Goal: Answer question/provide support: Share knowledge or assist other users

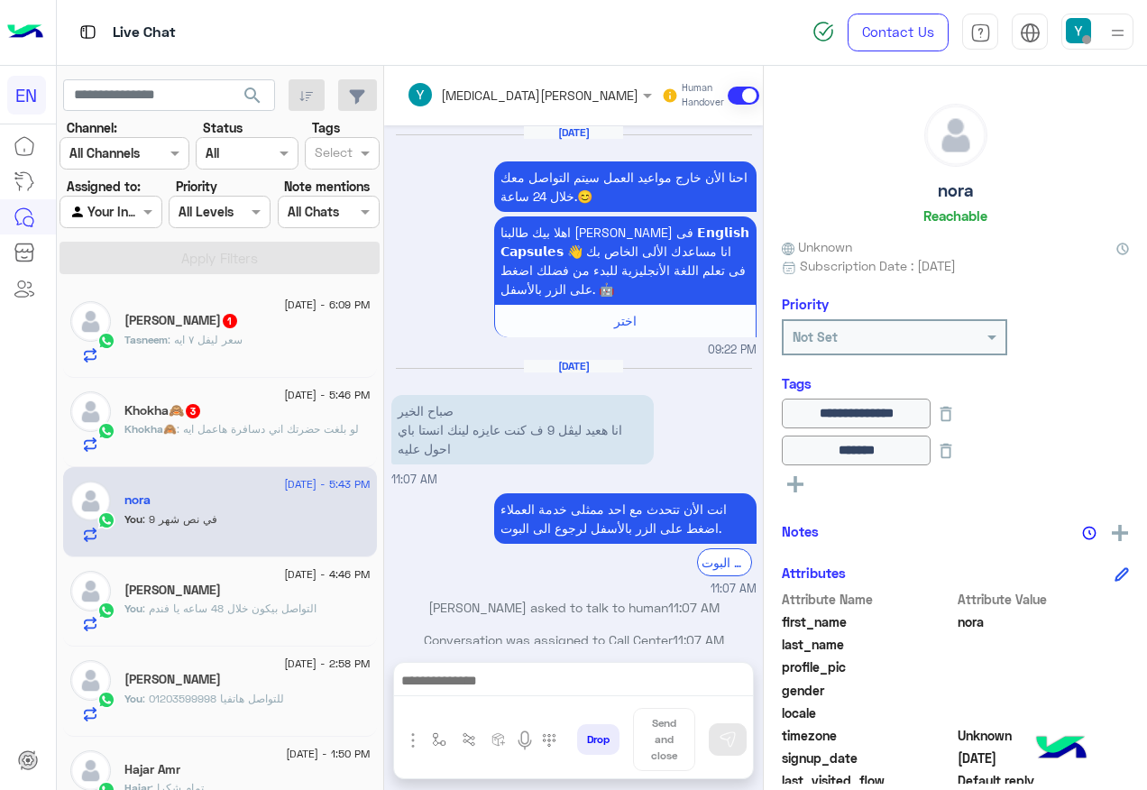
scroll to position [180, 0]
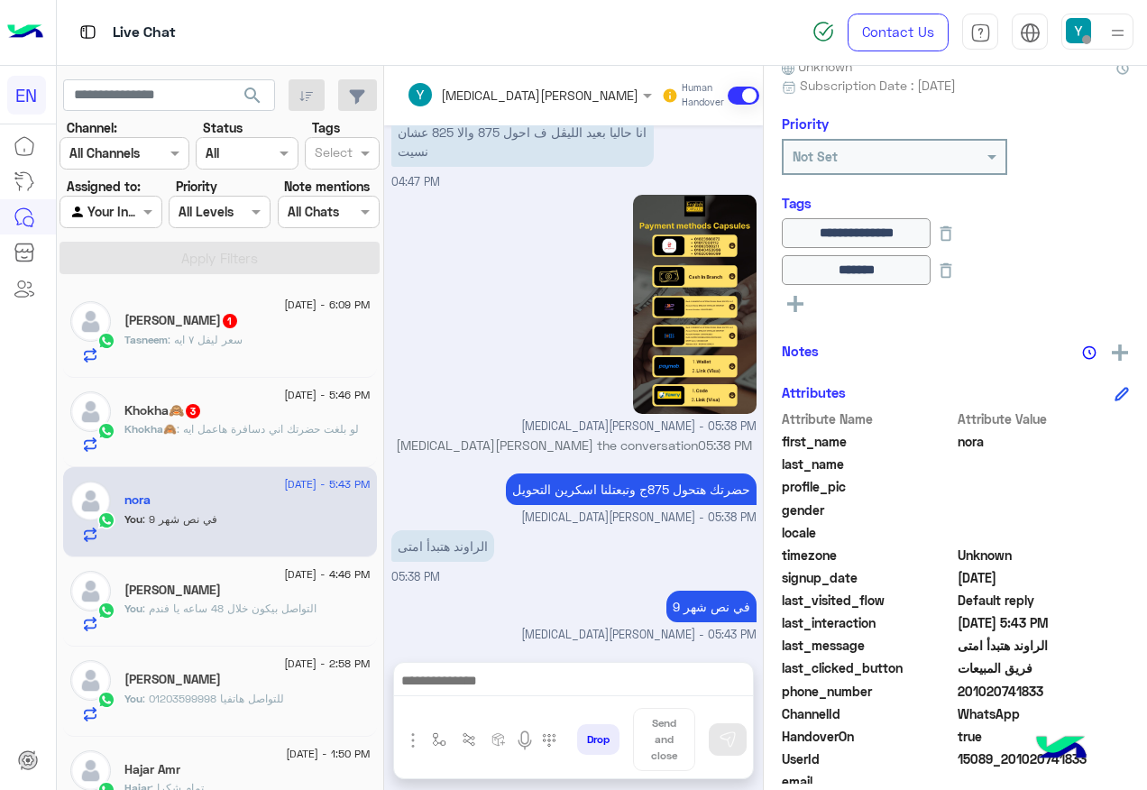
click at [275, 345] on div "Tasneem : سعر ليفل ٧ ايه" at bounding box center [247, 348] width 246 height 32
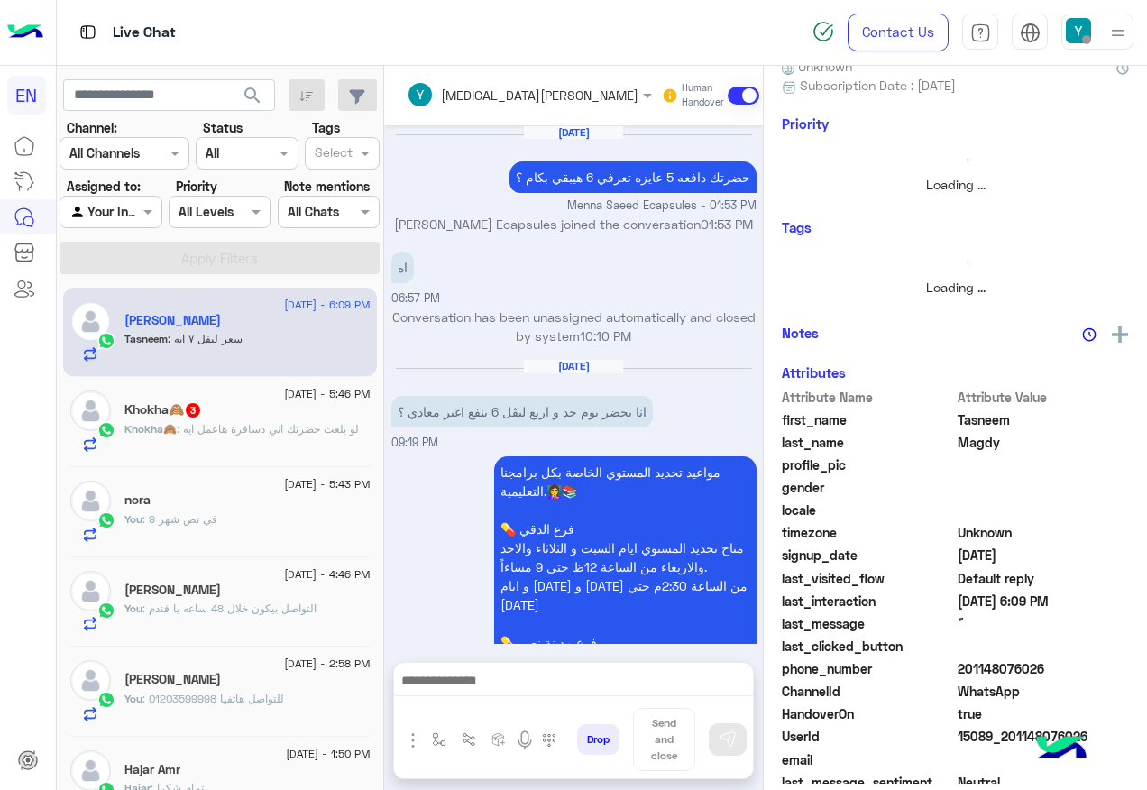
scroll to position [1927, 0]
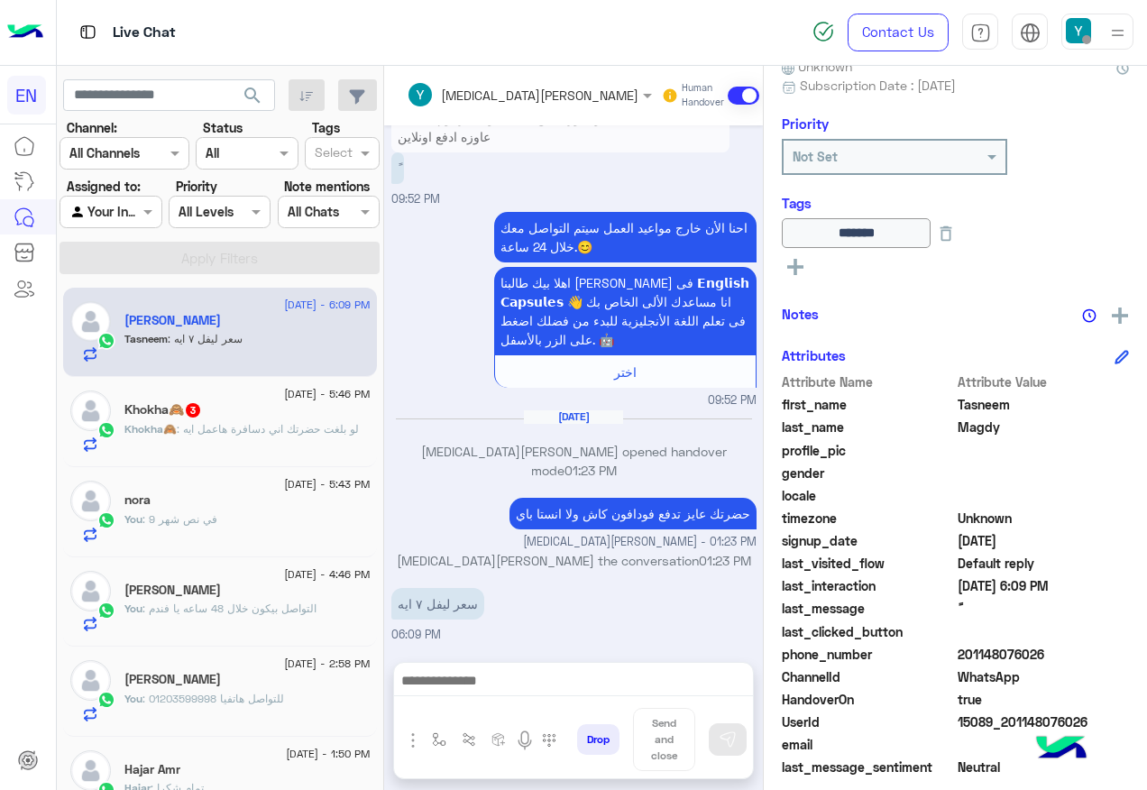
click at [980, 657] on span "201148076026" at bounding box center [1044, 654] width 172 height 19
copy span "201148076026"
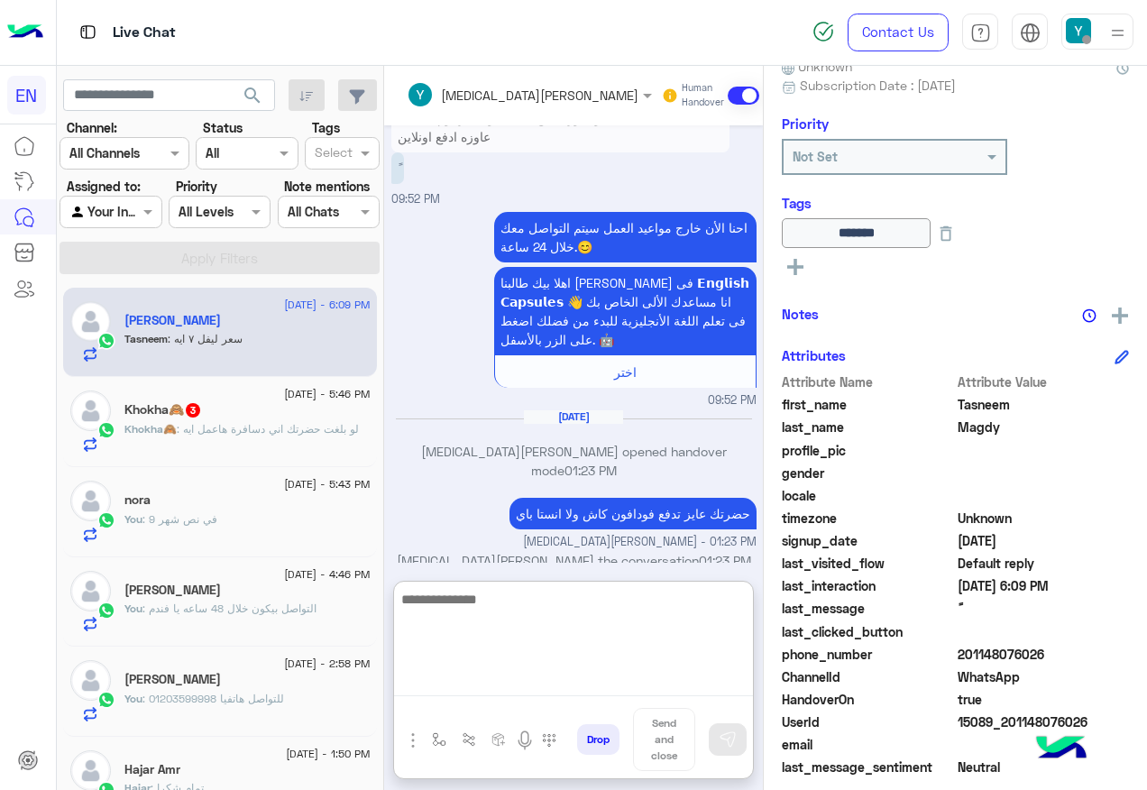
click at [514, 682] on textarea at bounding box center [573, 642] width 359 height 108
type textarea "*"
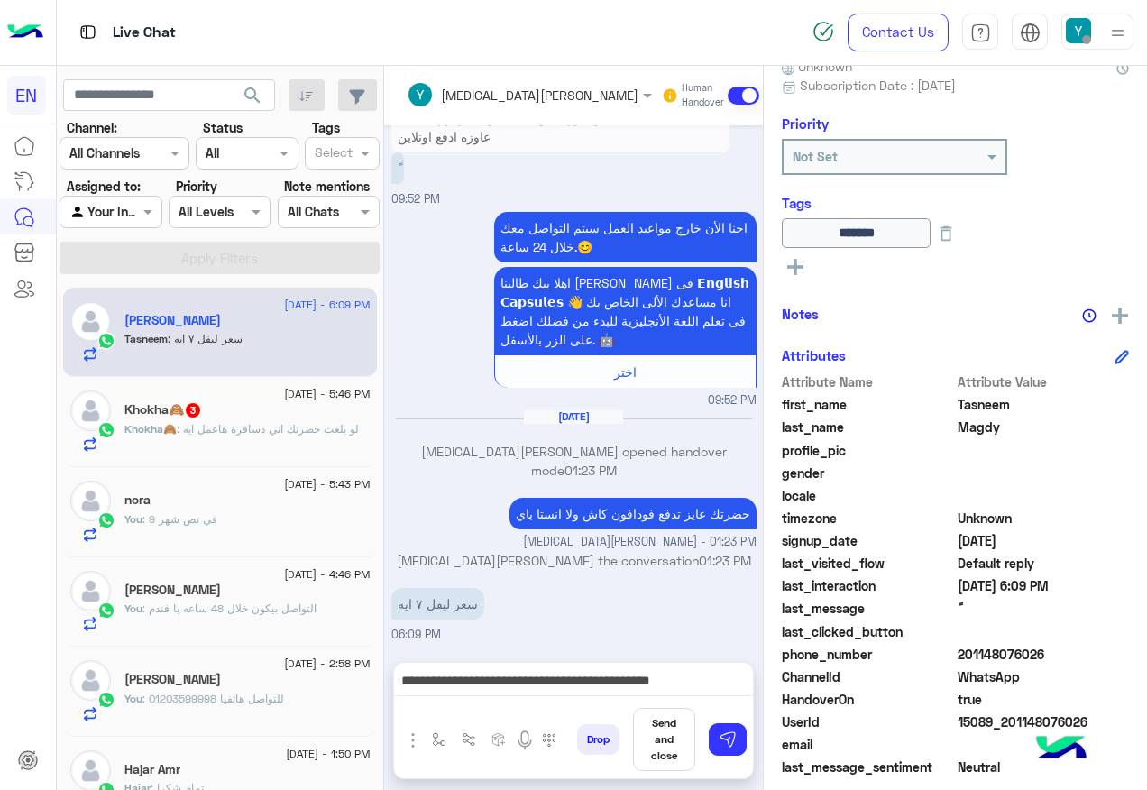
click at [630, 545] on span "[MEDICAL_DATA][PERSON_NAME] - 01:23 PM" at bounding box center [640, 542] width 234 height 17
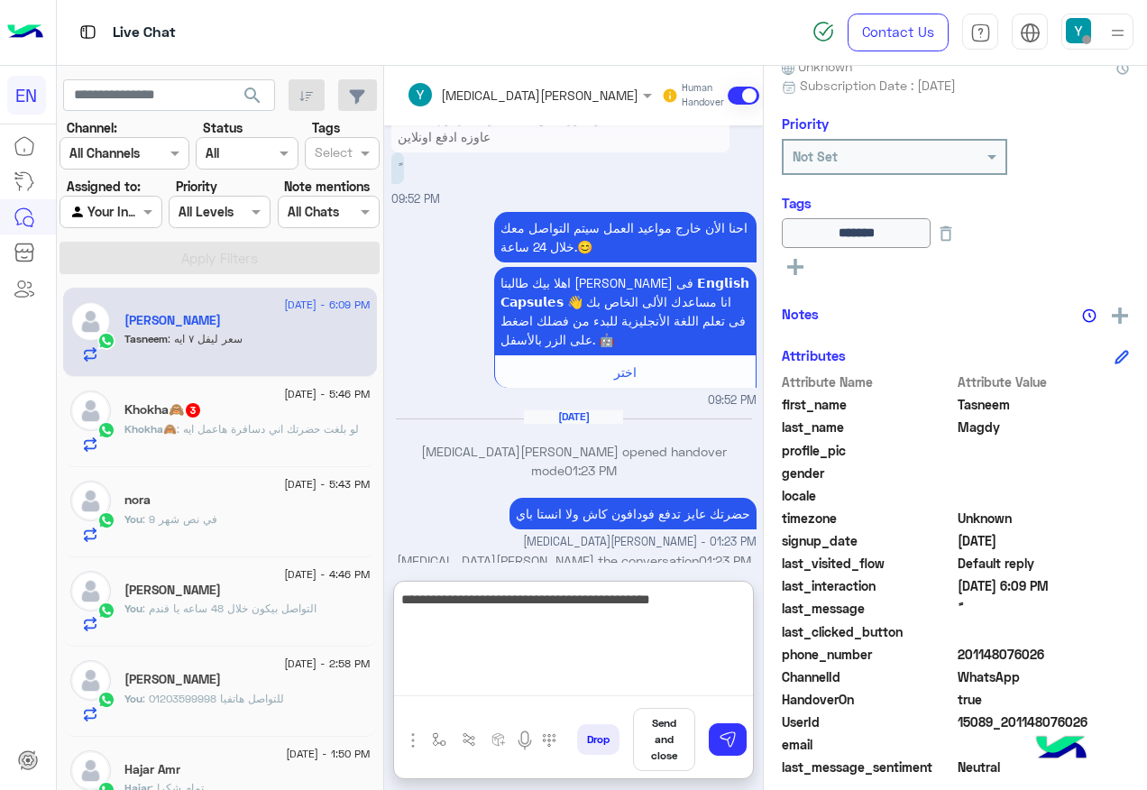
click at [560, 681] on textarea "**********" at bounding box center [573, 642] width 359 height 108
click at [530, 600] on textarea "**********" at bounding box center [573, 642] width 359 height 108
type textarea "**********"
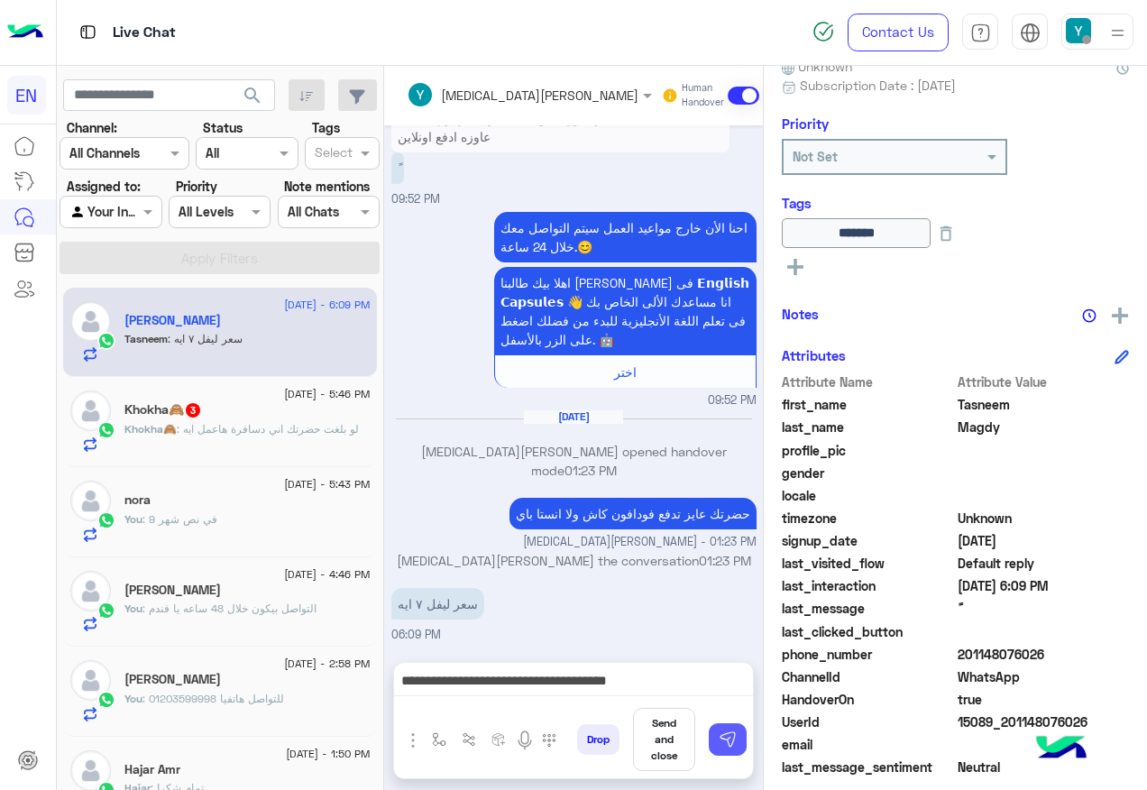
click at [736, 746] on img at bounding box center [728, 740] width 18 height 18
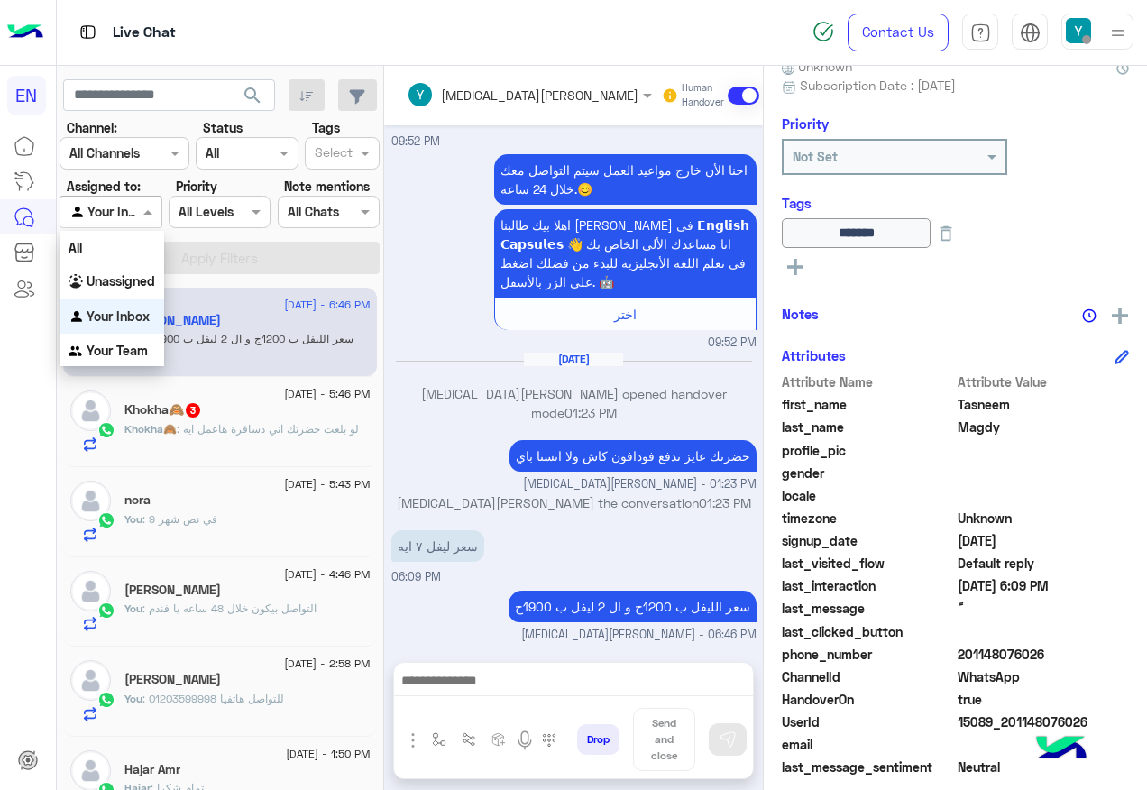
click at [139, 218] on span at bounding box center [150, 211] width 23 height 19
click at [152, 340] on div "Your Team" at bounding box center [112, 351] width 105 height 35
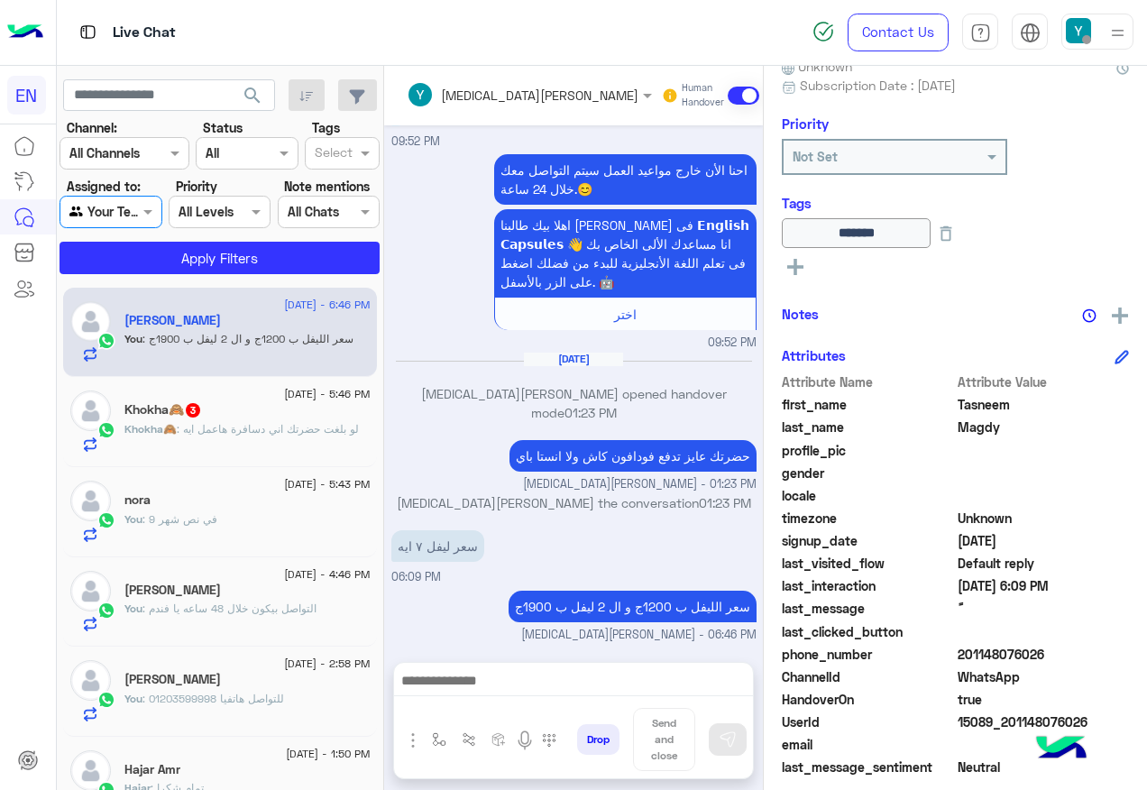
click at [134, 226] on div "Agent Filter Your Team" at bounding box center [111, 212] width 102 height 32
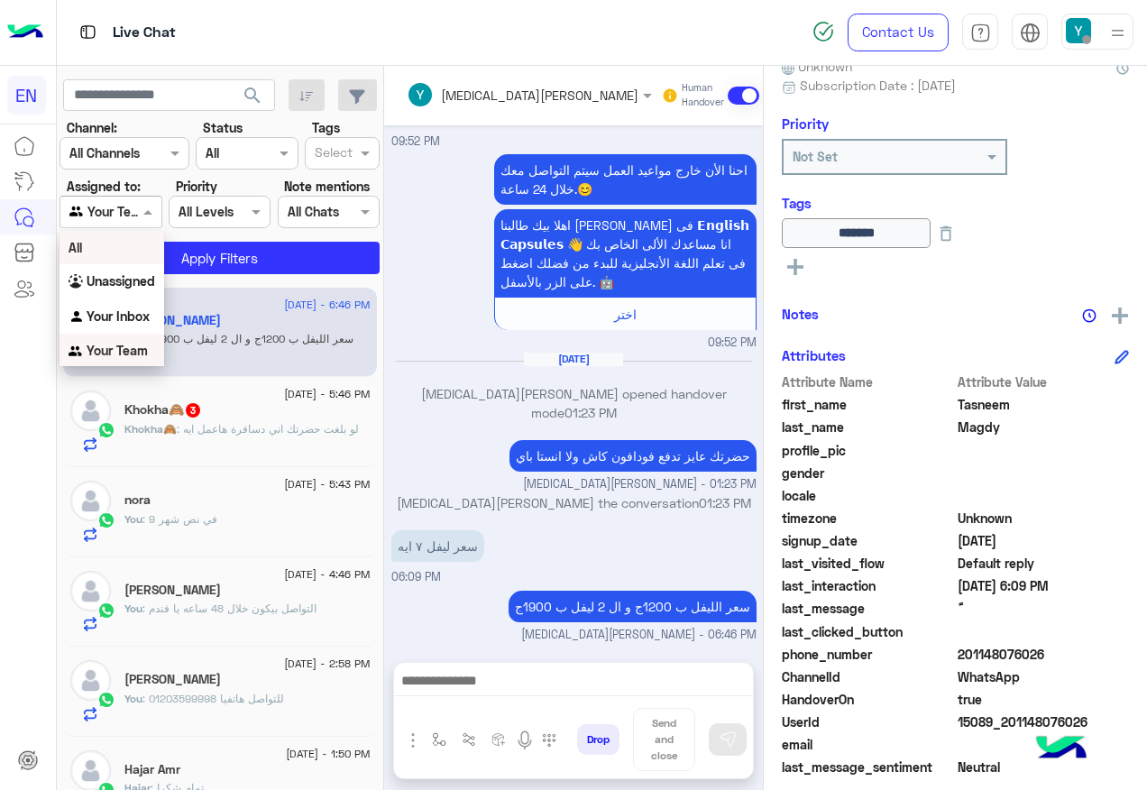
scroll to position [3, 0]
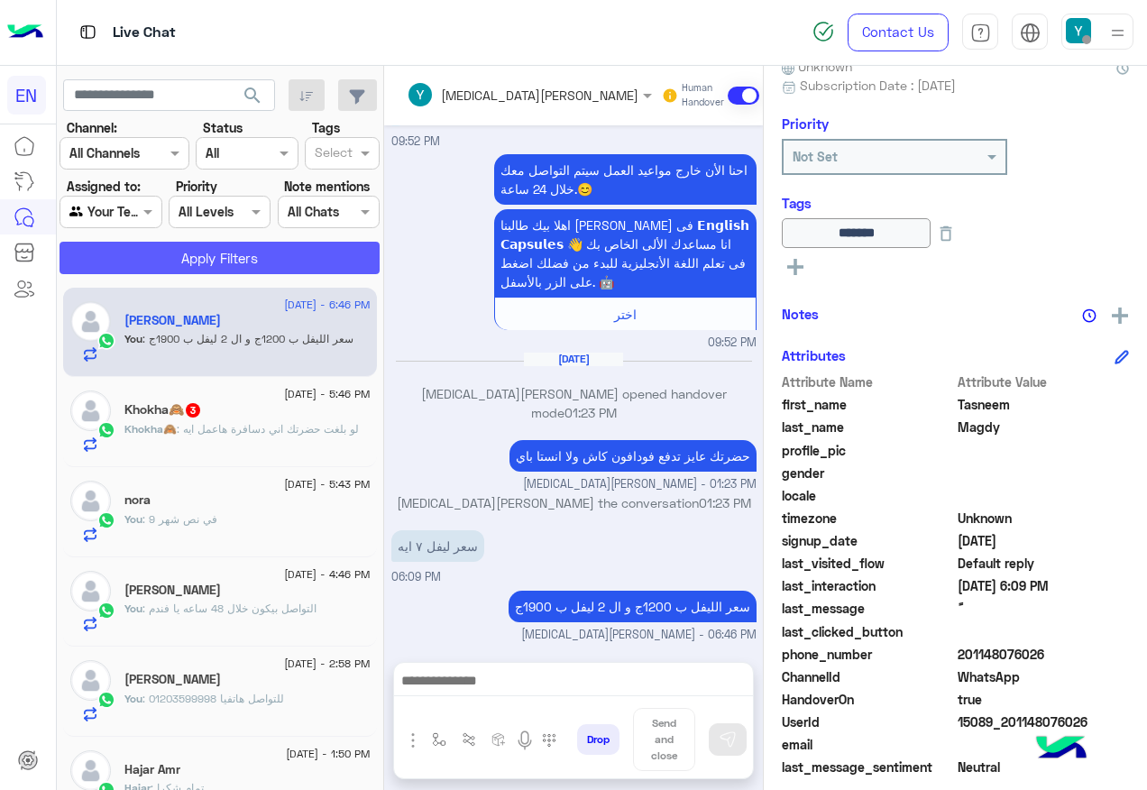
click at [205, 255] on button "Apply Filters" at bounding box center [220, 258] width 320 height 32
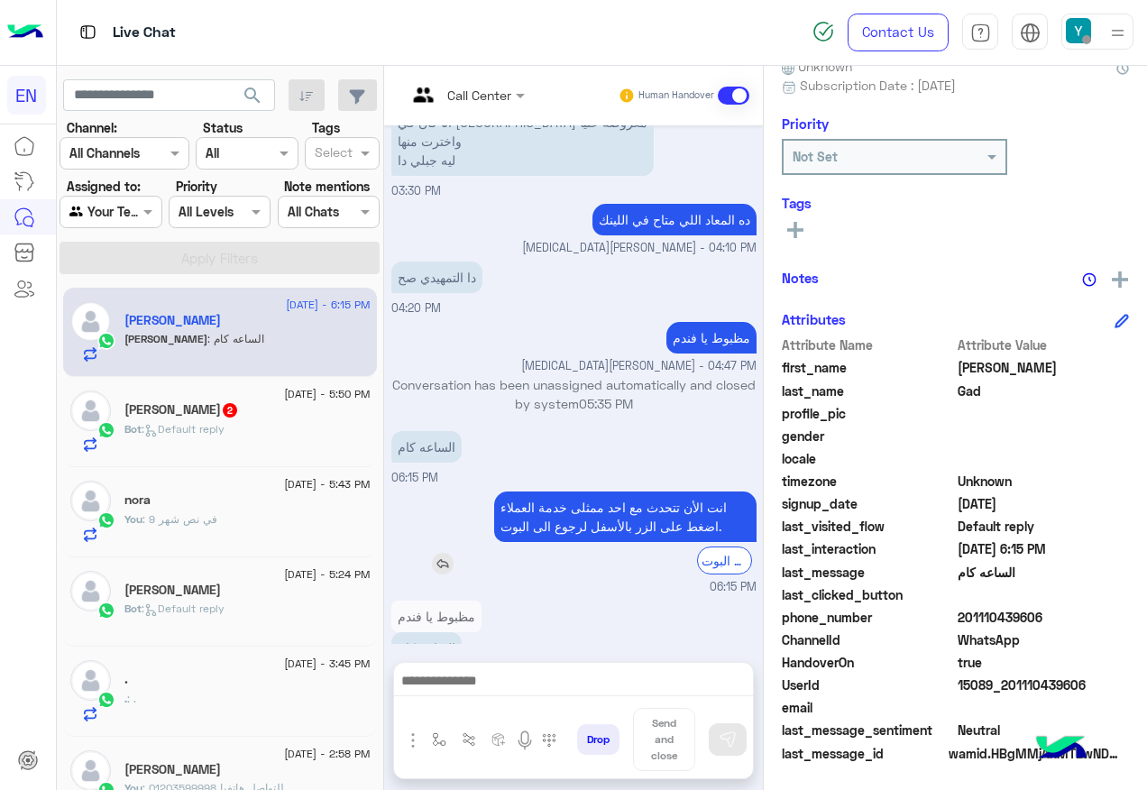
scroll to position [1067, 0]
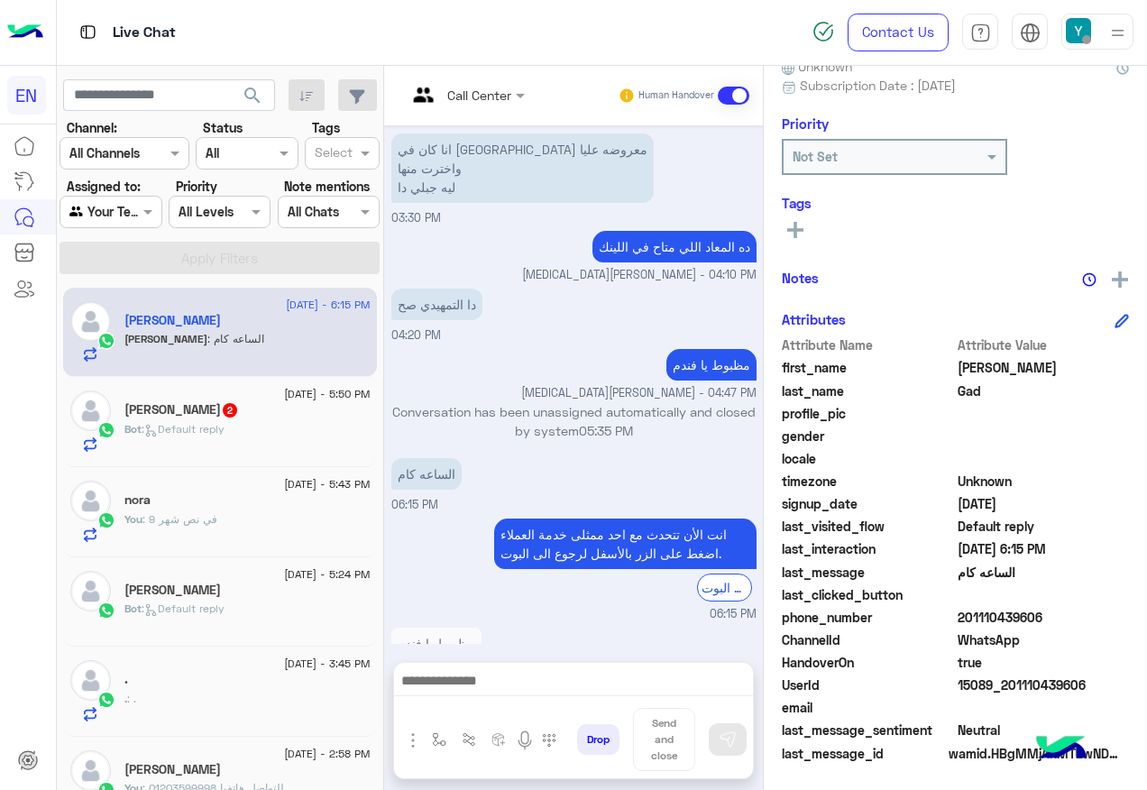
click at [999, 610] on span "201110439606" at bounding box center [1044, 617] width 172 height 19
click at [999, 613] on span "201110439606" at bounding box center [1044, 617] width 172 height 19
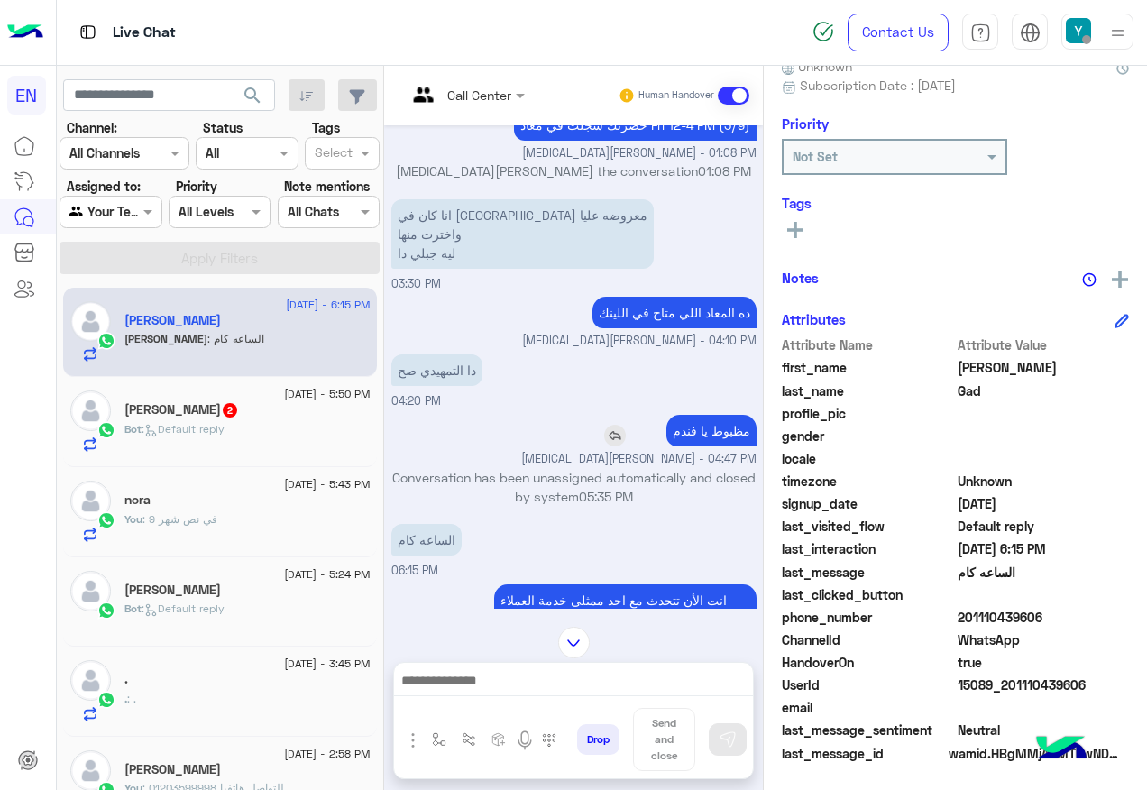
scroll to position [887, 0]
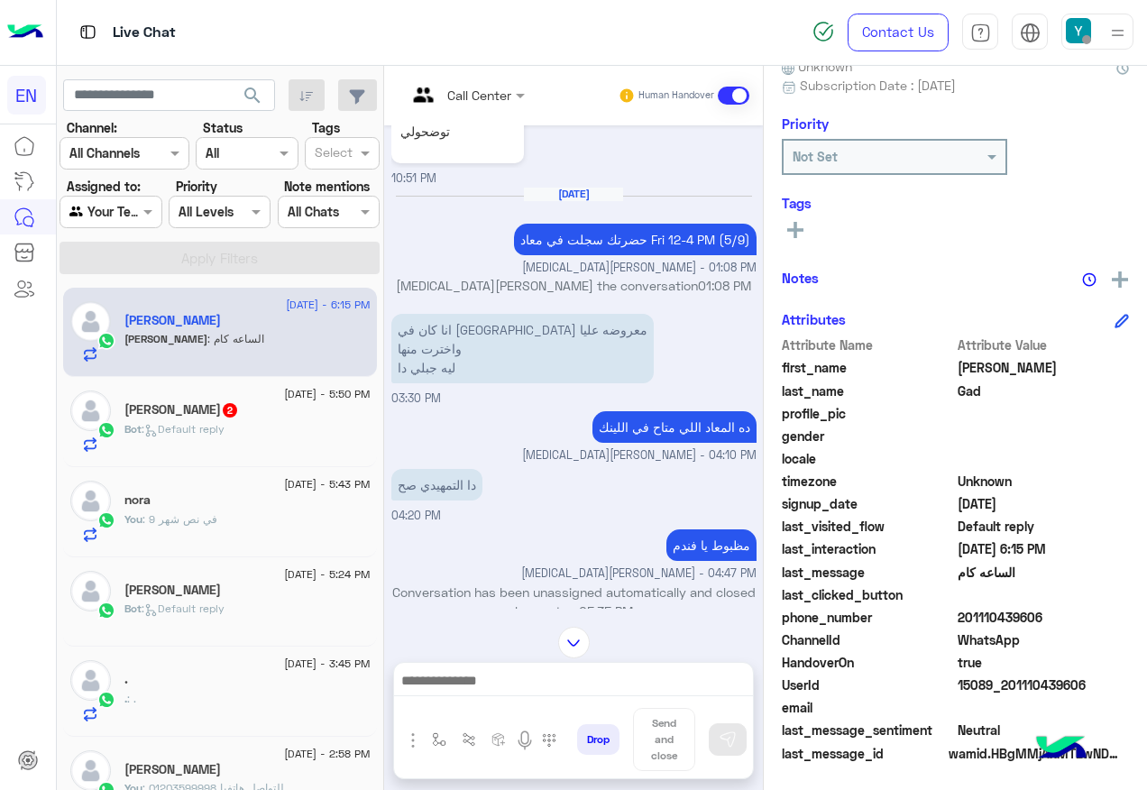
copy span "201110439606"
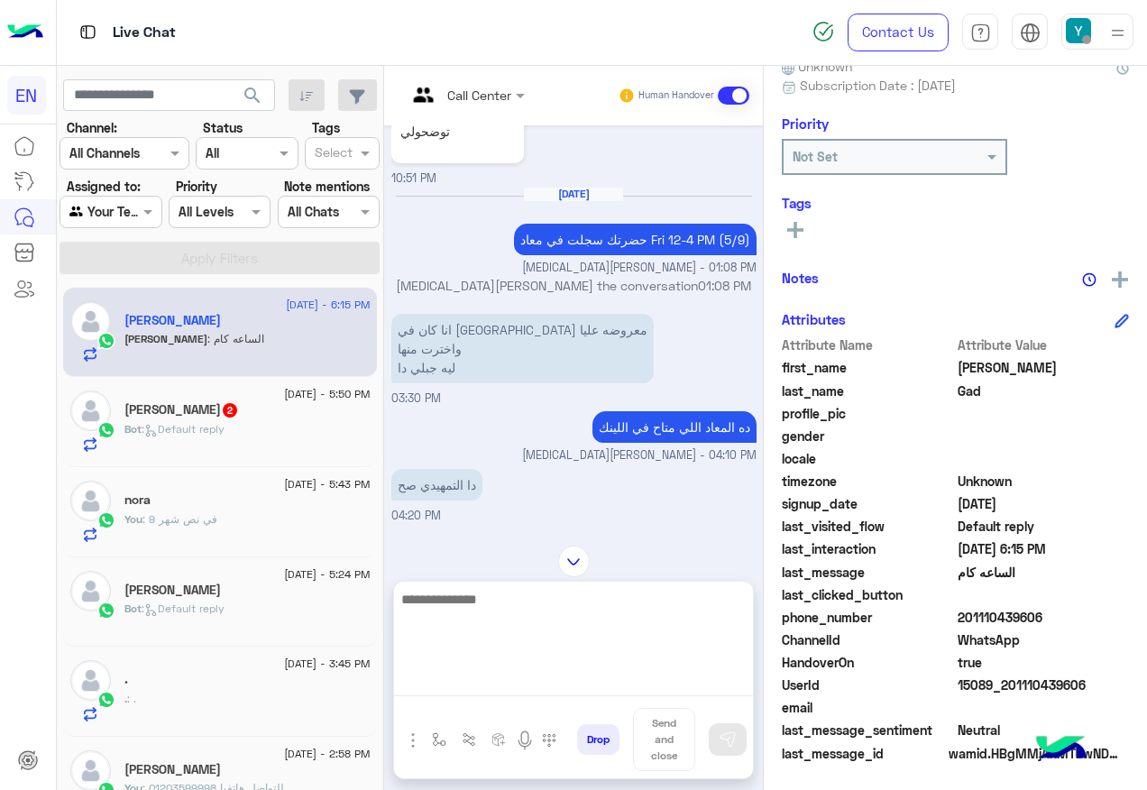
click at [491, 673] on textarea at bounding box center [573, 642] width 359 height 108
paste textarea "**********"
type textarea "**********"
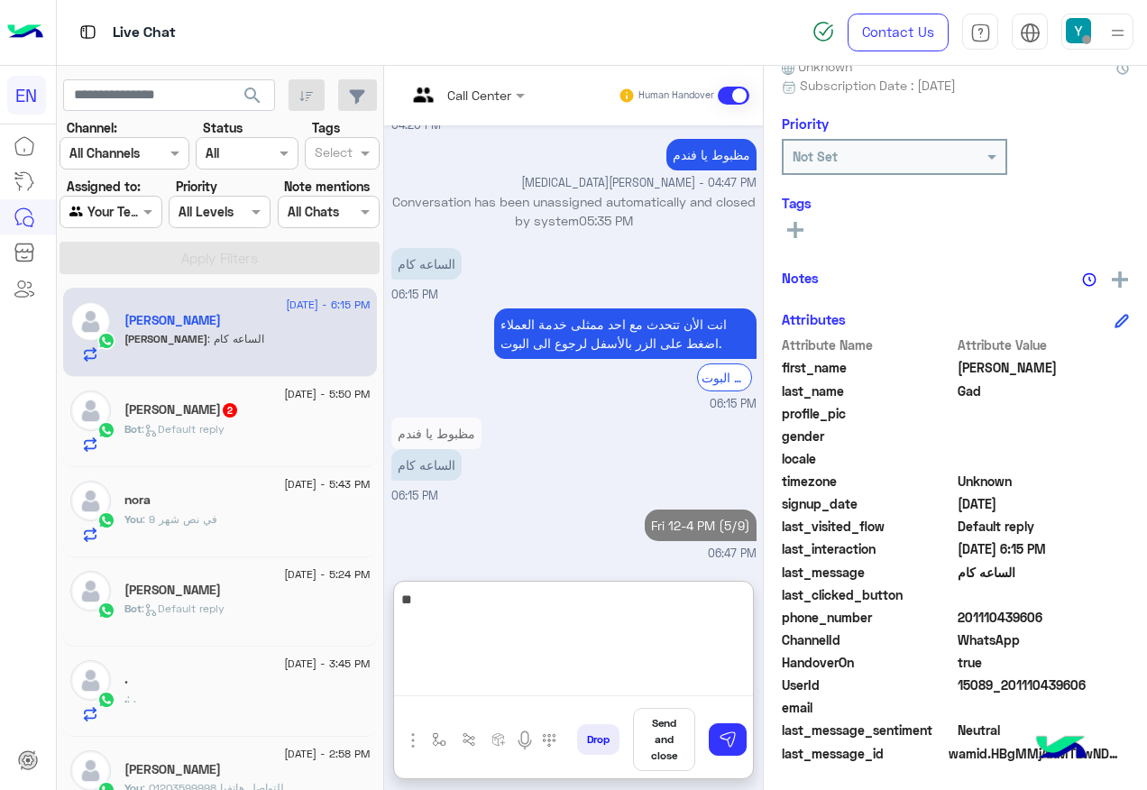
type textarea "*"
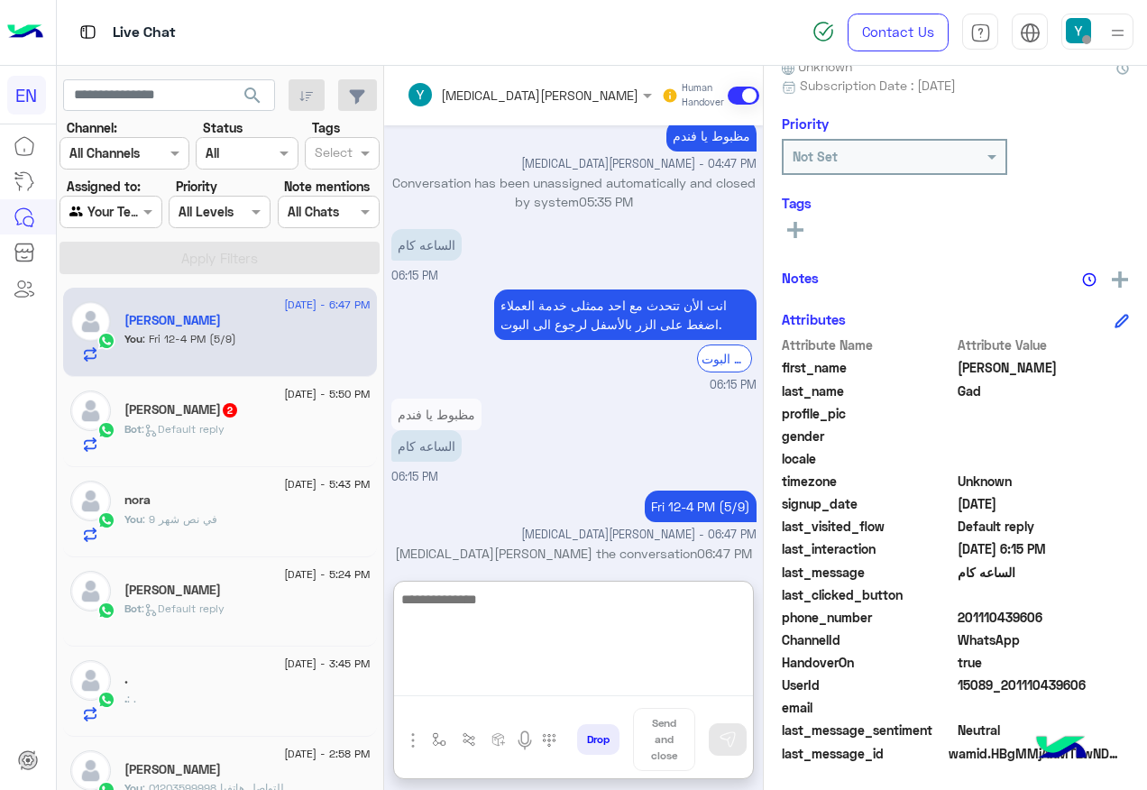
scroll to position [1329, 0]
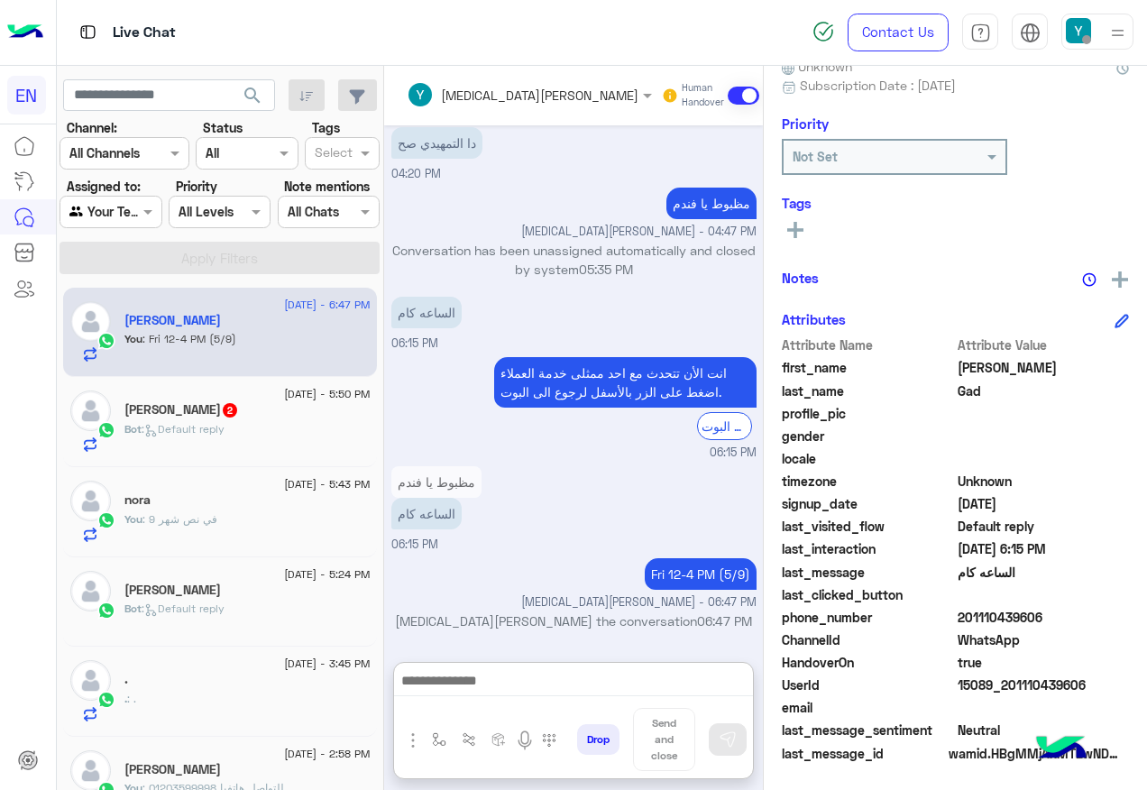
click at [154, 408] on h5 "[PERSON_NAME] 2" at bounding box center [181, 409] width 115 height 15
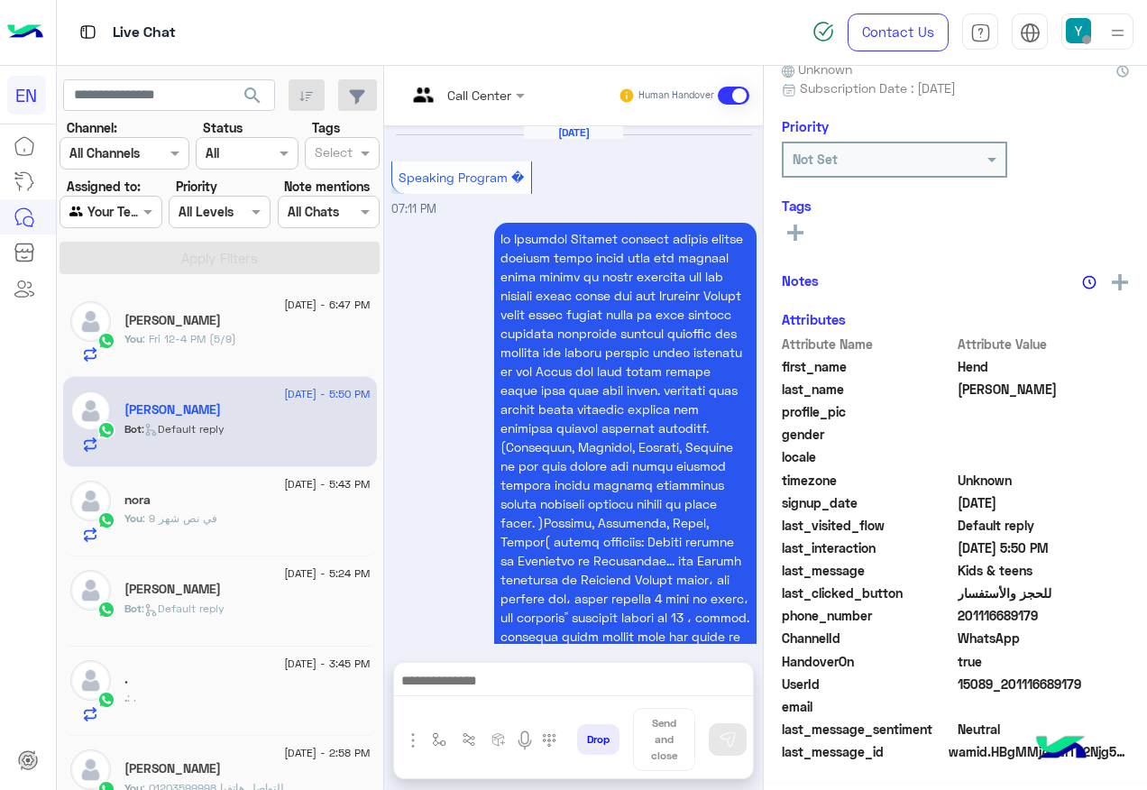
scroll to position [2262, 0]
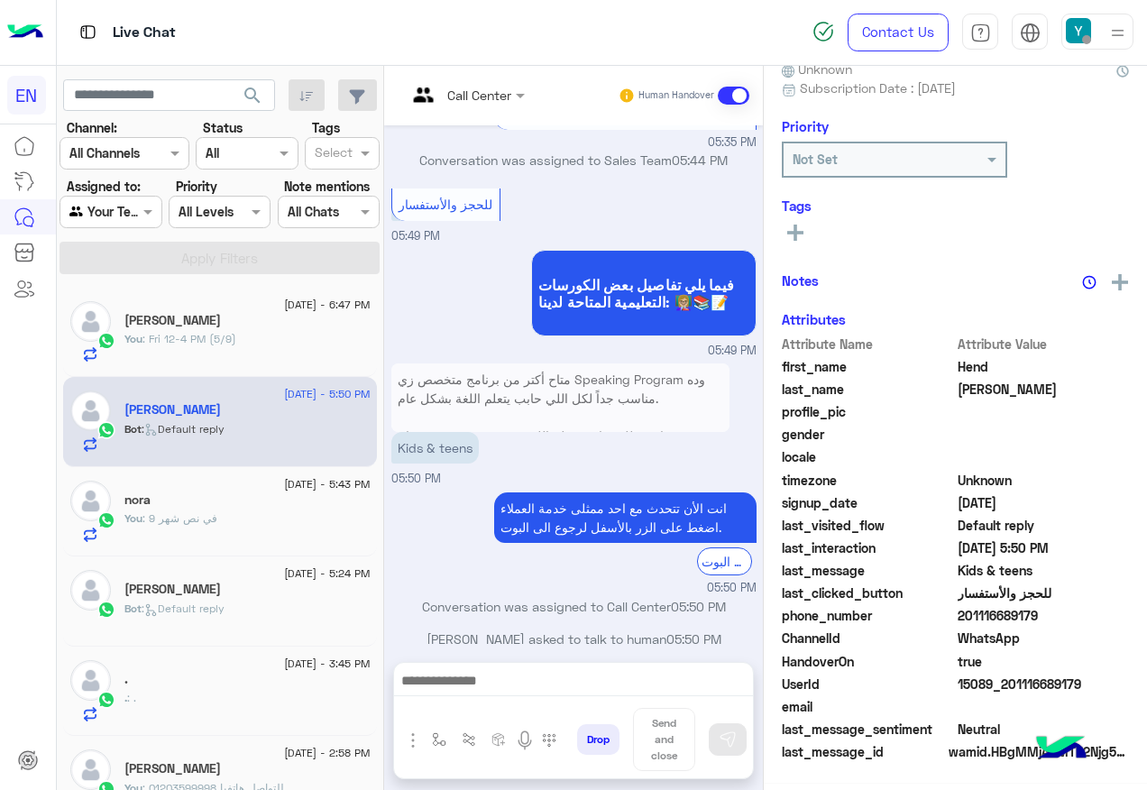
click at [510, 113] on div "Call Center Human Handover" at bounding box center [573, 96] width 379 height 60
click at [502, 90] on div at bounding box center [466, 94] width 136 height 21
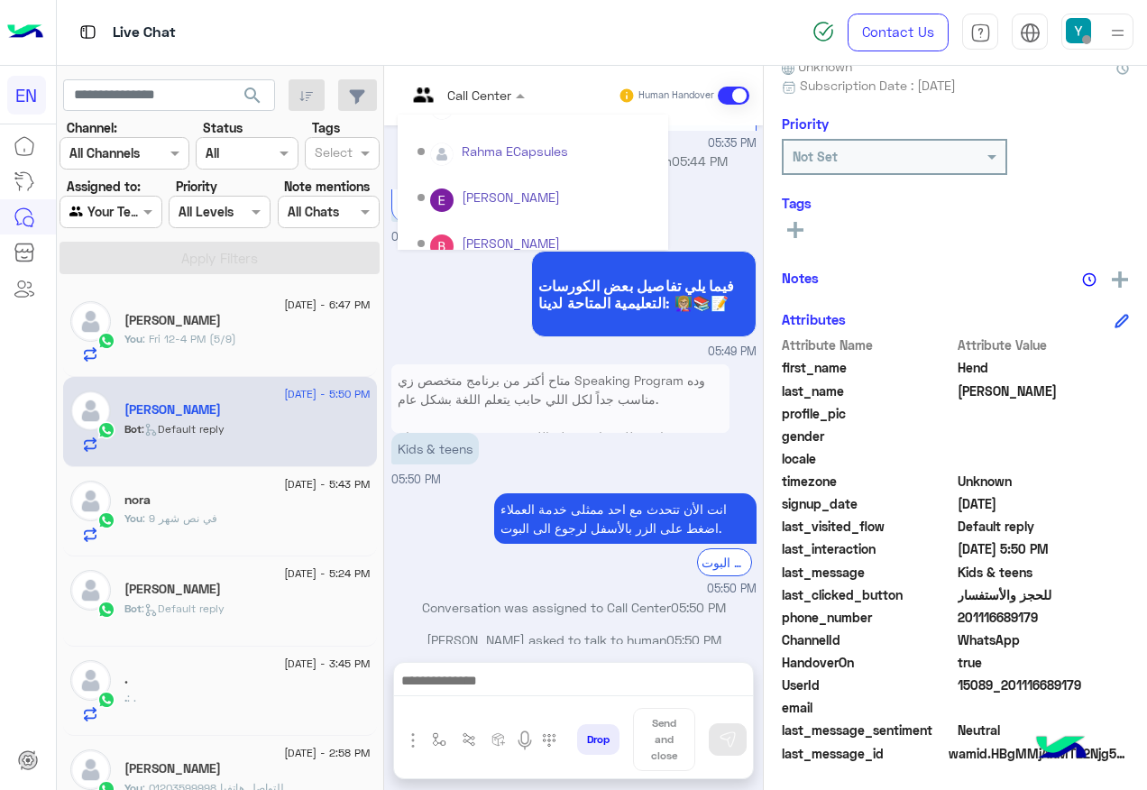
scroll to position [299, 0]
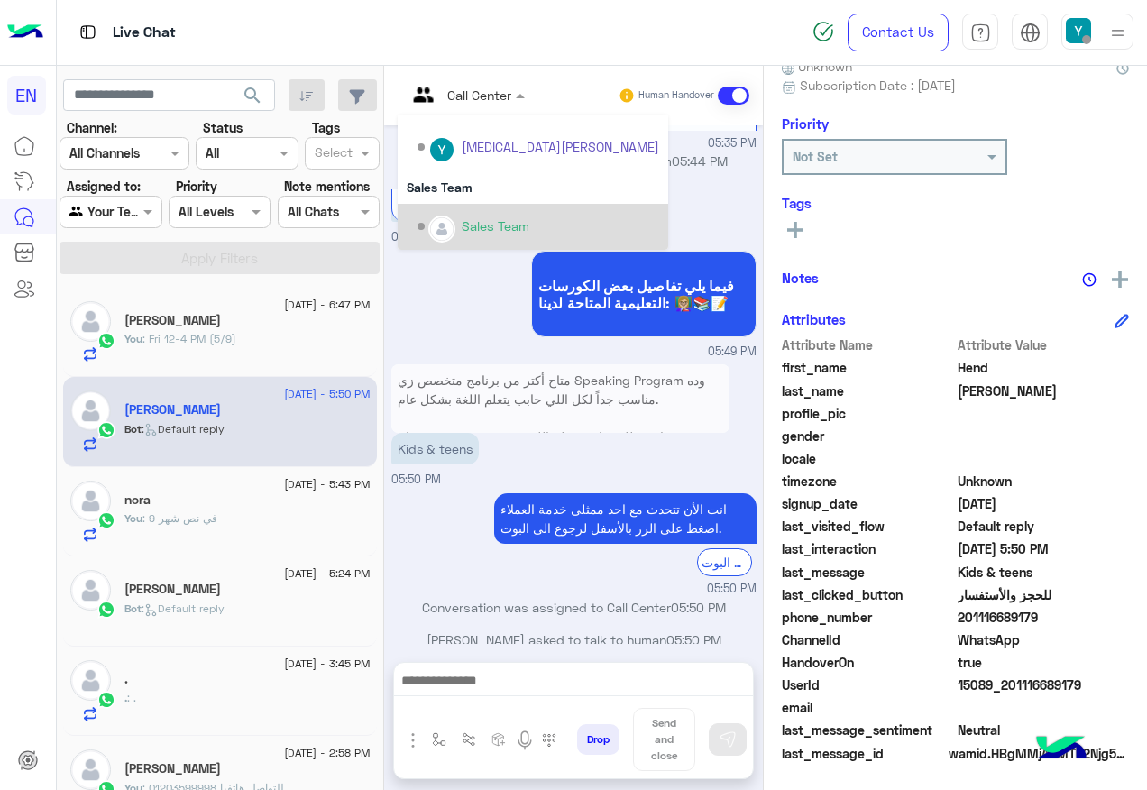
click at [469, 206] on div "Sales Team" at bounding box center [533, 227] width 271 height 46
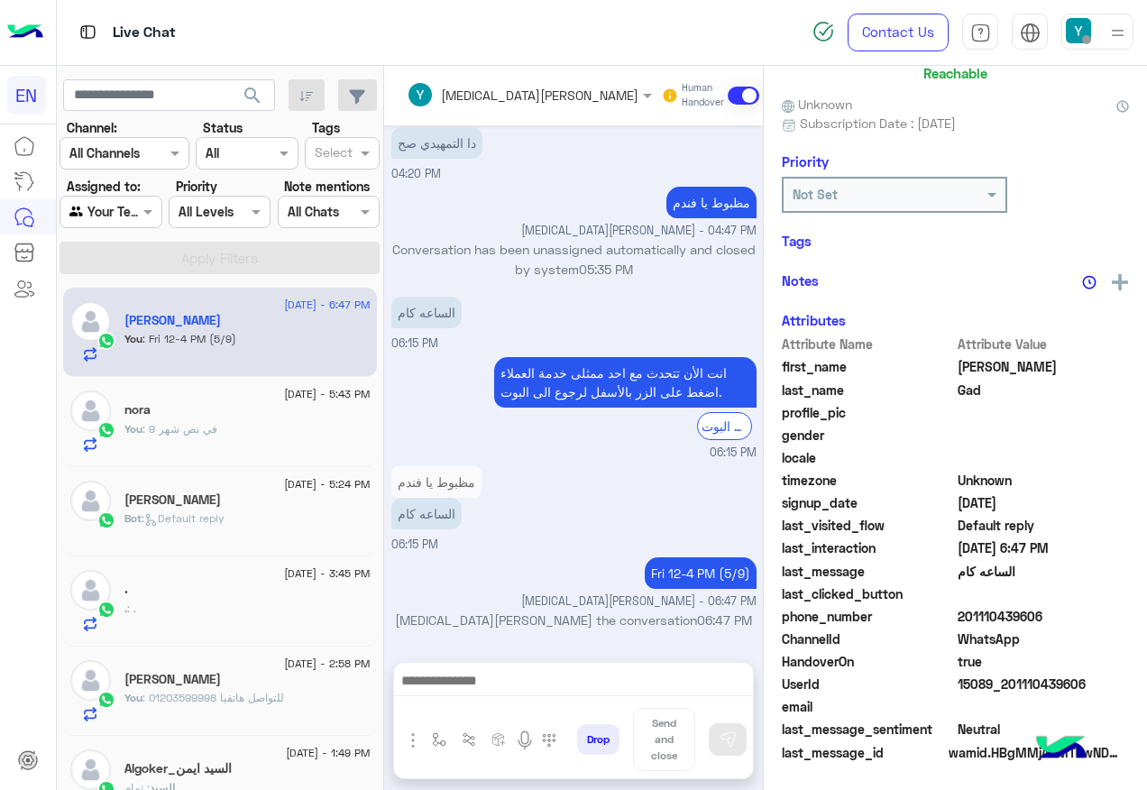
scroll to position [178, 0]
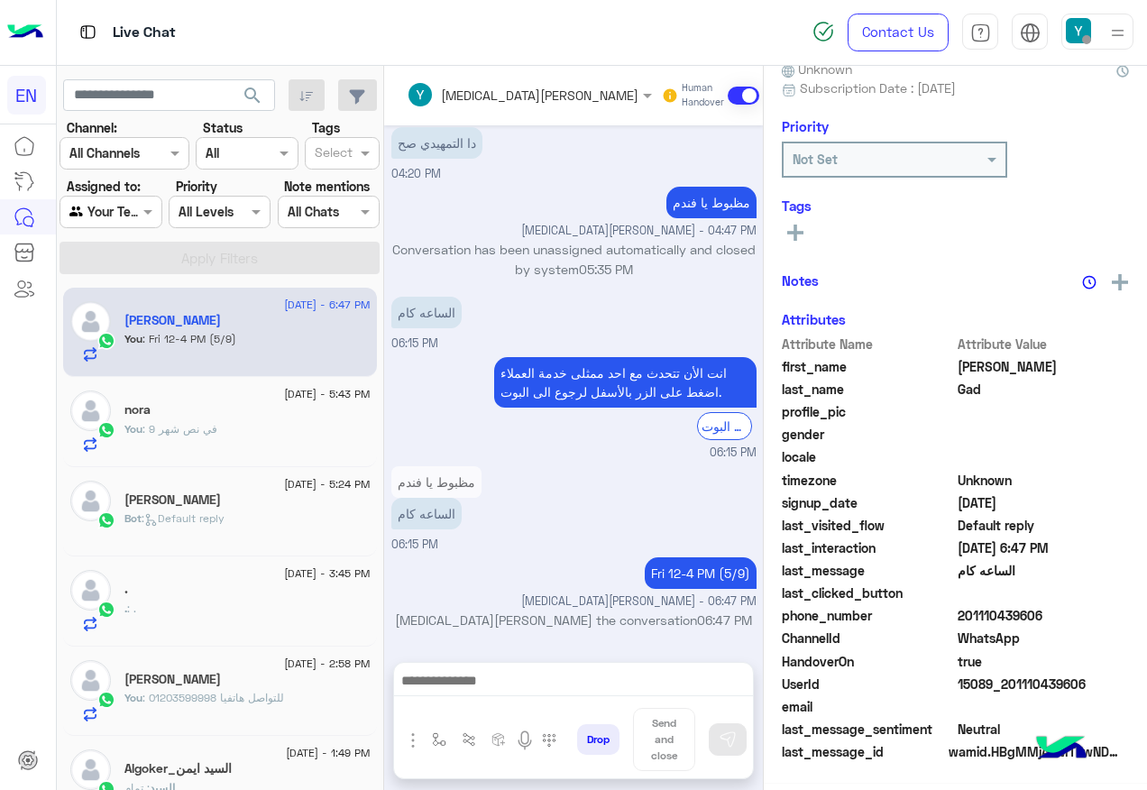
click at [123, 195] on label "Assigned to:" at bounding box center [104, 186] width 74 height 19
click at [134, 226] on div "Agent Filter Your Team" at bounding box center [111, 212] width 102 height 32
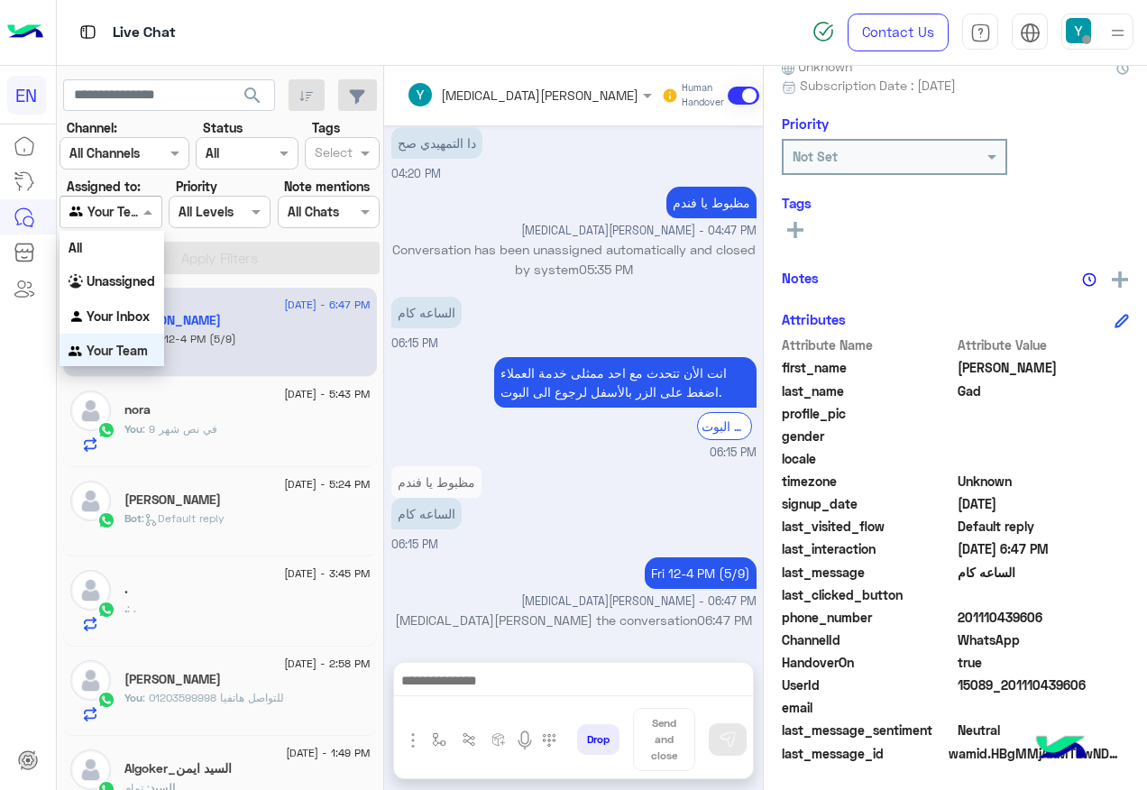
scroll to position [1, 0]
click at [151, 253] on div "All" at bounding box center [112, 246] width 105 height 33
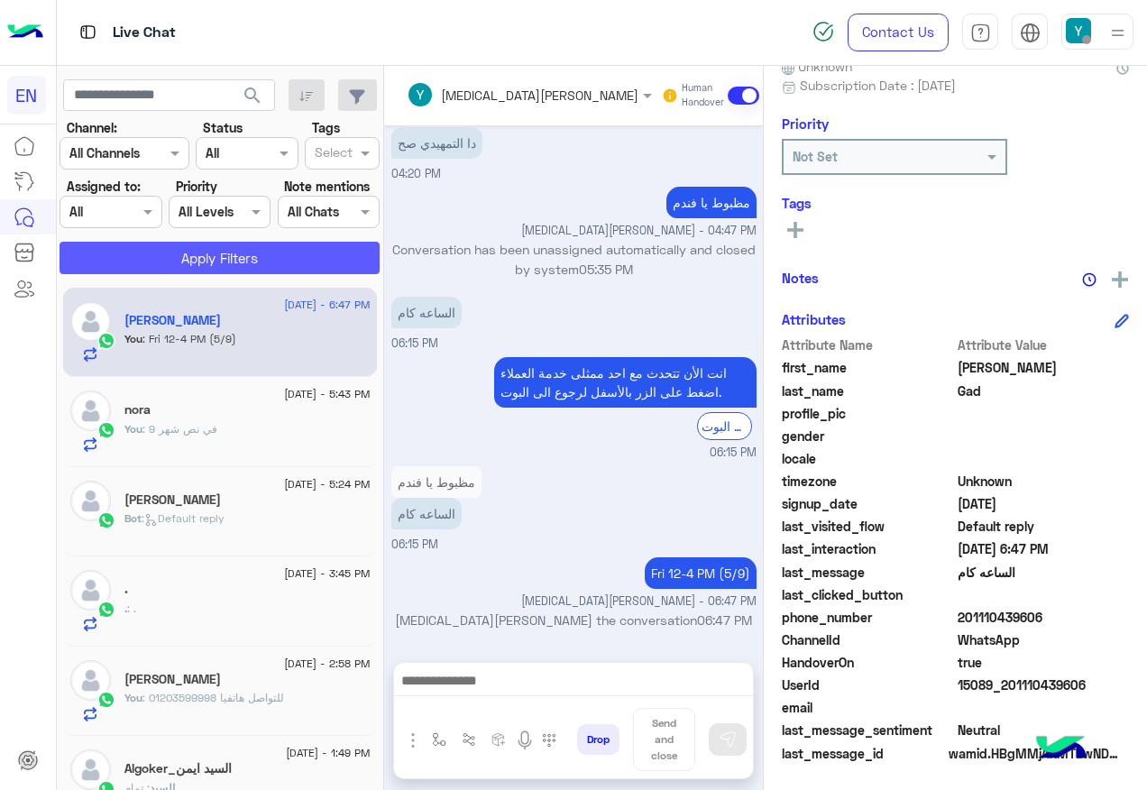
click at [187, 267] on button "Apply Filters" at bounding box center [220, 258] width 320 height 32
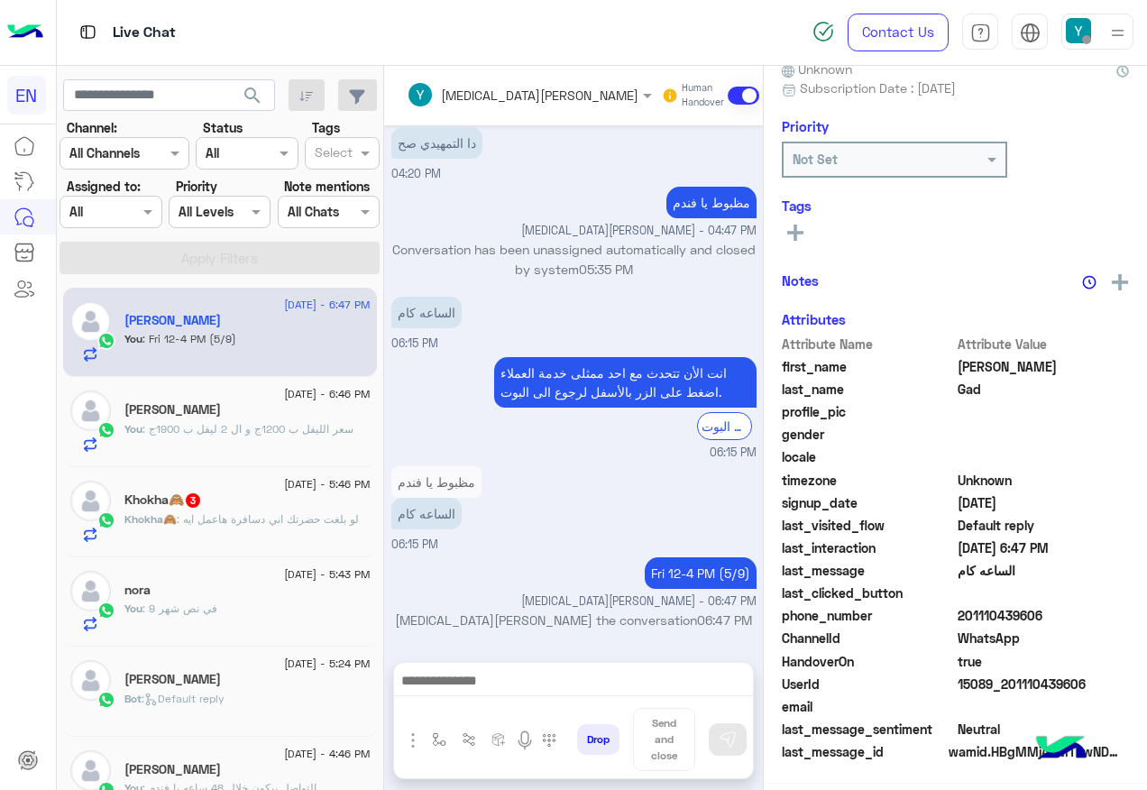
scroll to position [180, 0]
click at [112, 207] on div at bounding box center [110, 211] width 100 height 21
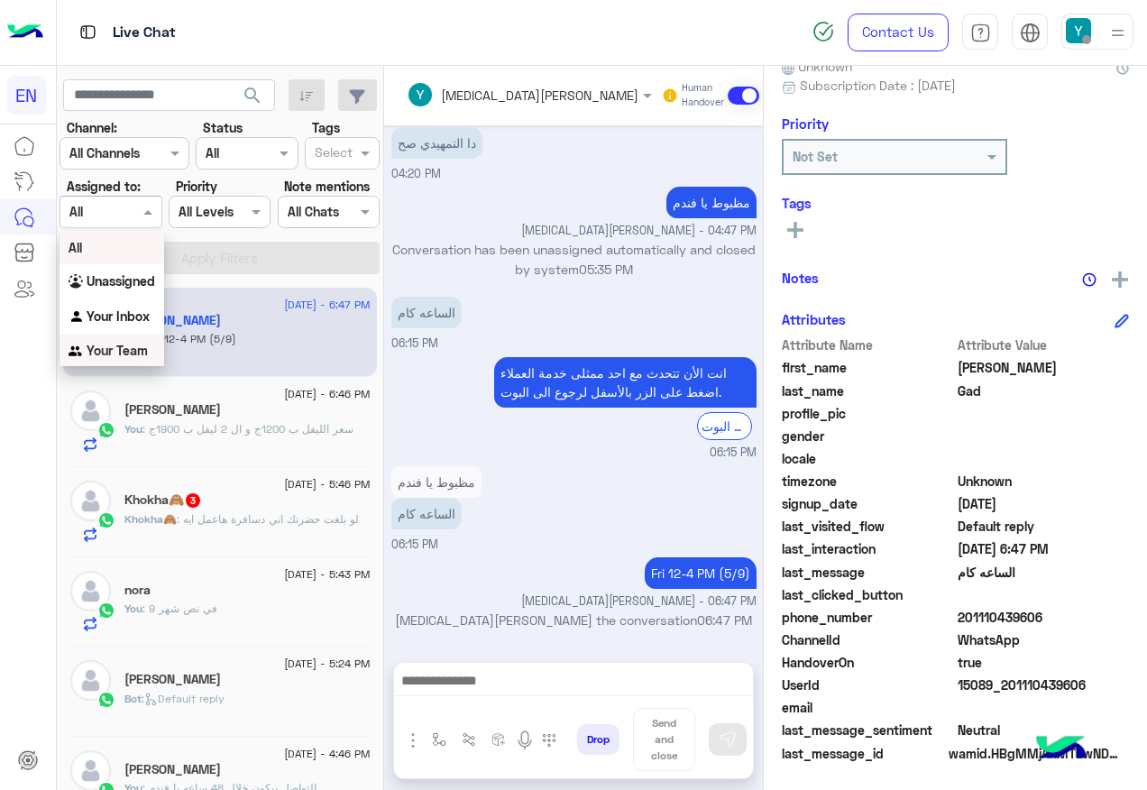
click at [120, 350] on b "Your Team" at bounding box center [117, 350] width 61 height 15
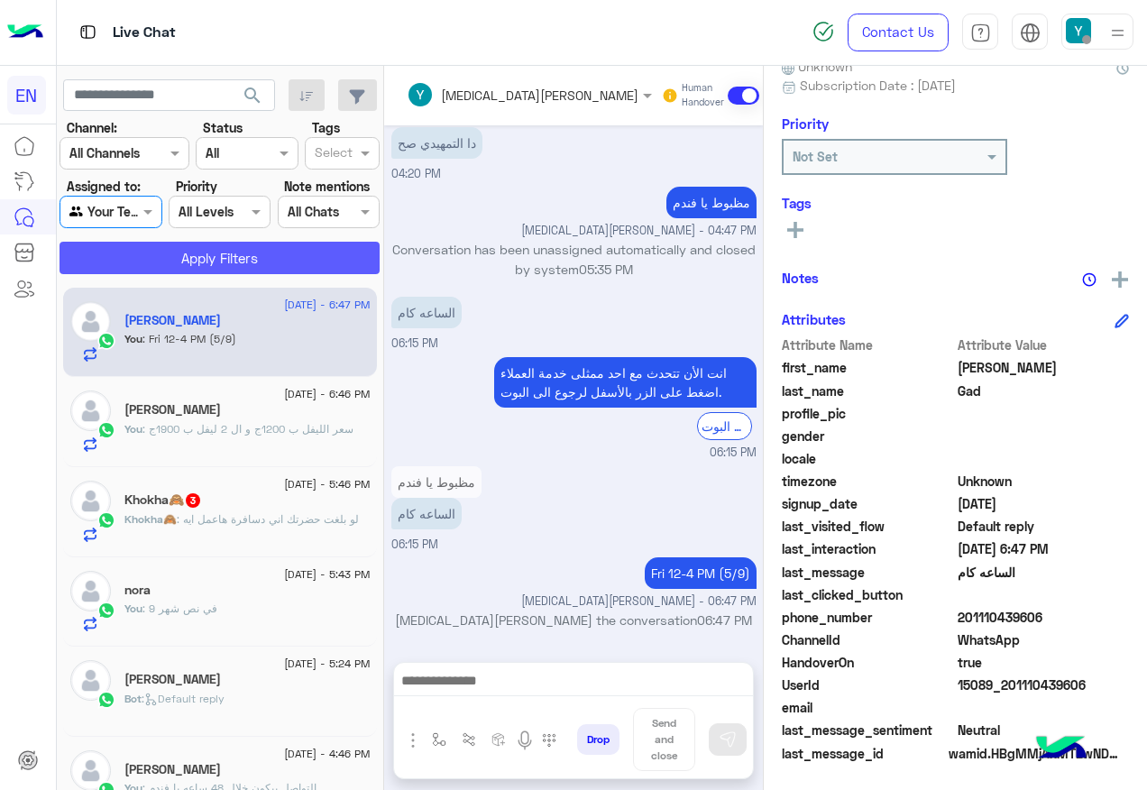
click at [187, 250] on button "Apply Filters" at bounding box center [220, 258] width 320 height 32
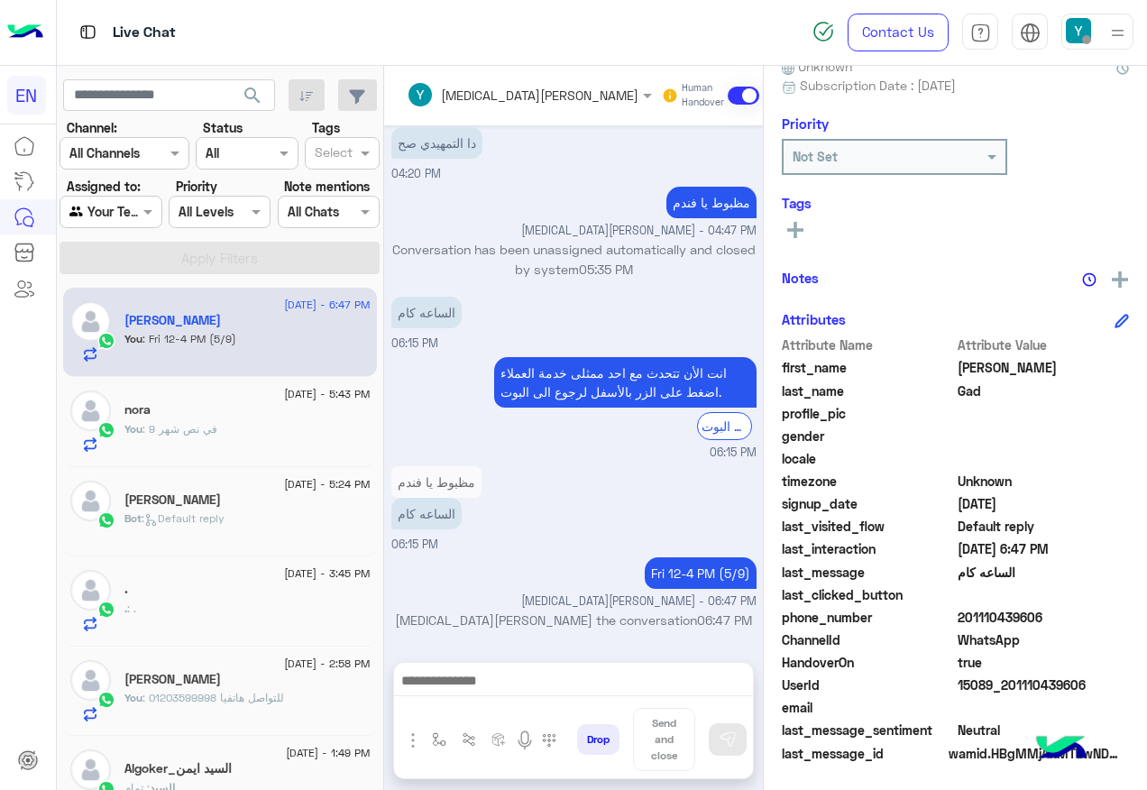
click at [123, 208] on div at bounding box center [110, 211] width 100 height 21
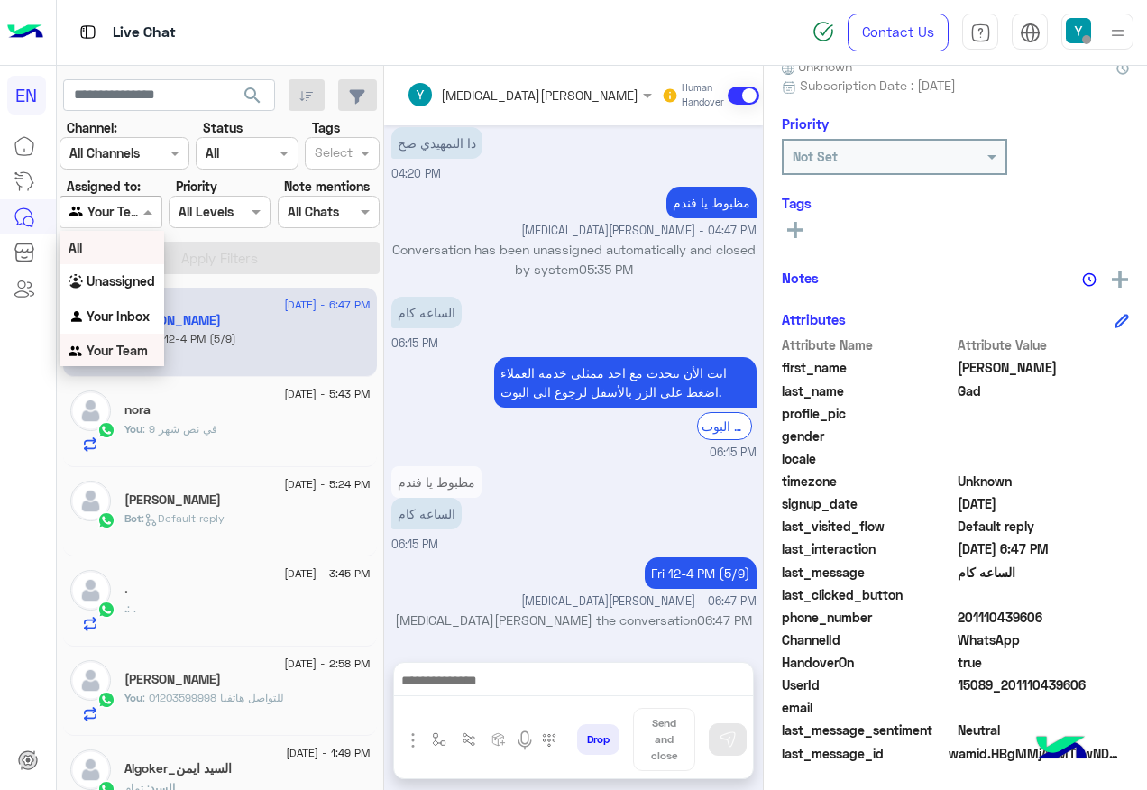
scroll to position [1, 0]
click at [103, 308] on b "Your Inbox" at bounding box center [118, 315] width 63 height 15
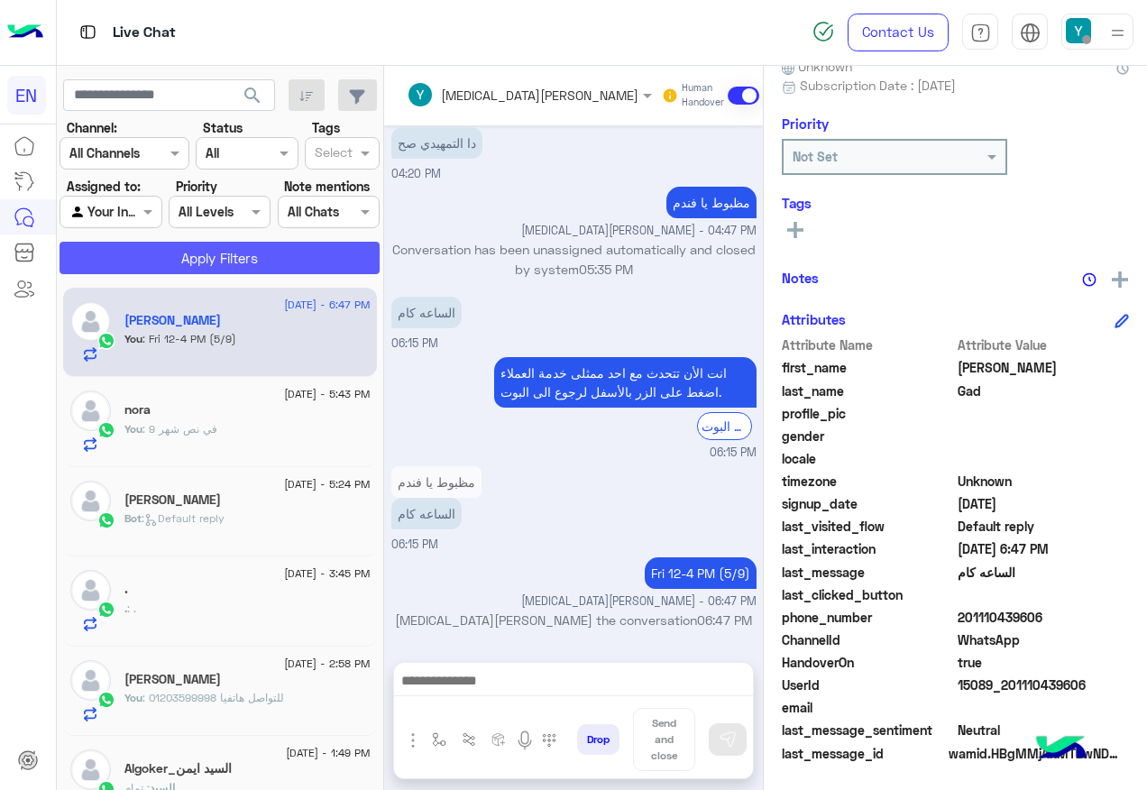
click at [143, 244] on button "Apply Filters" at bounding box center [220, 258] width 320 height 32
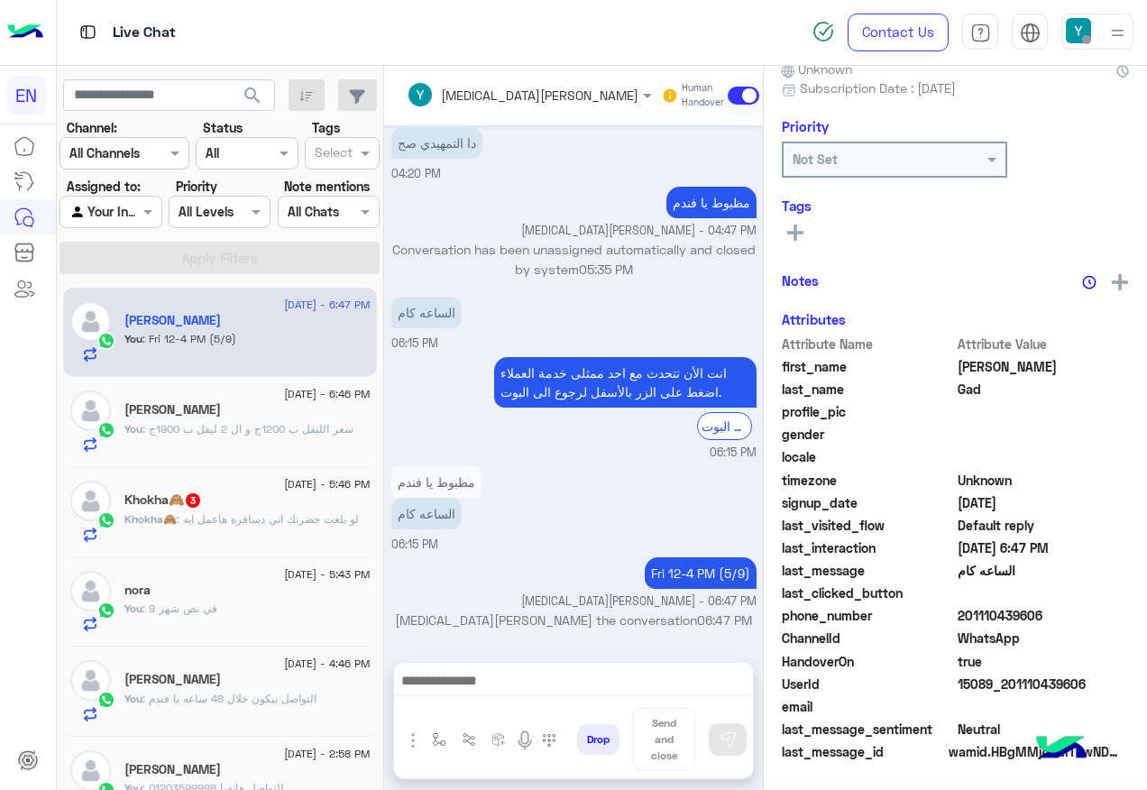
scroll to position [180, 0]
click at [139, 227] on div "Agent Filter Your Inbox" at bounding box center [111, 212] width 102 height 32
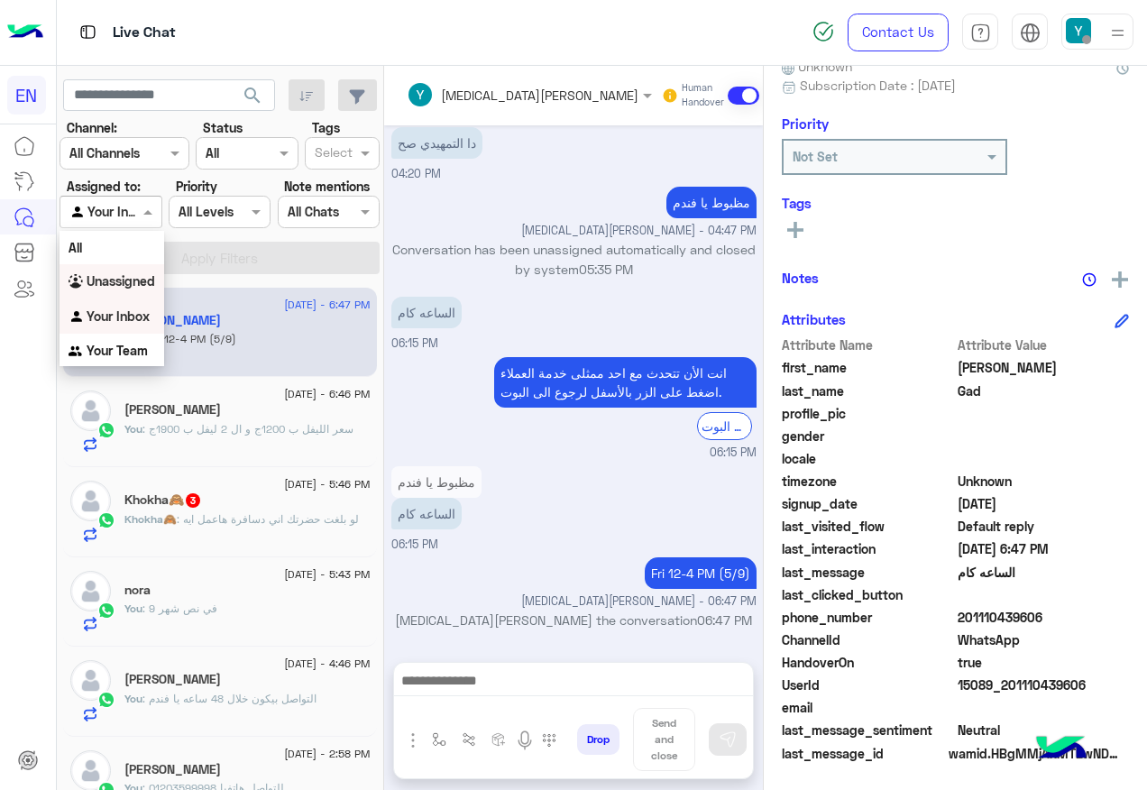
click at [130, 276] on b "Unassigned" at bounding box center [121, 280] width 69 height 15
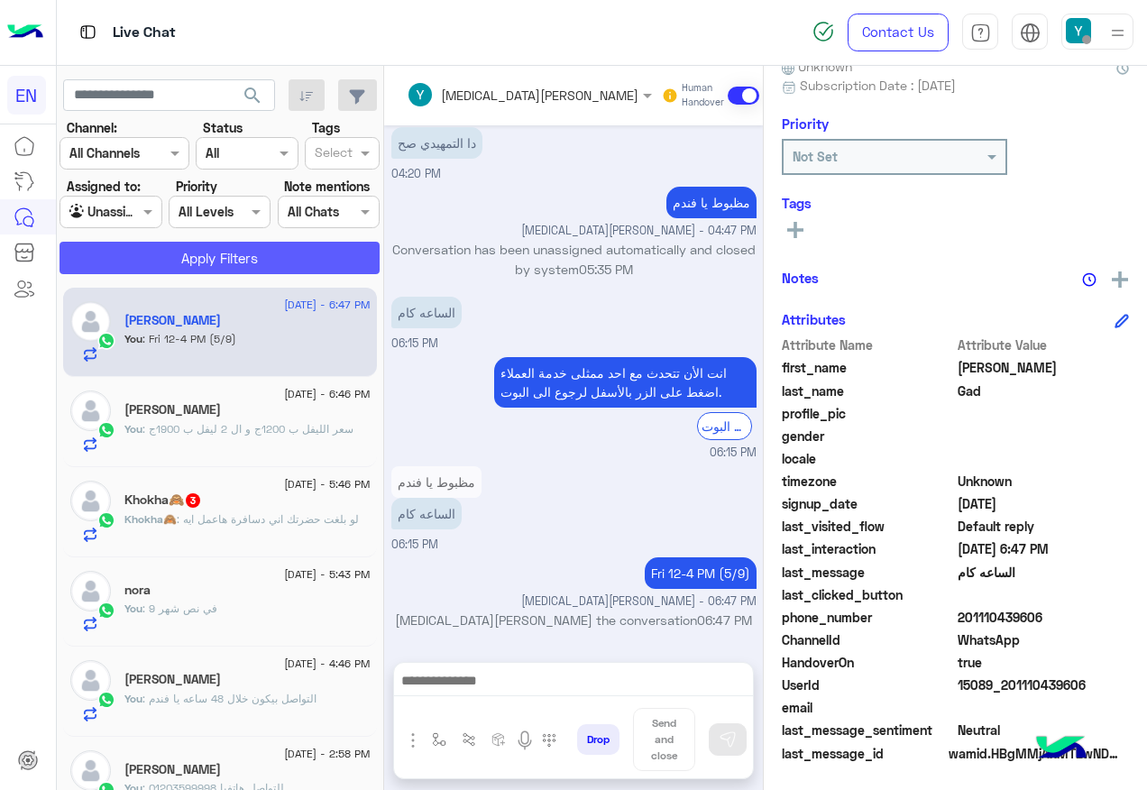
click at [132, 263] on button "Apply Filters" at bounding box center [220, 258] width 320 height 32
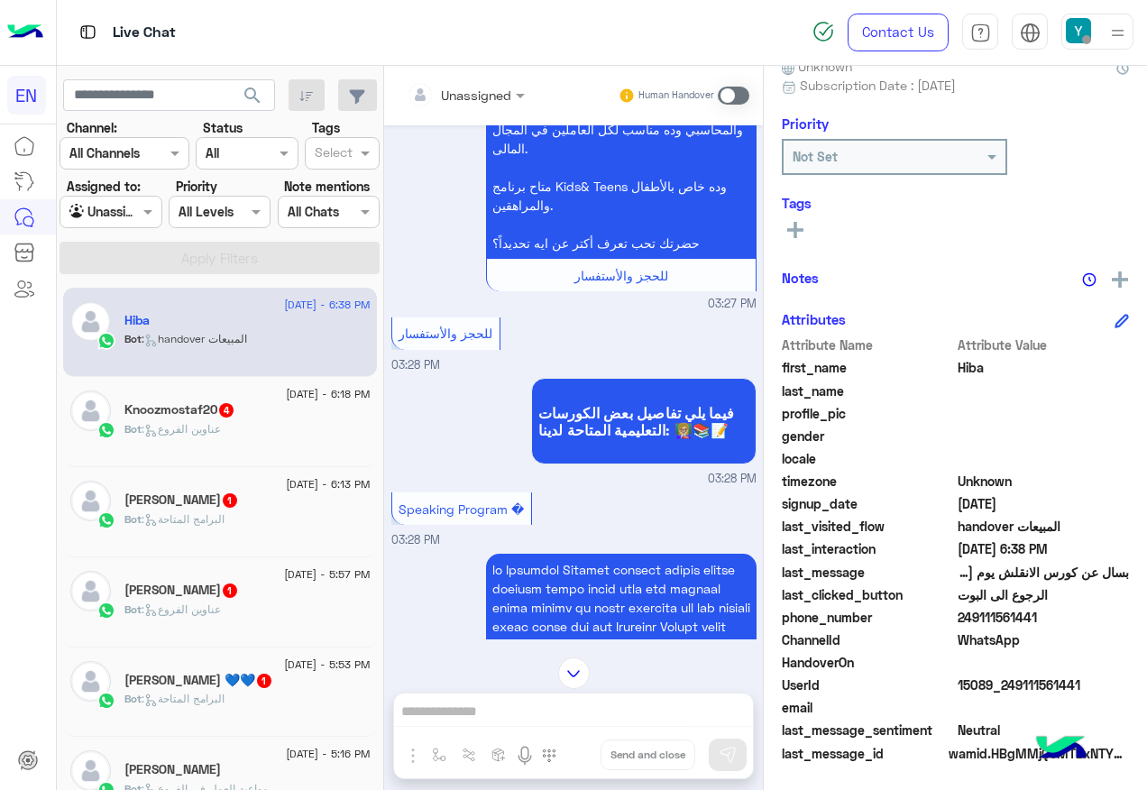
scroll to position [236, 0]
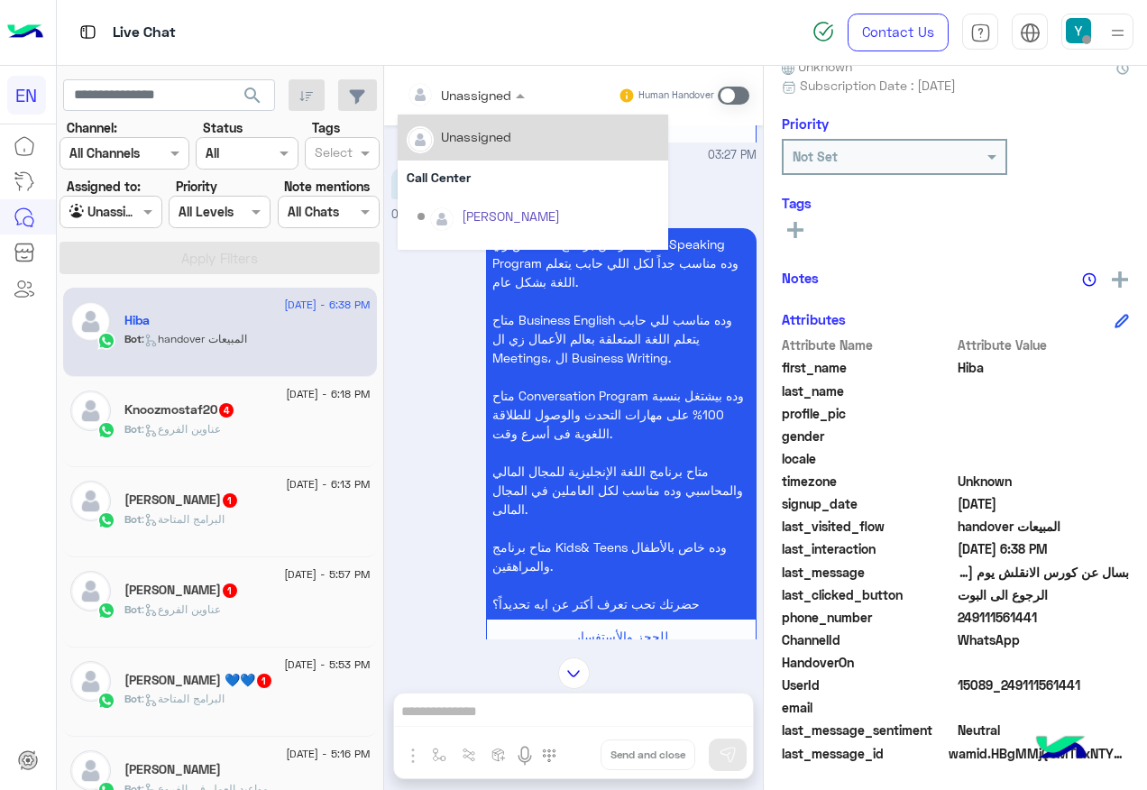
drag, startPoint x: 505, startPoint y: 80, endPoint x: 504, endPoint y: 96, distance: 15.4
click at [504, 79] on div "Unassigned" at bounding box center [459, 95] width 105 height 36
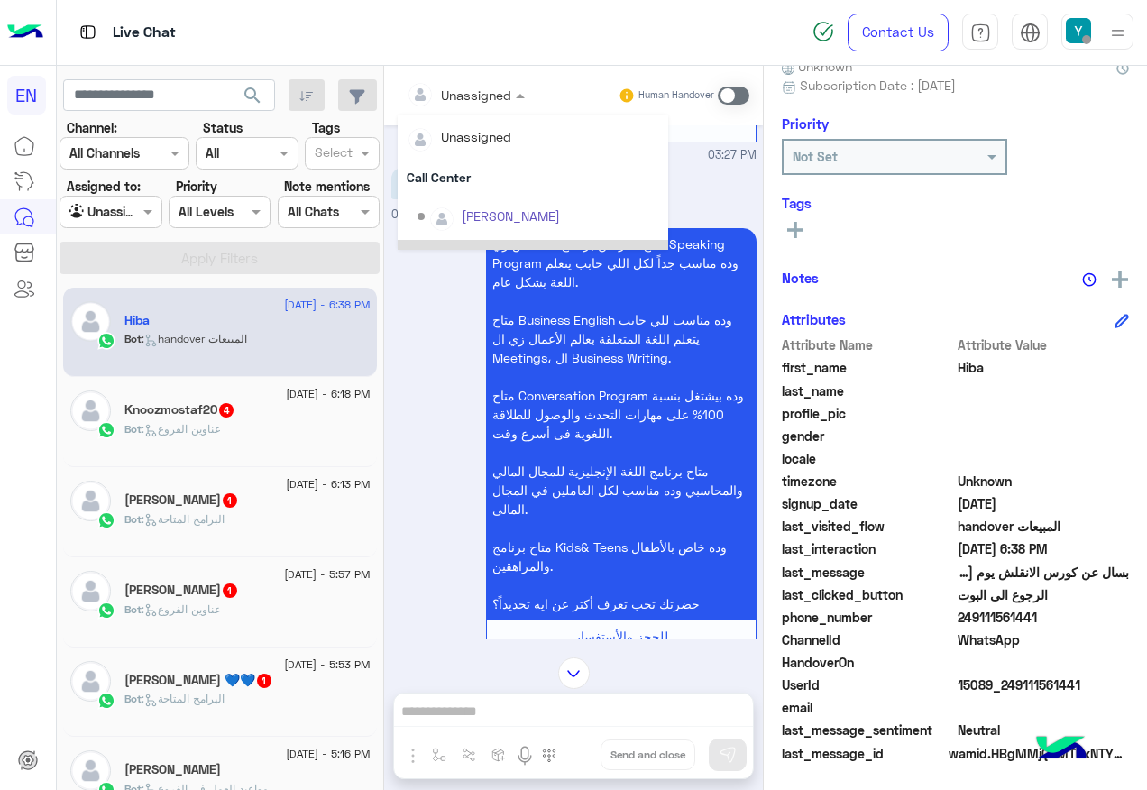
click at [644, 280] on p "متاح أكتر من برنامج متخصص زي Speaking Program وده مناسب جداً لكل اللي حابب يتعل…" at bounding box center [621, 424] width 271 height 392
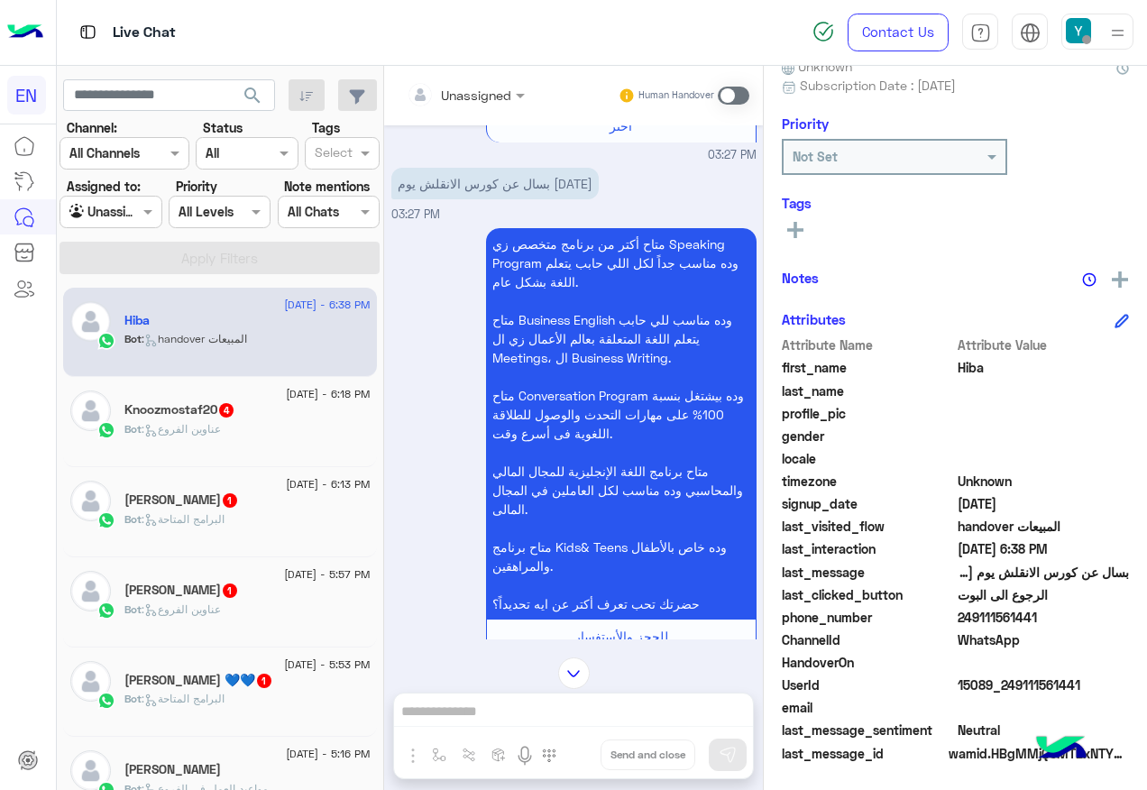
click at [459, 78] on div "Unassigned Human Handover" at bounding box center [573, 96] width 379 height 60
click at [480, 90] on input "text" at bounding box center [443, 95] width 73 height 19
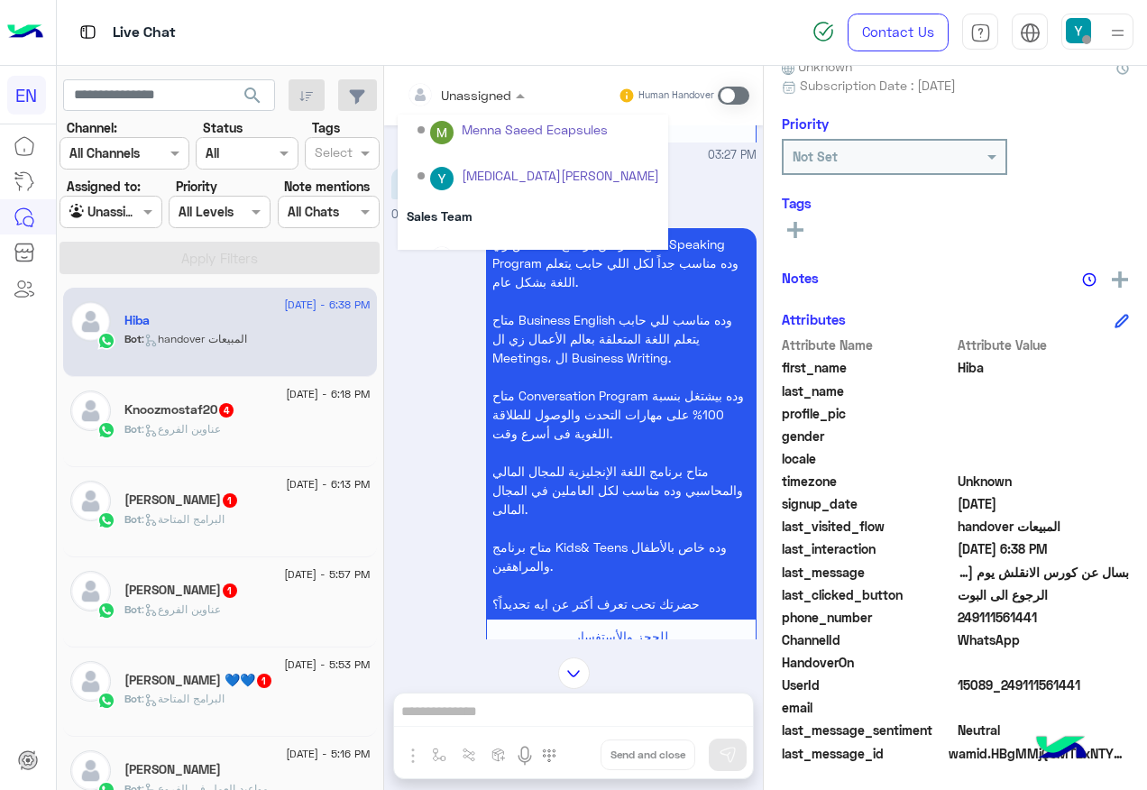
scroll to position [299, 0]
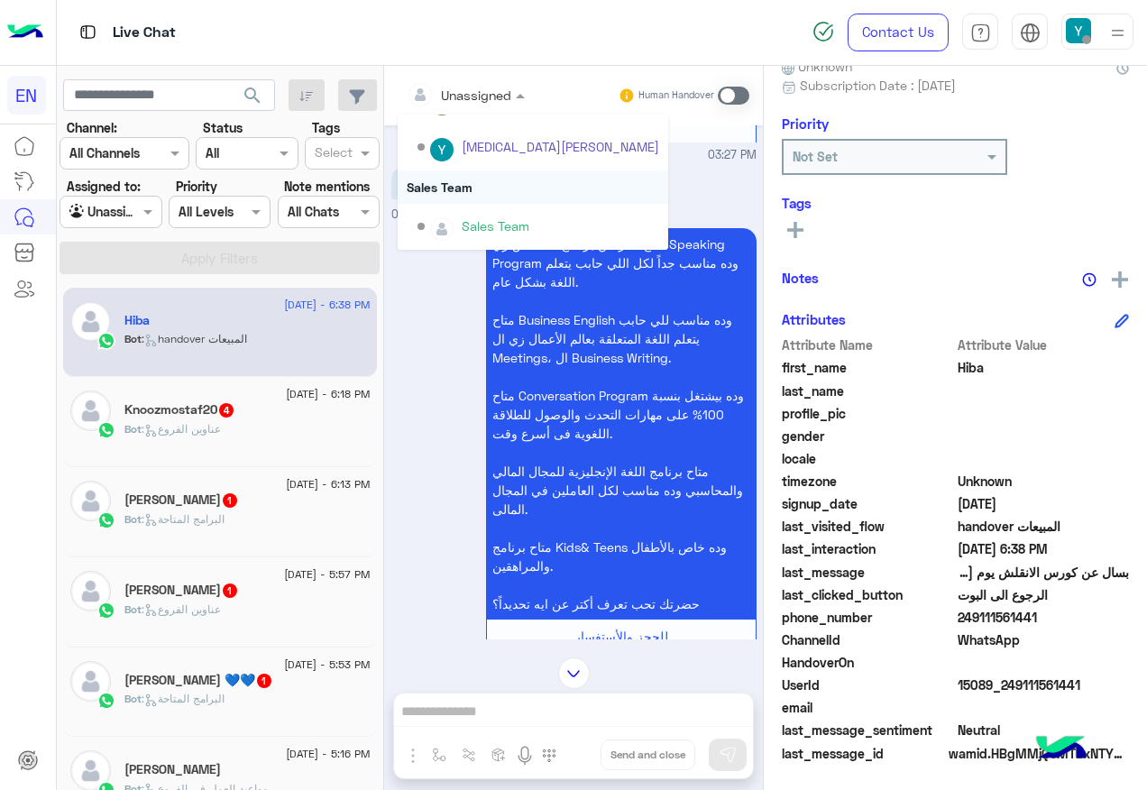
click at [433, 180] on div "Sales Team" at bounding box center [533, 186] width 271 height 33
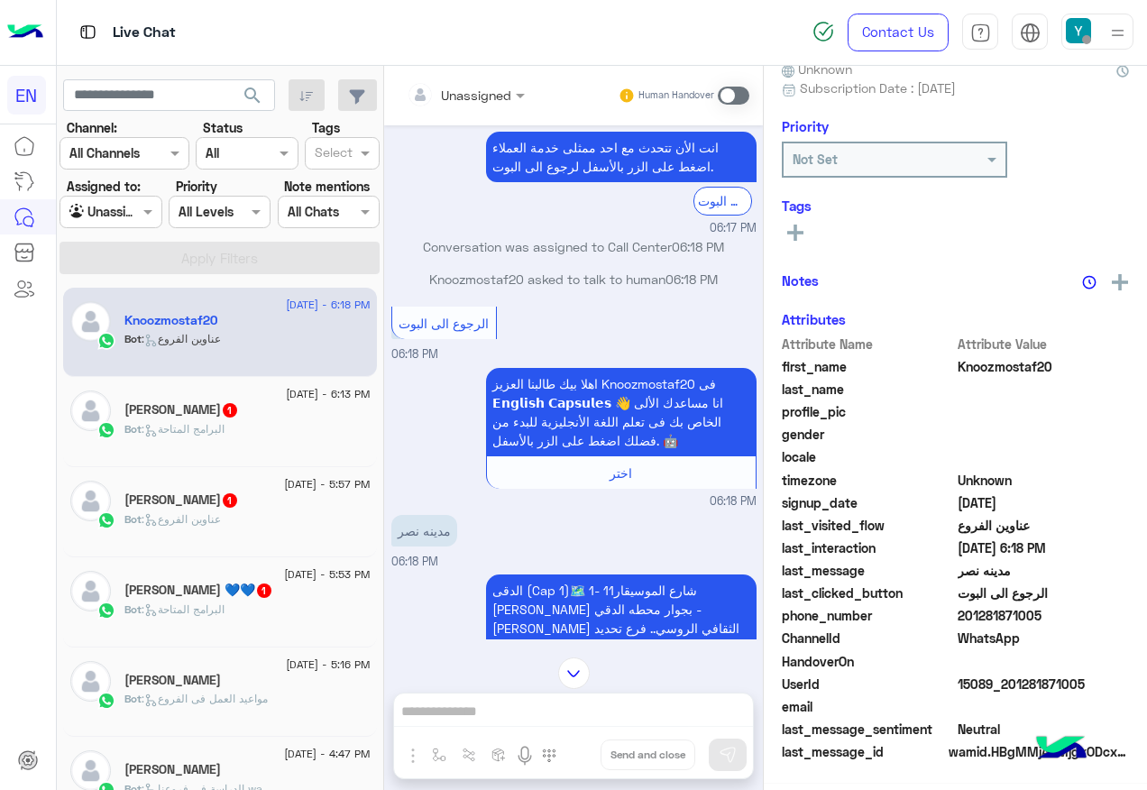
scroll to position [1384, 0]
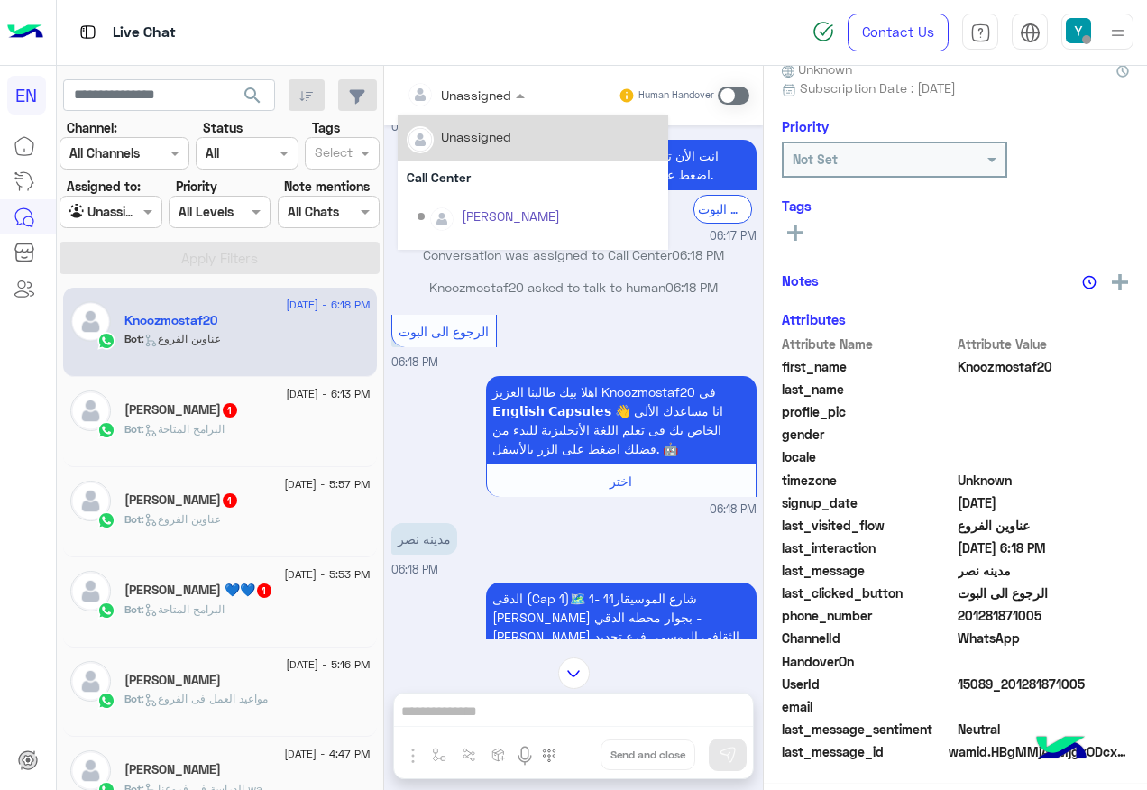
click at [475, 103] on div "Unassigned" at bounding box center [476, 95] width 70 height 19
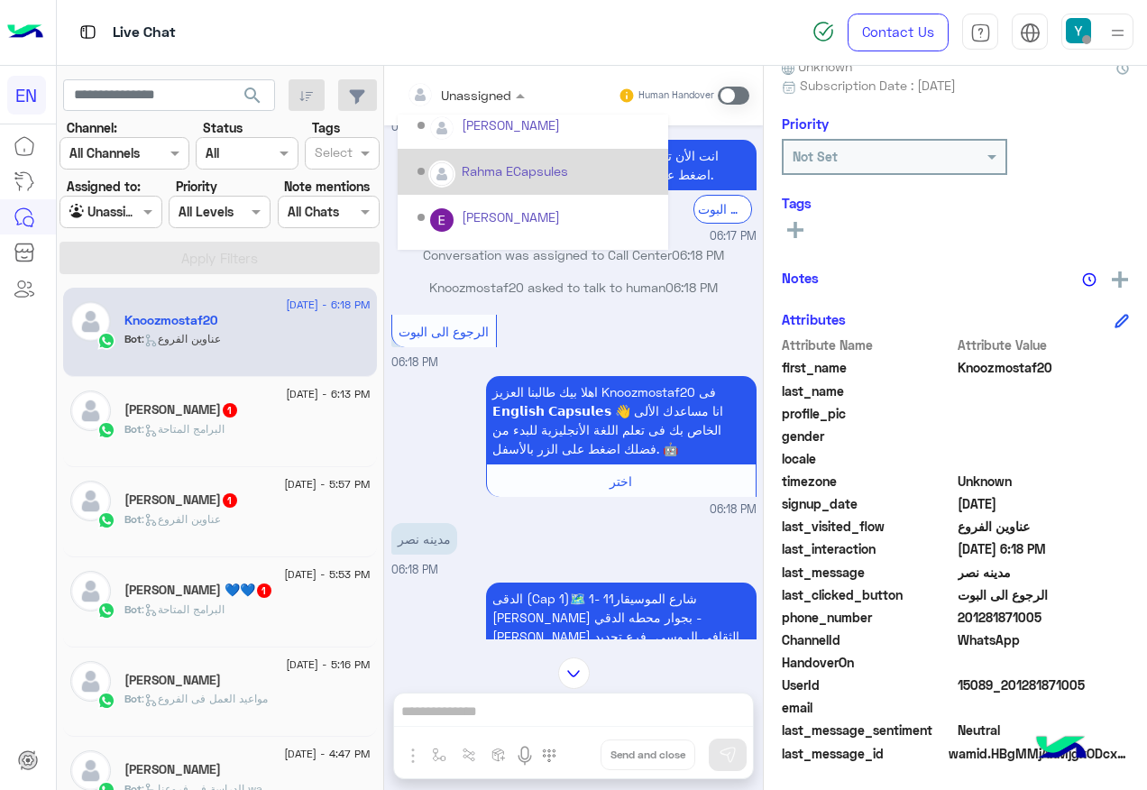
scroll to position [299, 0]
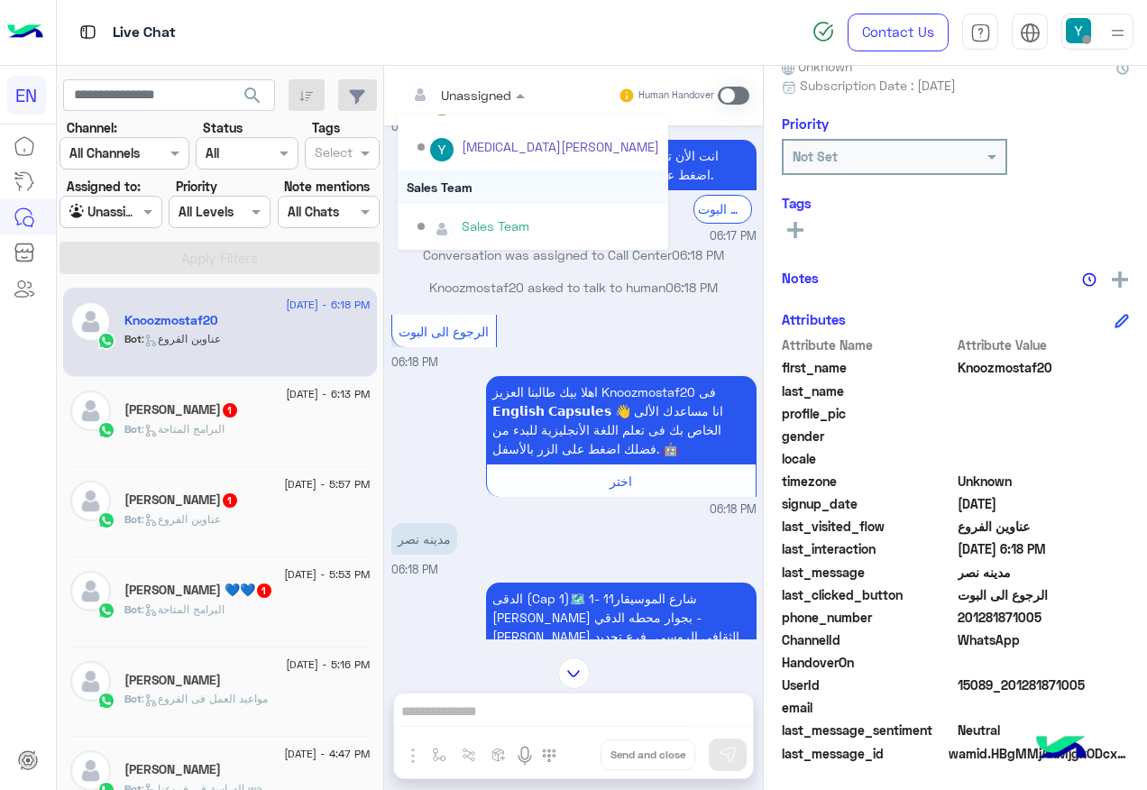
click at [470, 201] on div "Sales Team" at bounding box center [533, 186] width 271 height 33
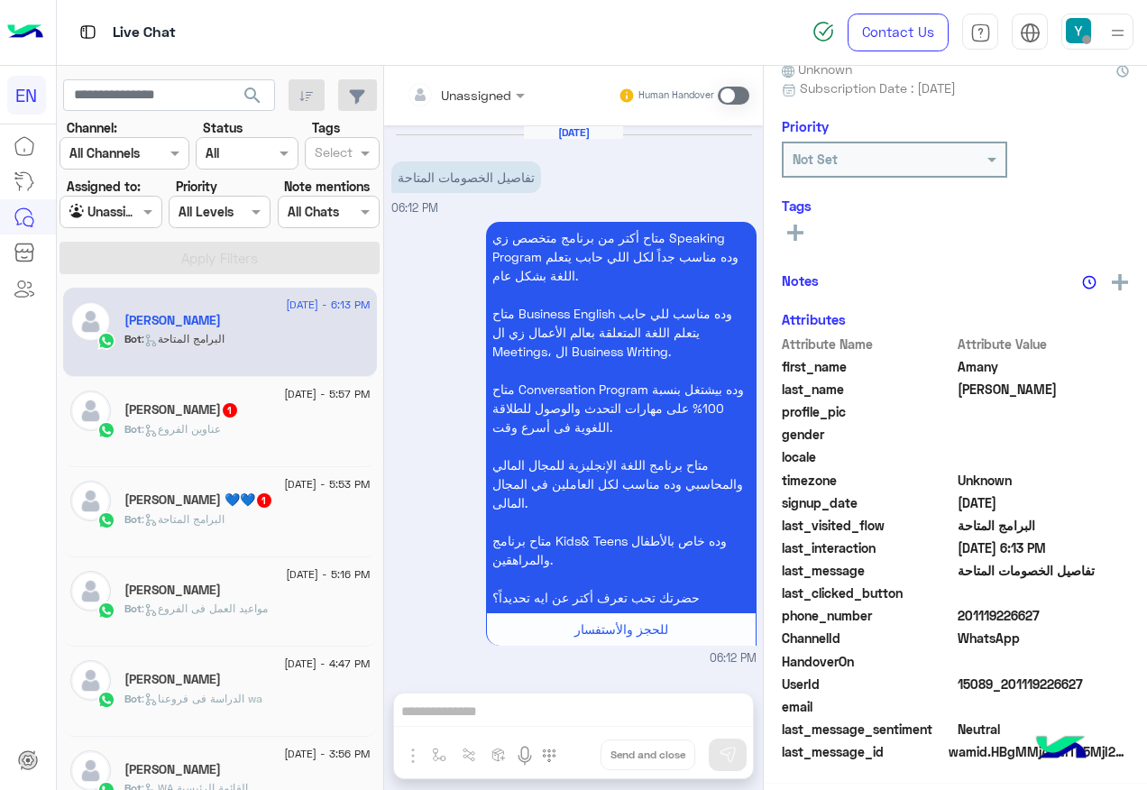
scroll to position [180, 0]
click at [452, 100] on input "text" at bounding box center [443, 95] width 73 height 19
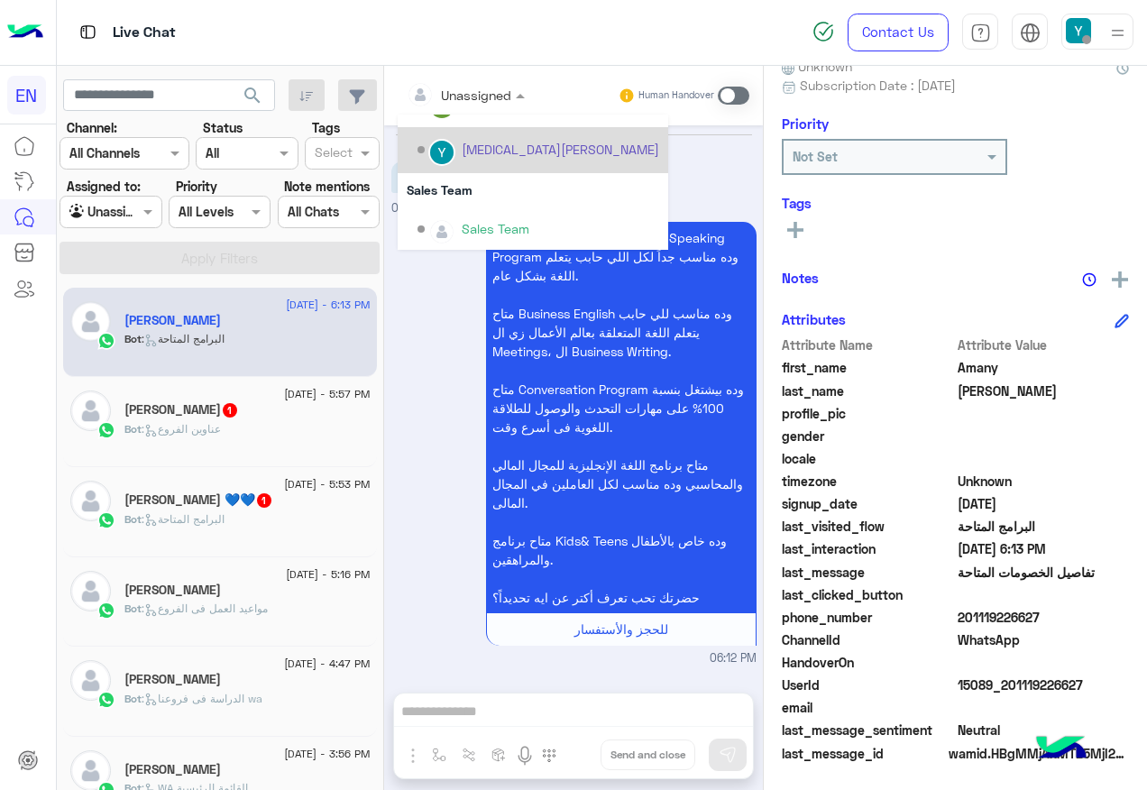
scroll to position [299, 0]
click at [466, 181] on div "Sales Team" at bounding box center [533, 186] width 271 height 33
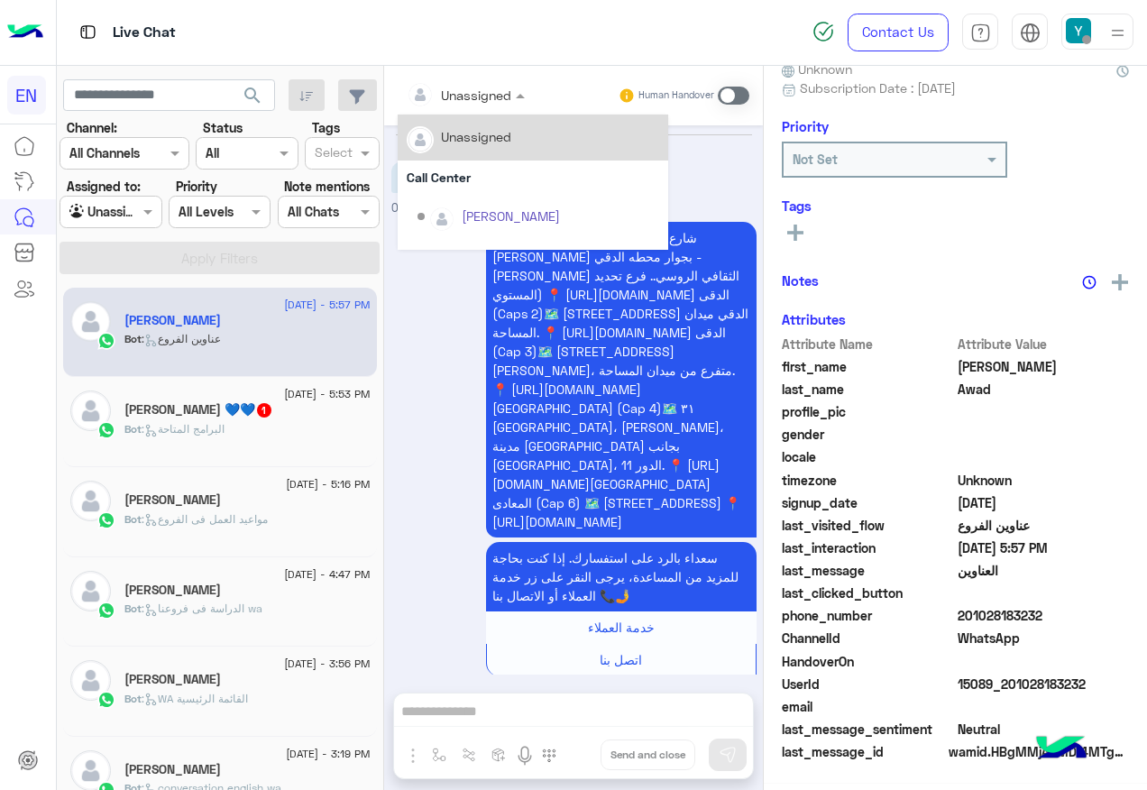
click at [456, 89] on input "text" at bounding box center [443, 95] width 73 height 19
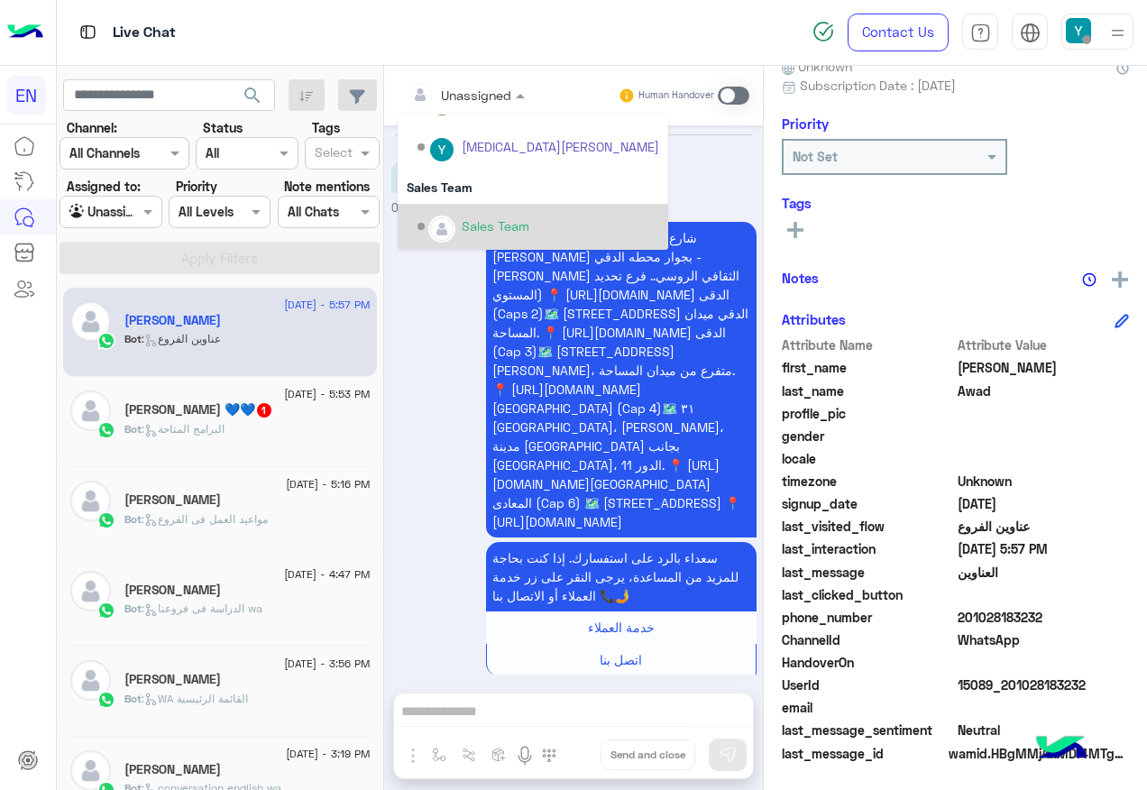
click at [505, 204] on div "Sales Team" at bounding box center [533, 227] width 271 height 46
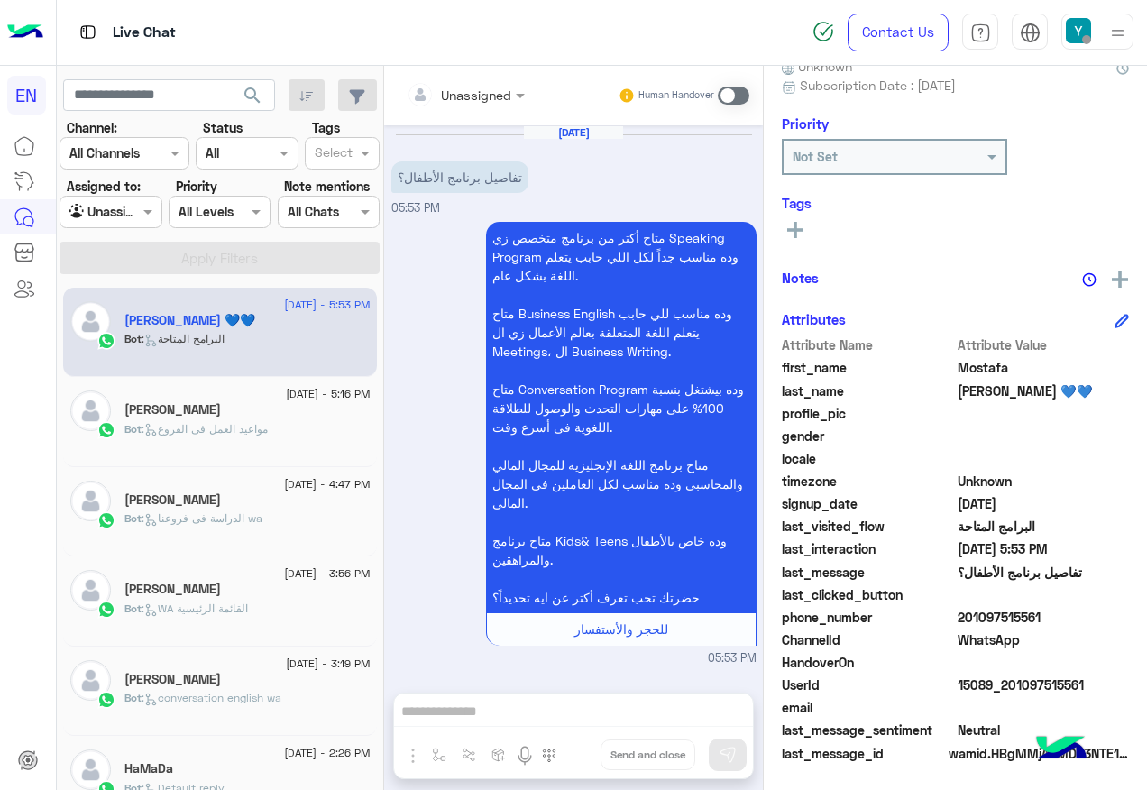
click at [472, 106] on div "Unassigned" at bounding box center [459, 95] width 105 height 36
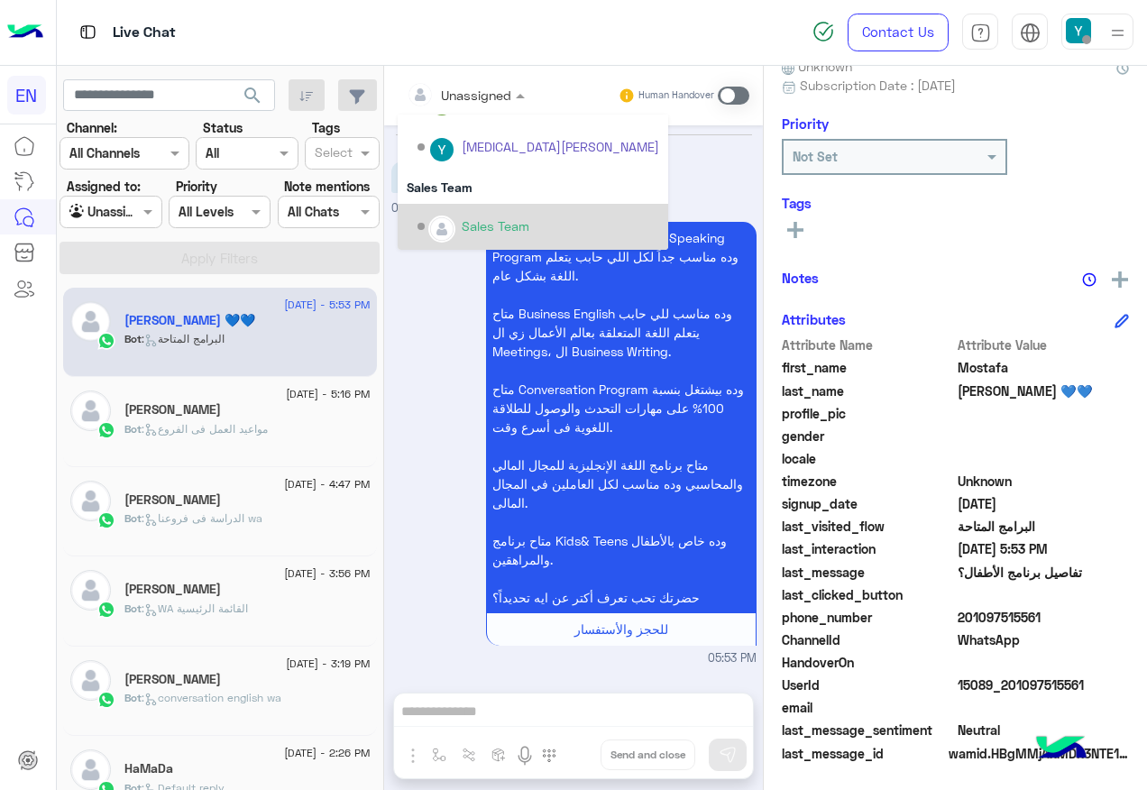
click at [494, 207] on div "Sales Team" at bounding box center [533, 227] width 271 height 46
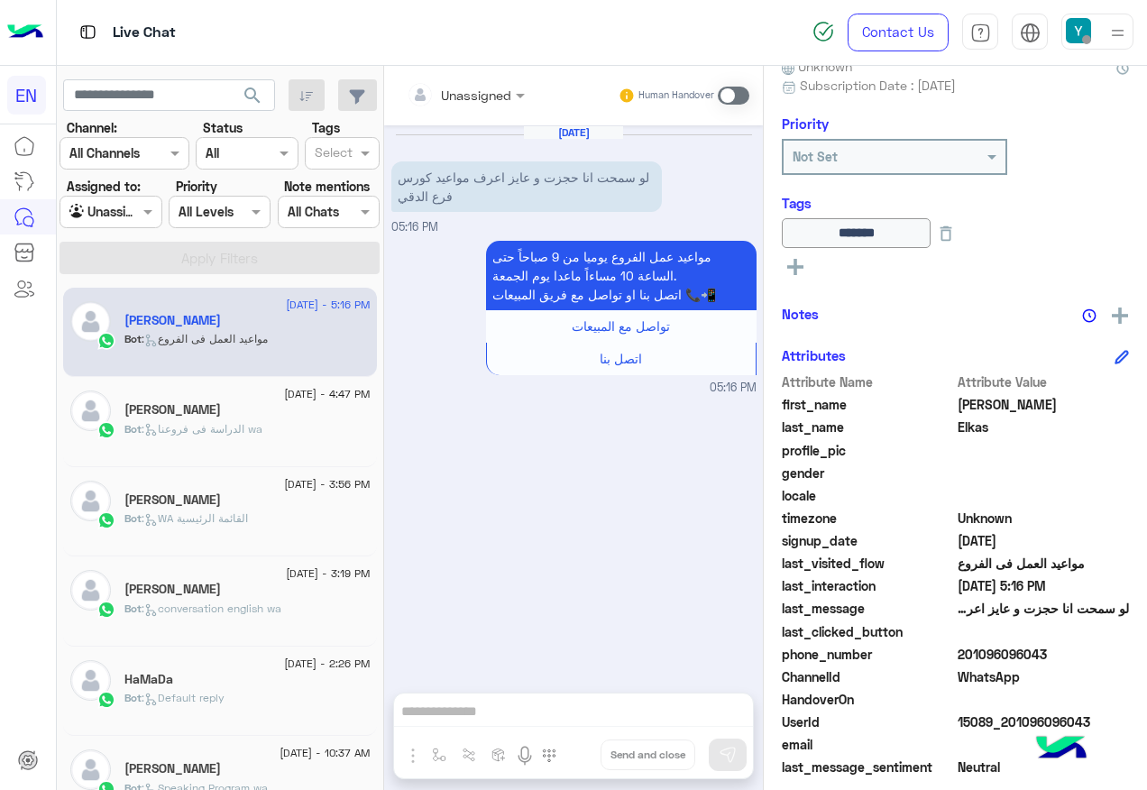
click at [1007, 641] on div "last_clicked_button" at bounding box center [955, 633] width 347 height 23
click at [1007, 651] on span "201096096043" at bounding box center [1044, 654] width 172 height 19
click at [1008, 652] on span "201096096043" at bounding box center [1044, 654] width 172 height 19
copy span "201096096043"
click at [733, 87] on span at bounding box center [734, 96] width 32 height 18
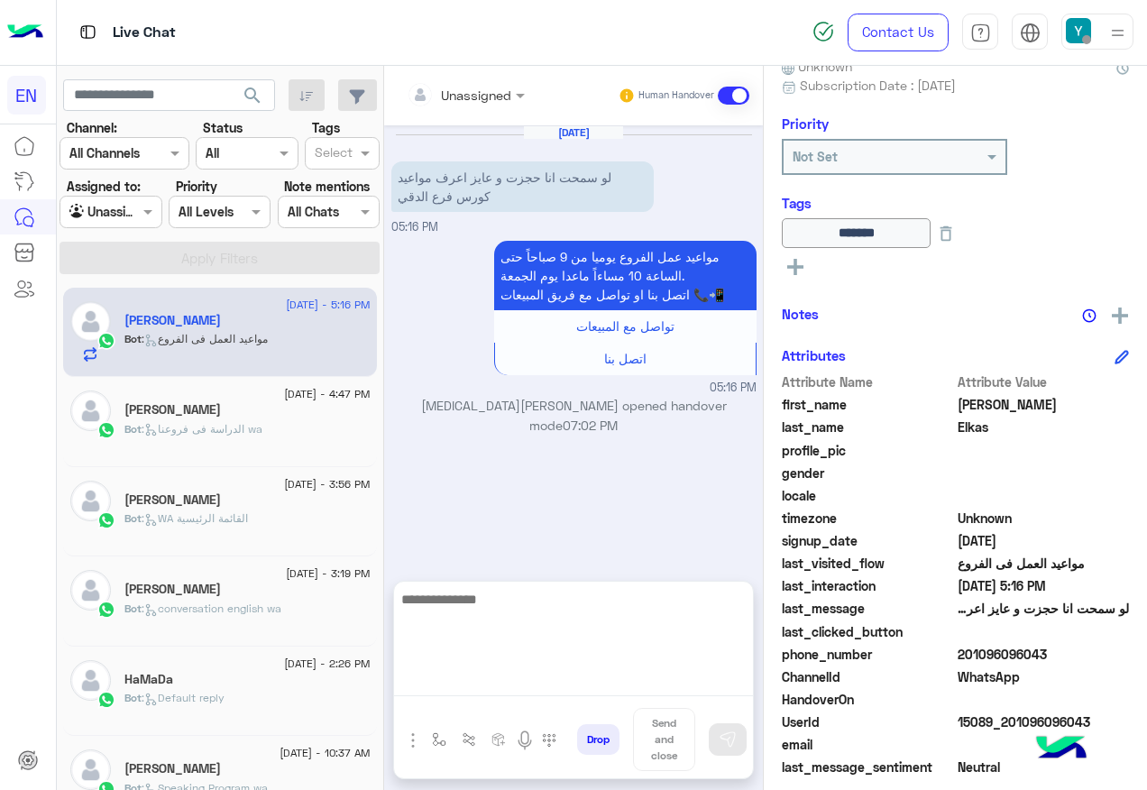
click at [575, 684] on textarea at bounding box center [573, 642] width 359 height 108
paste textarea "**********"
click at [631, 599] on textarea "**********" at bounding box center [573, 642] width 359 height 108
type textarea "**********"
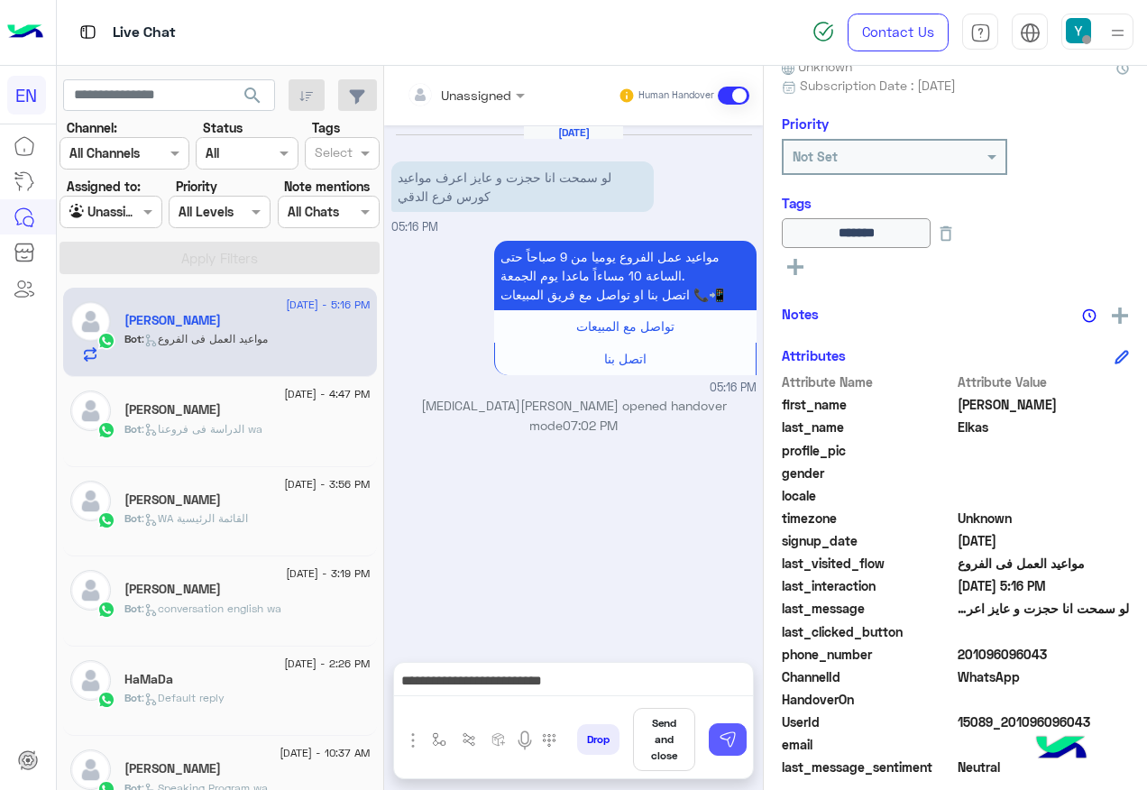
click at [732, 734] on img at bounding box center [728, 740] width 18 height 18
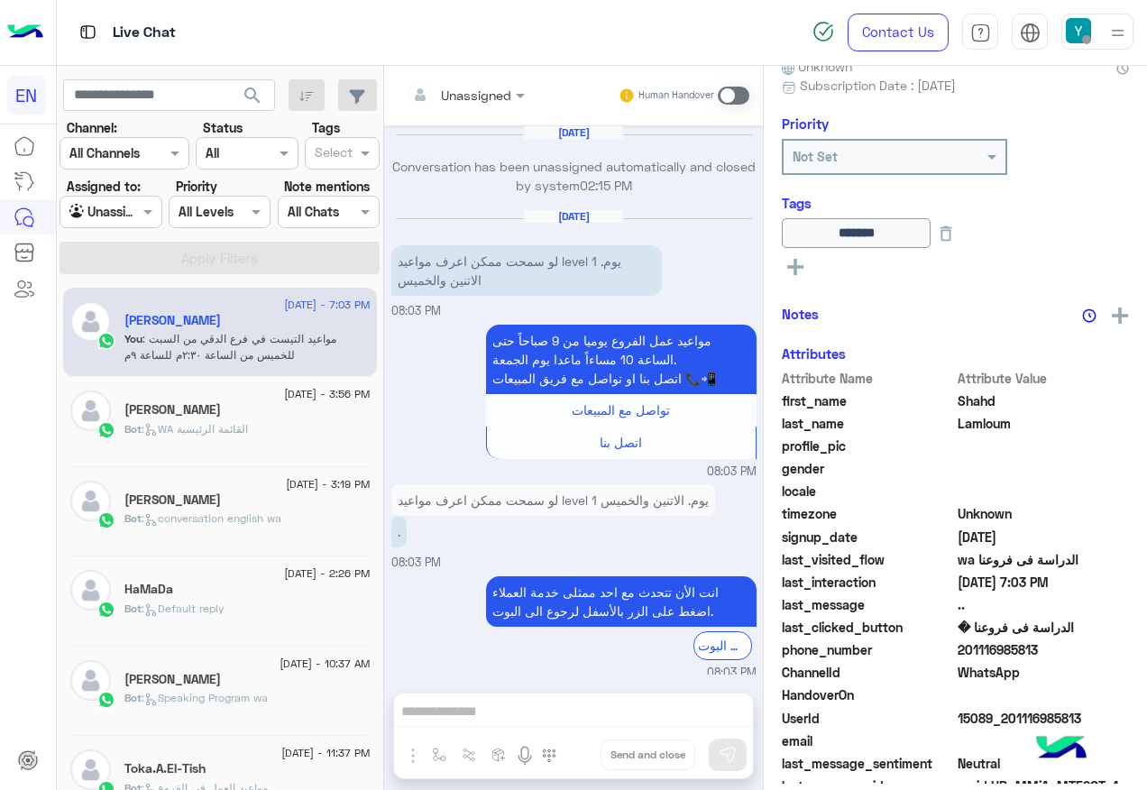
scroll to position [1221, 0]
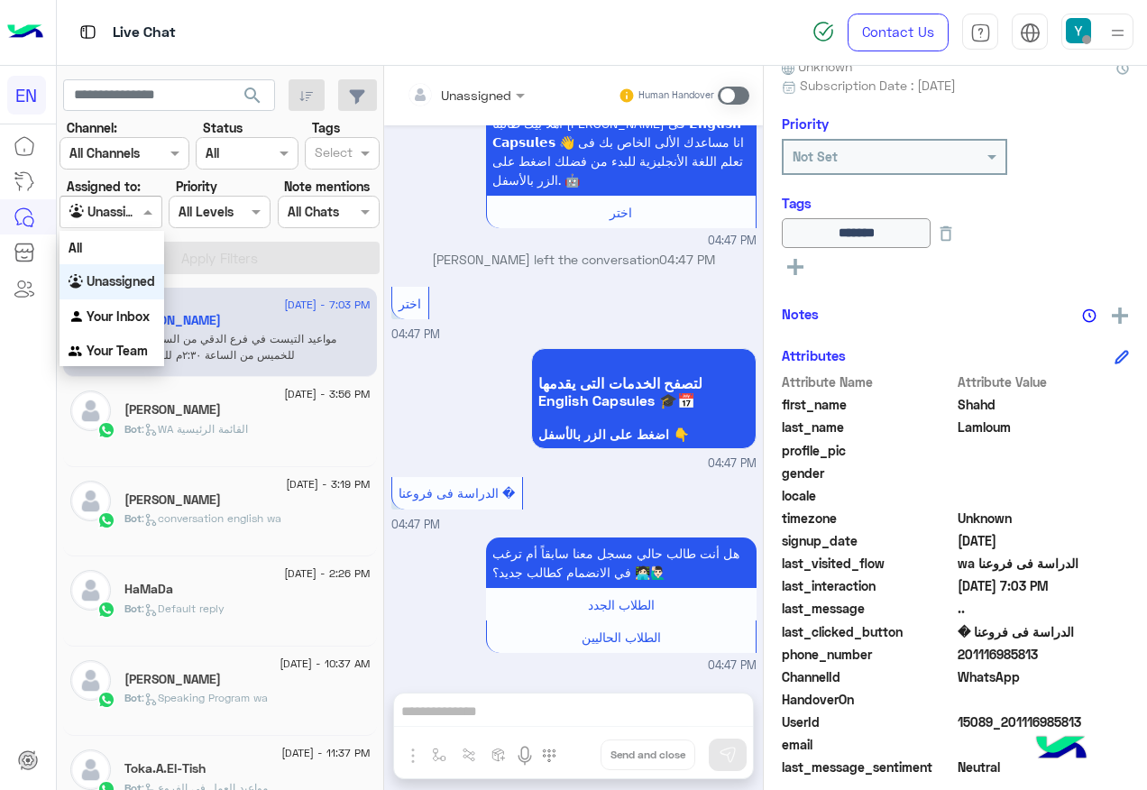
click at [118, 204] on div at bounding box center [110, 211] width 100 height 21
click at [113, 256] on div "All" at bounding box center [112, 247] width 105 height 33
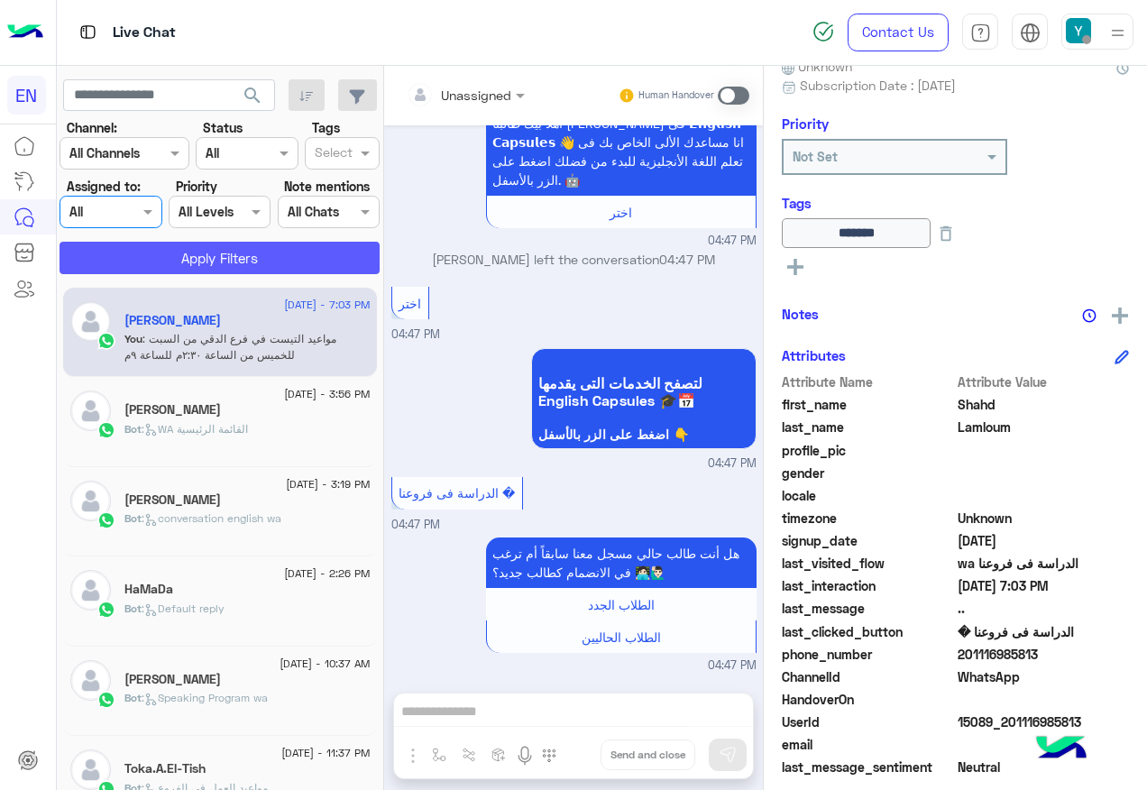
click at [113, 258] on button "Apply Filters" at bounding box center [220, 258] width 320 height 32
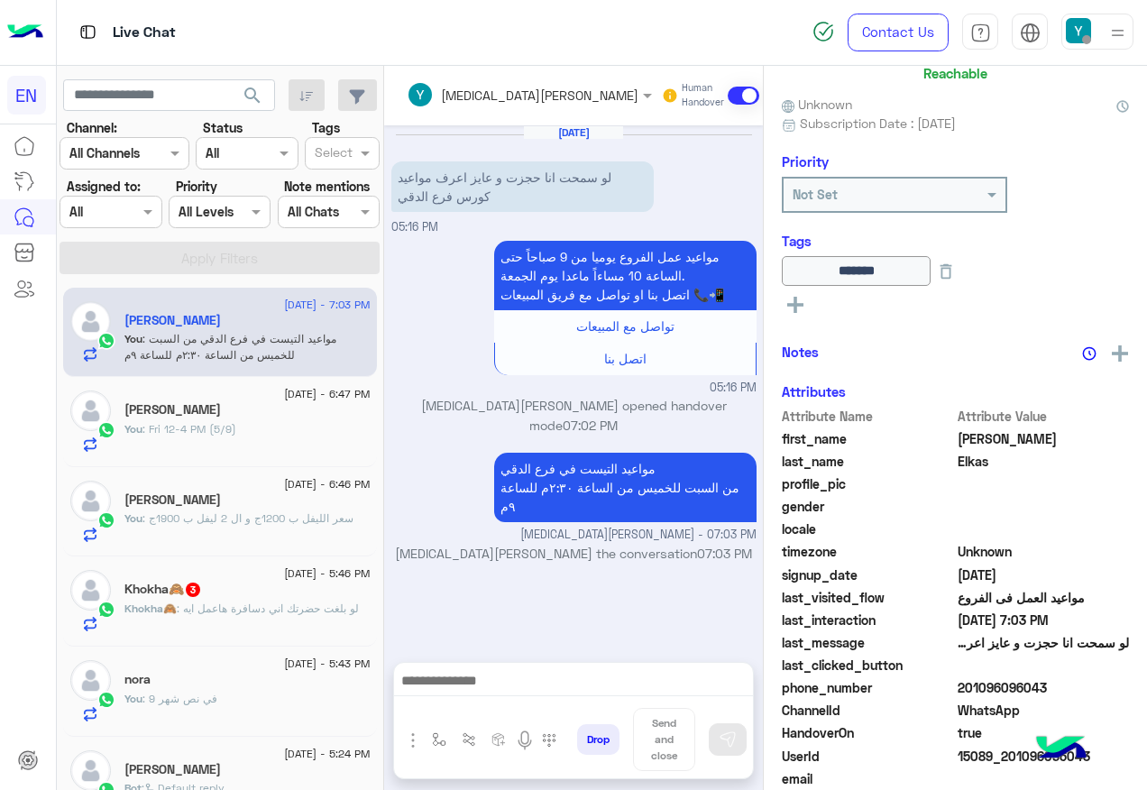
scroll to position [180, 0]
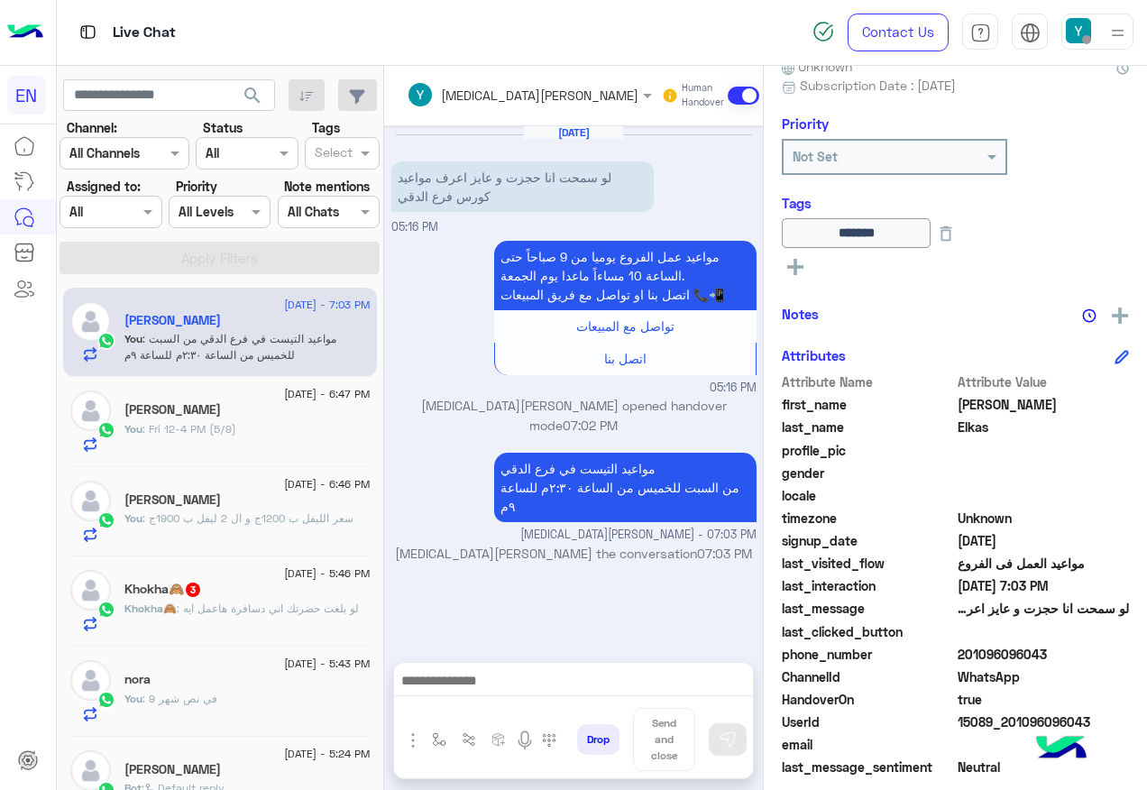
click at [123, 222] on div "Agent Filter All" at bounding box center [111, 212] width 102 height 32
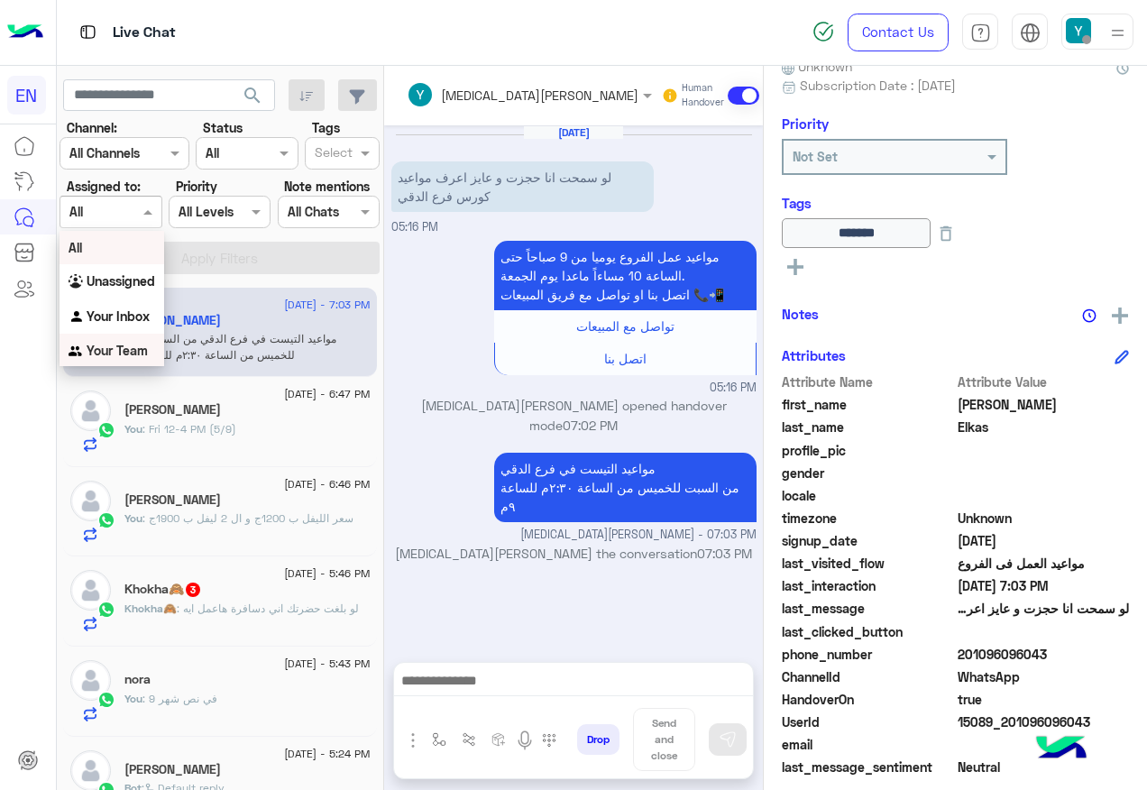
click at [127, 350] on b "Your Team" at bounding box center [117, 350] width 61 height 15
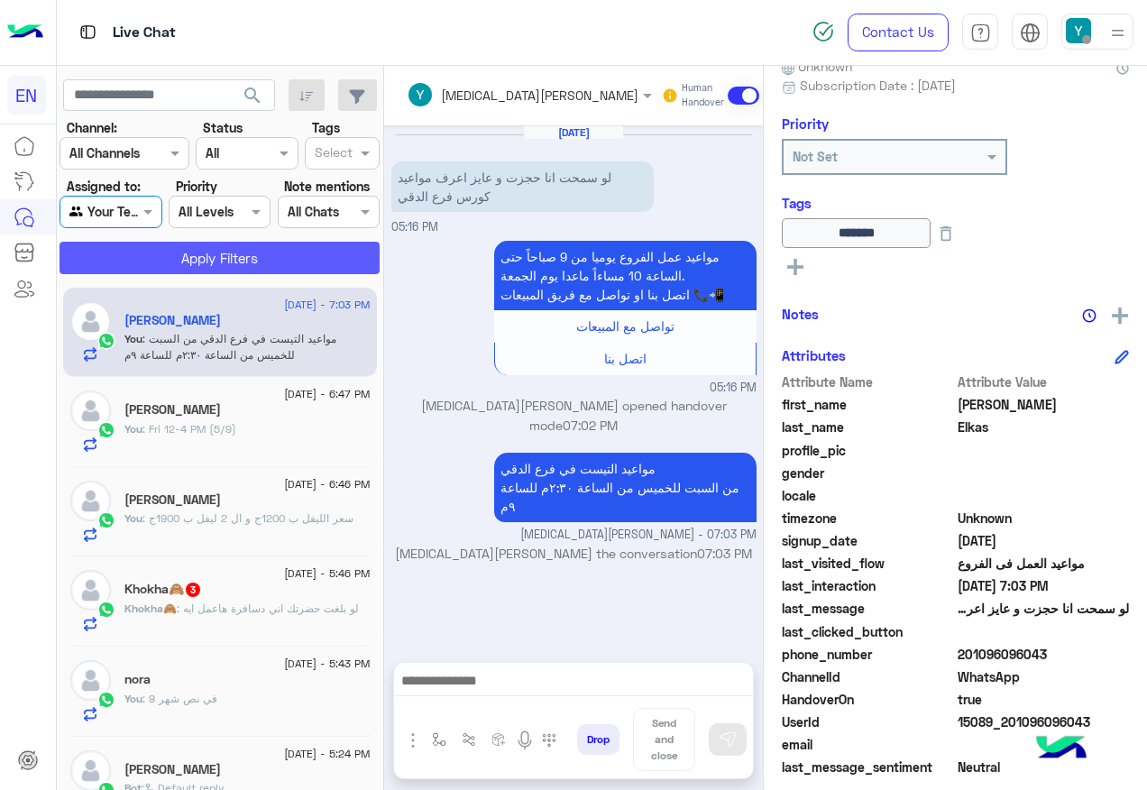
click at [183, 257] on button "Apply Filters" at bounding box center [220, 258] width 320 height 32
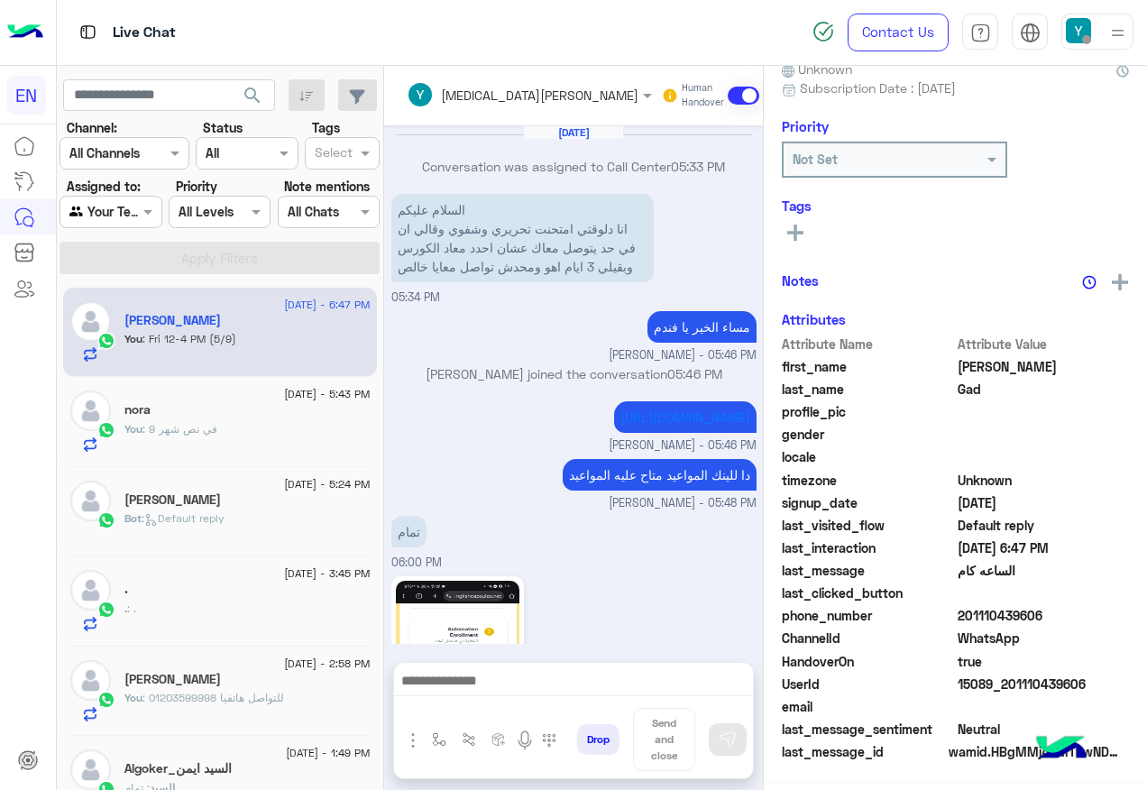
scroll to position [1106, 0]
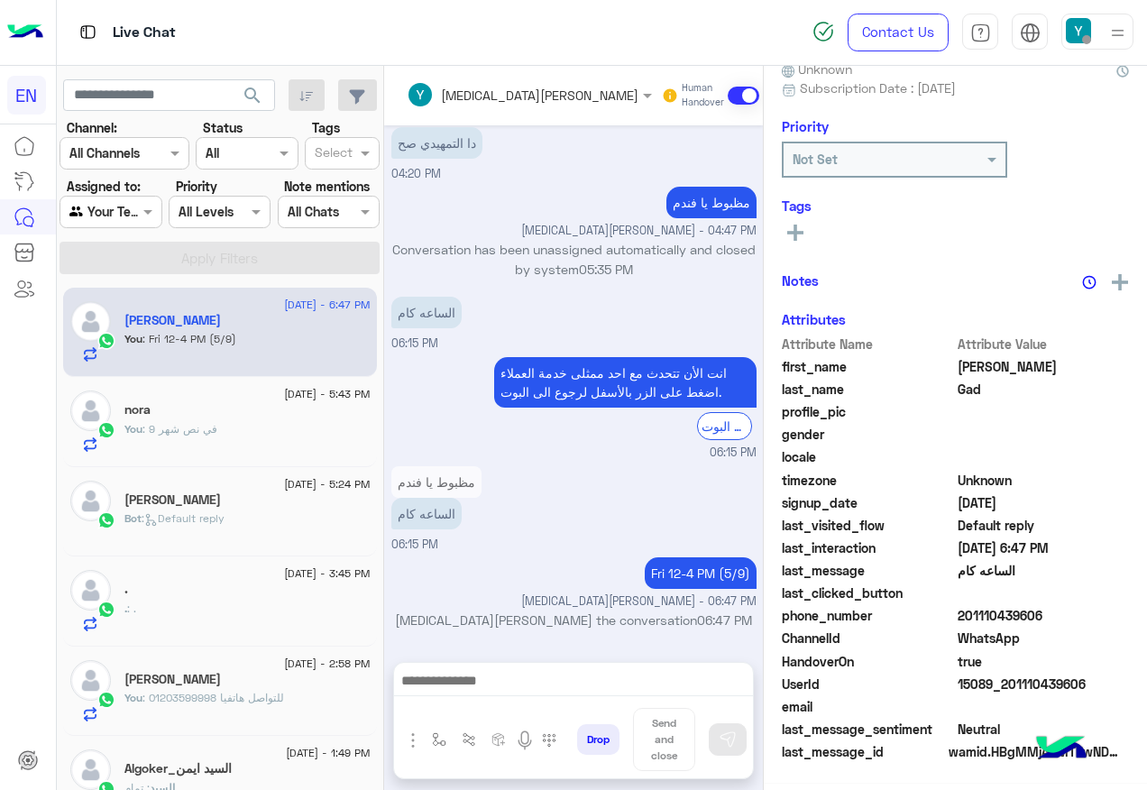
click at [114, 198] on div "Agent Filter Your Team" at bounding box center [111, 212] width 102 height 32
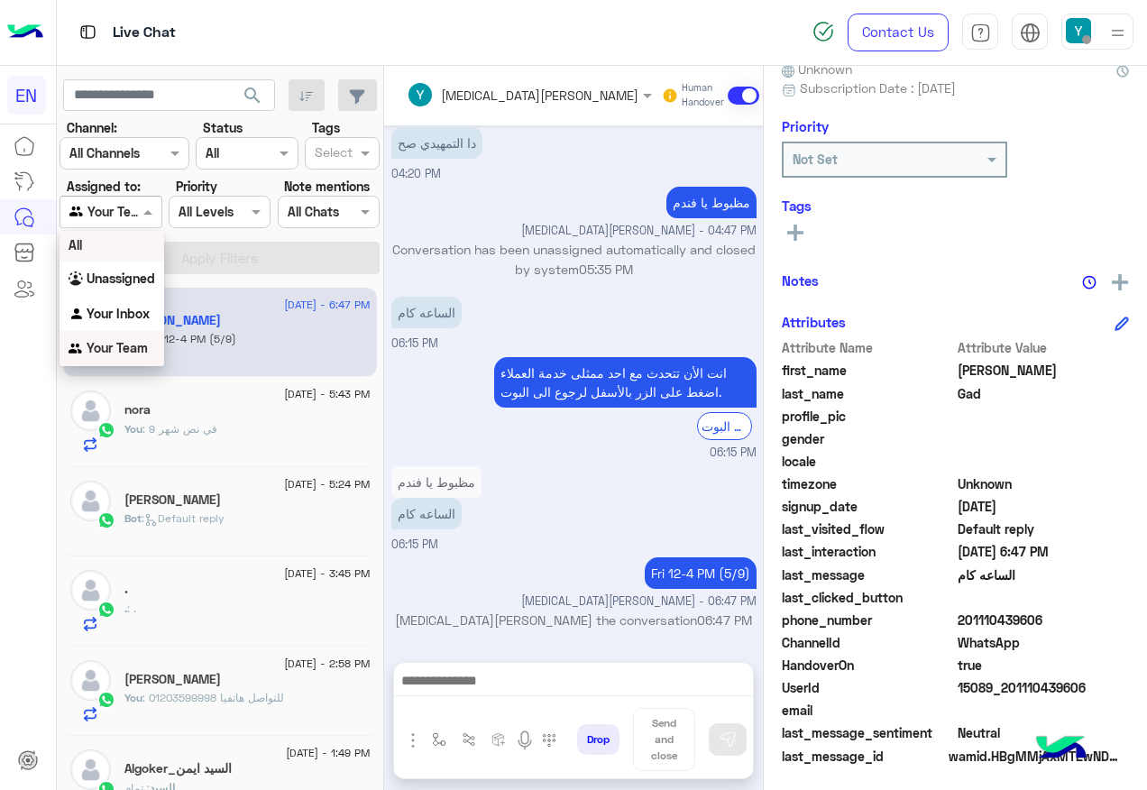
scroll to position [180, 0]
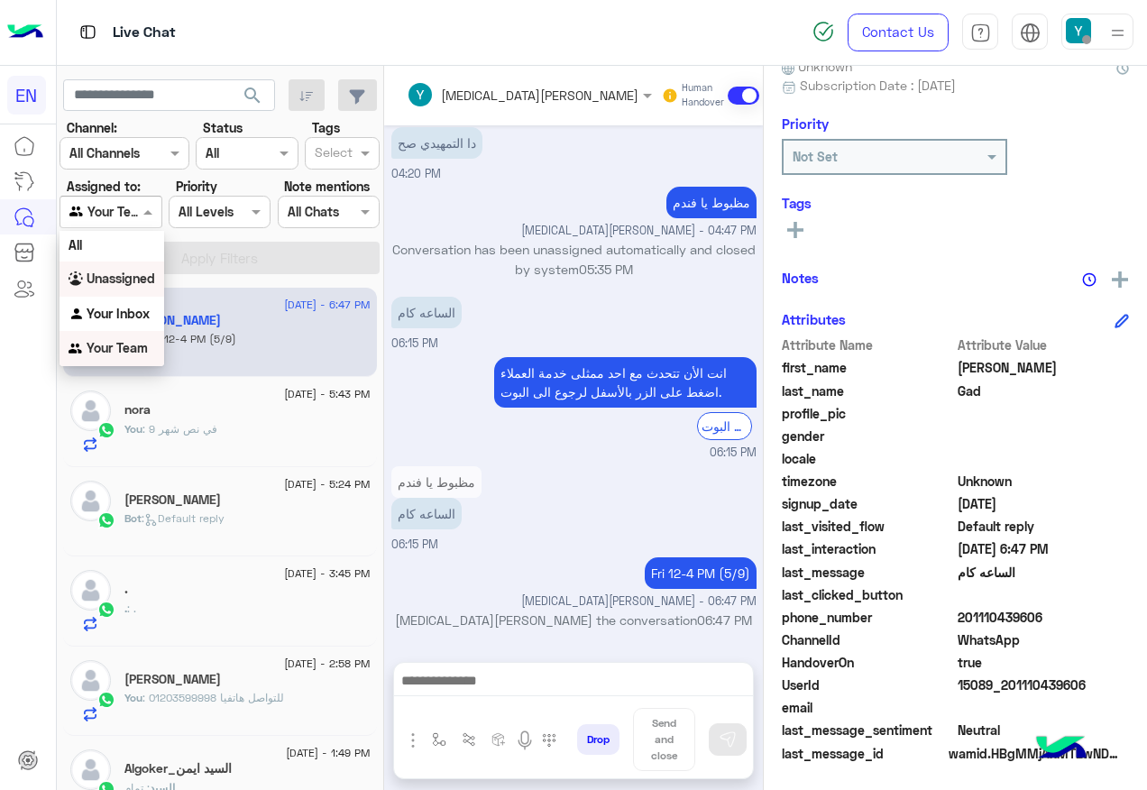
click at [128, 299] on div "Your Inbox" at bounding box center [112, 314] width 105 height 35
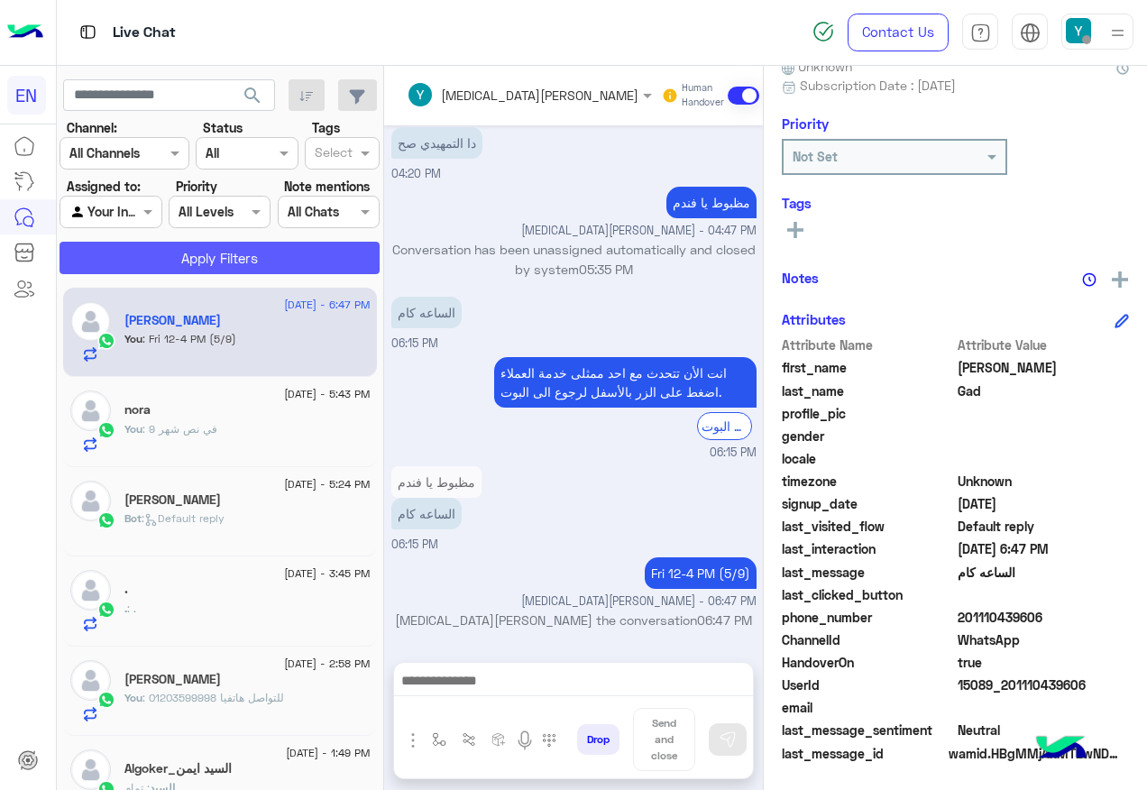
click at [138, 246] on button "Apply Filters" at bounding box center [220, 258] width 320 height 32
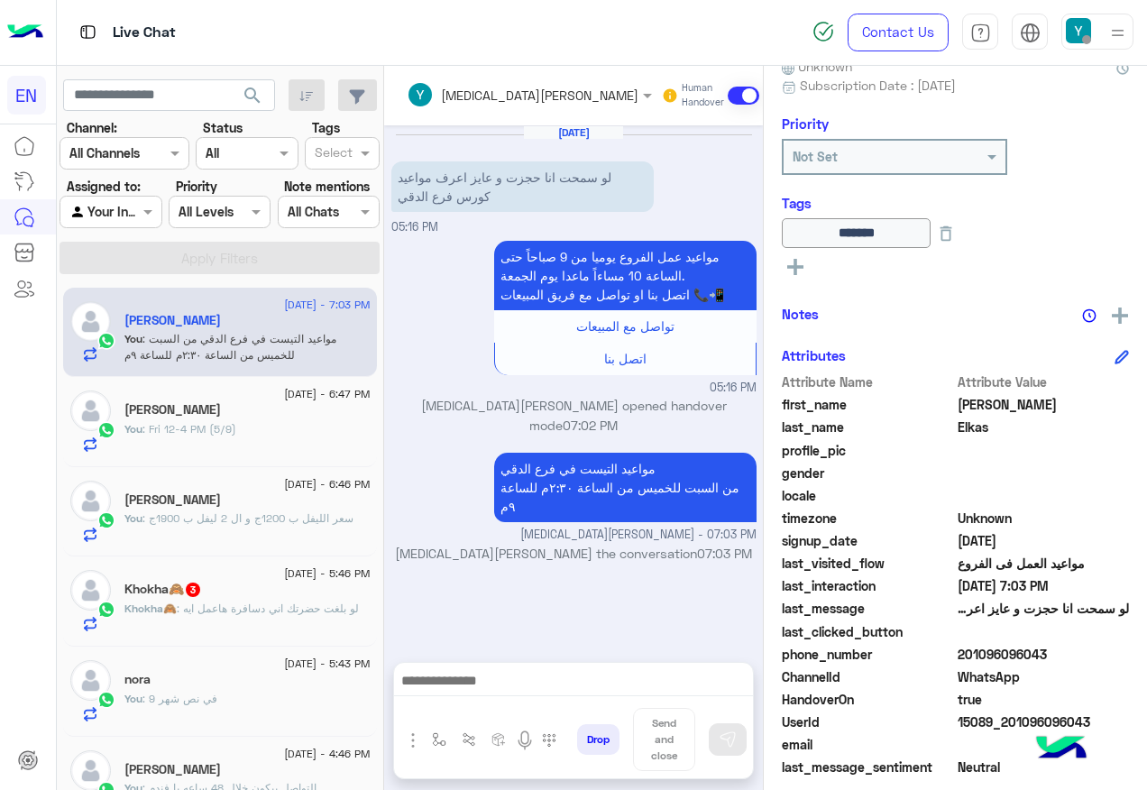
click at [120, 216] on div at bounding box center [110, 211] width 100 height 21
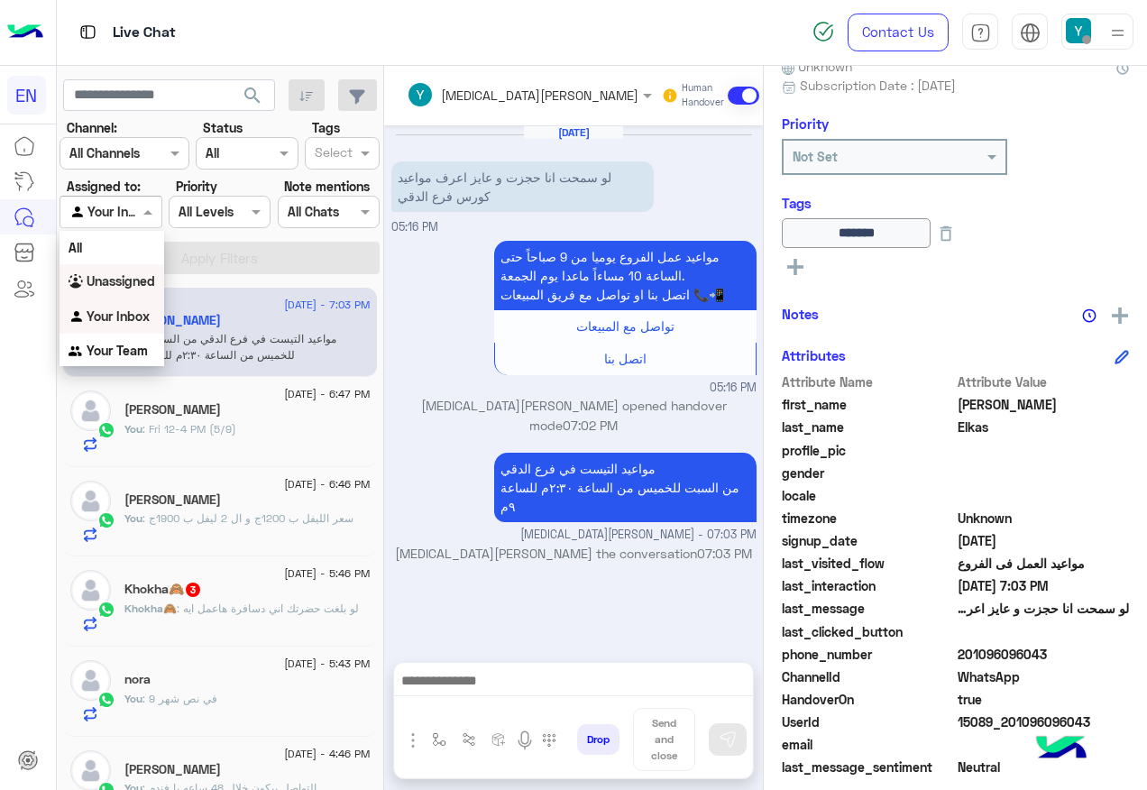
click at [114, 272] on div "Unassigned" at bounding box center [112, 281] width 105 height 35
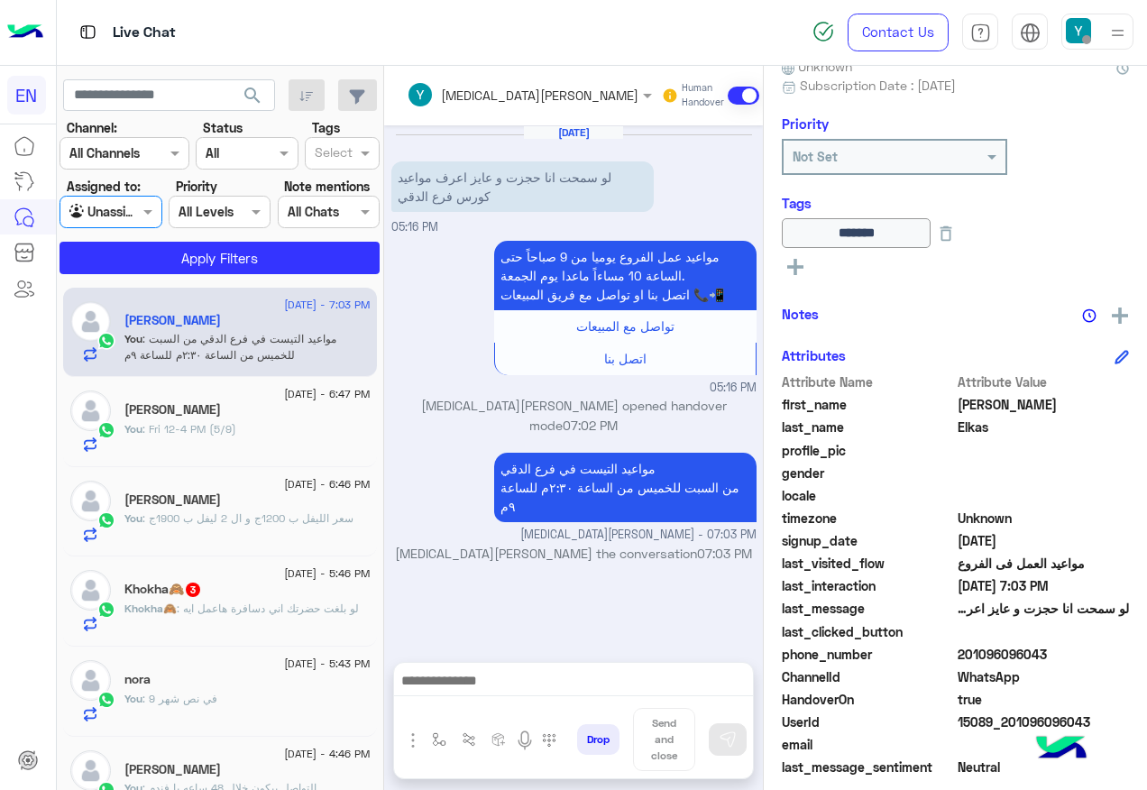
click at [148, 223] on div "Agent Filter Unassigned" at bounding box center [111, 212] width 102 height 32
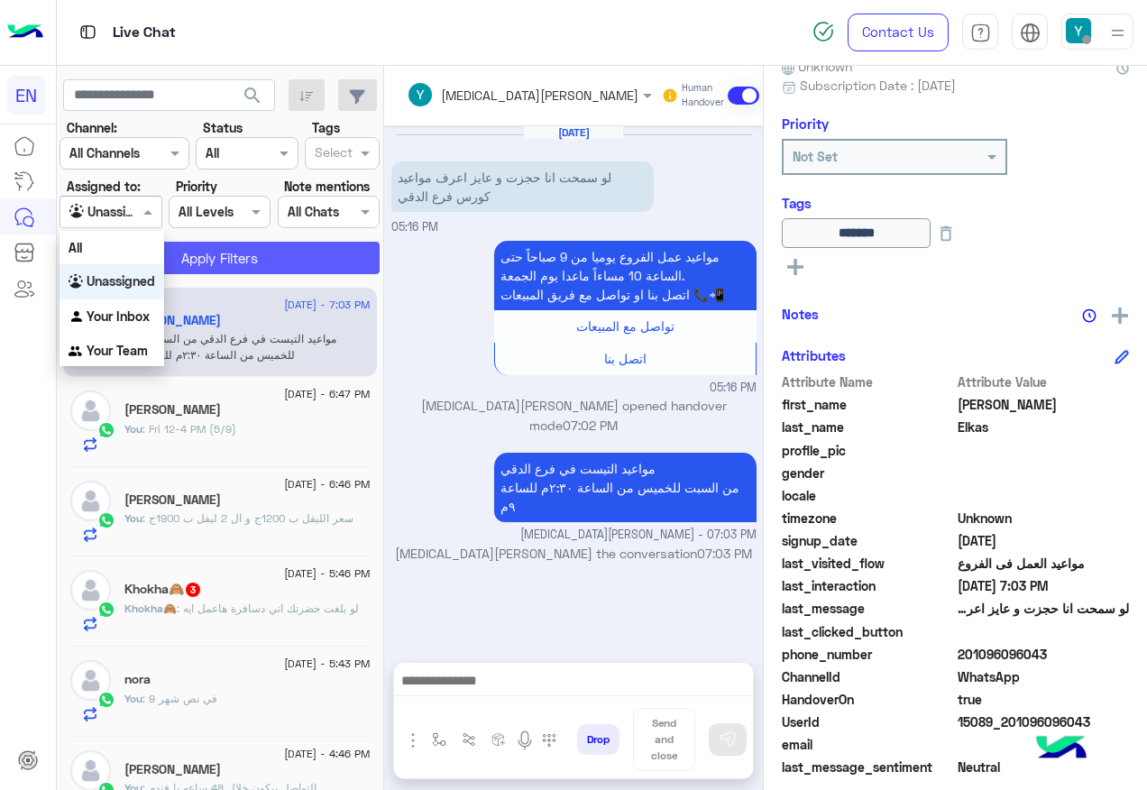
click at [187, 270] on button "Apply Filters" at bounding box center [220, 258] width 320 height 32
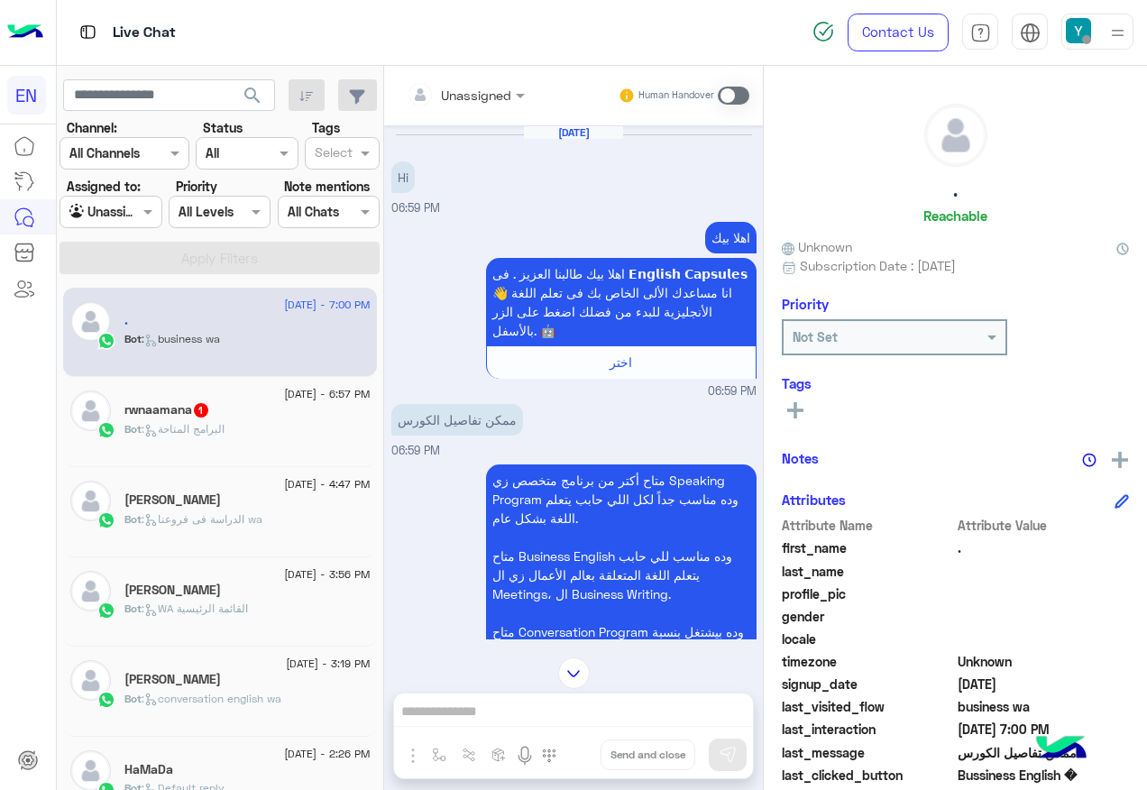
drag, startPoint x: 474, startPoint y: 81, endPoint x: 490, endPoint y: 110, distance: 32.7
click at [478, 87] on div "Unassigned" at bounding box center [455, 95] width 114 height 36
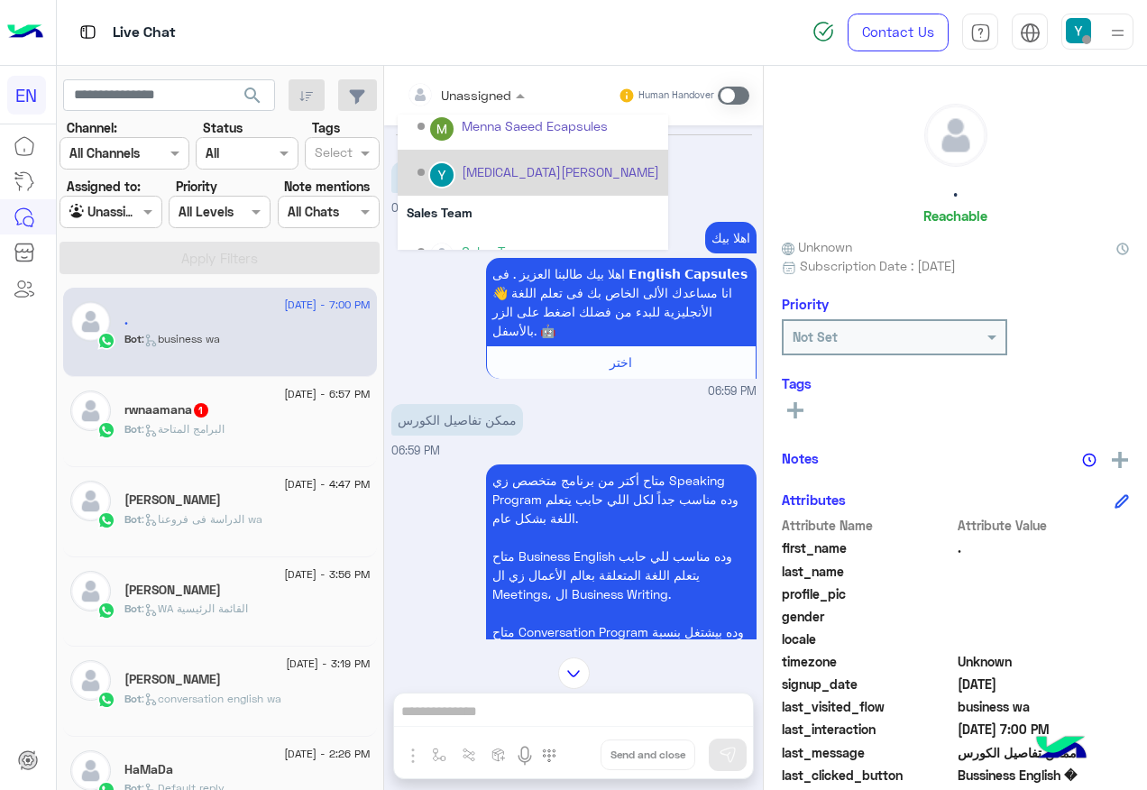
scroll to position [299, 0]
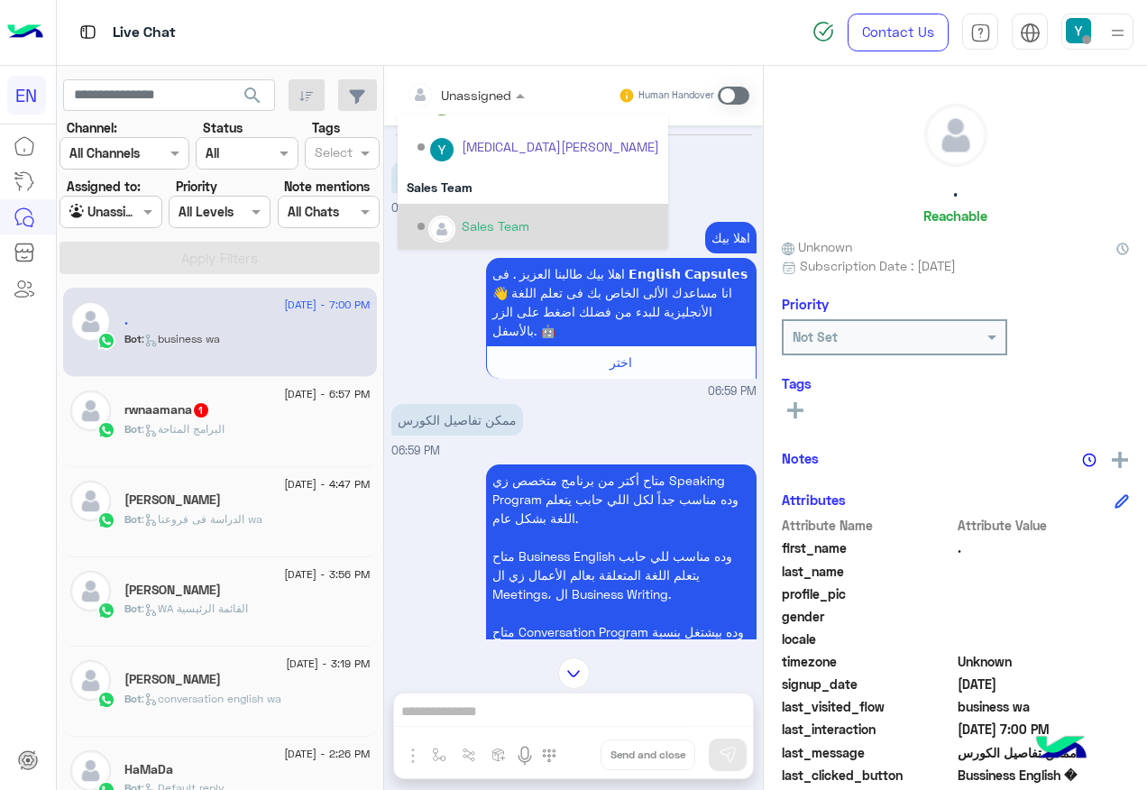
click at [486, 224] on div "Sales Team" at bounding box center [496, 225] width 68 height 19
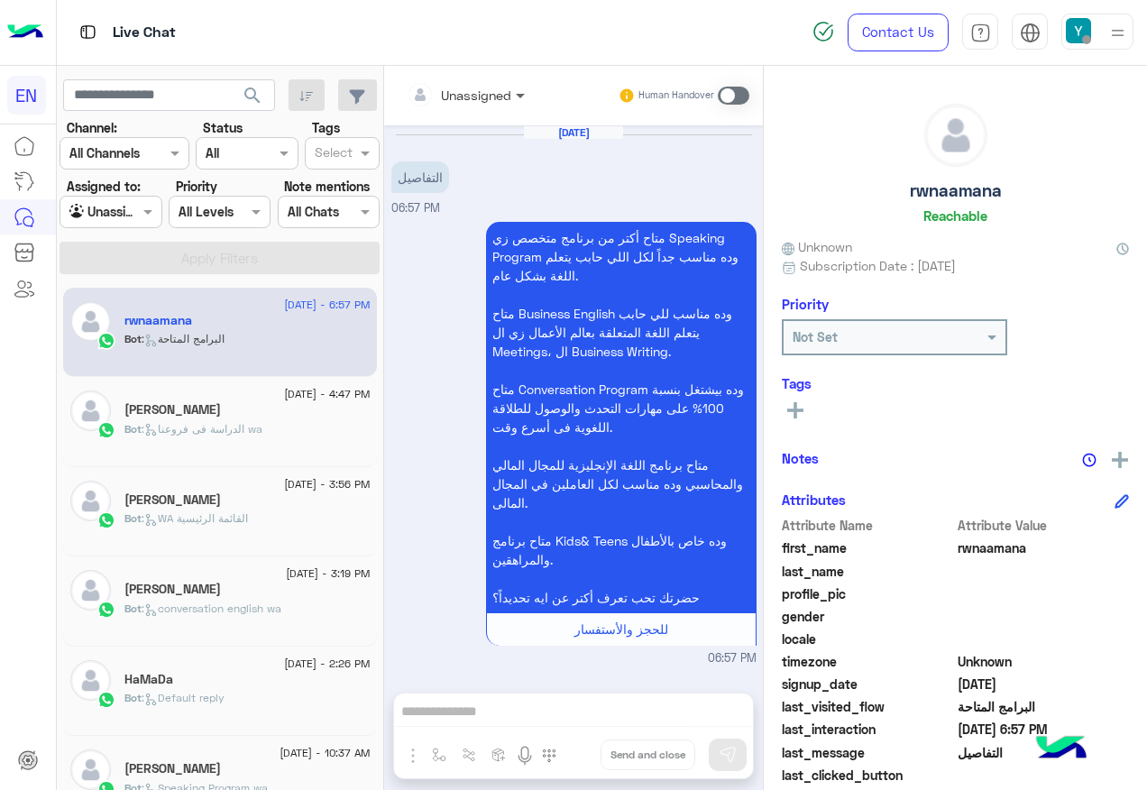
click at [514, 99] on span at bounding box center [522, 95] width 23 height 19
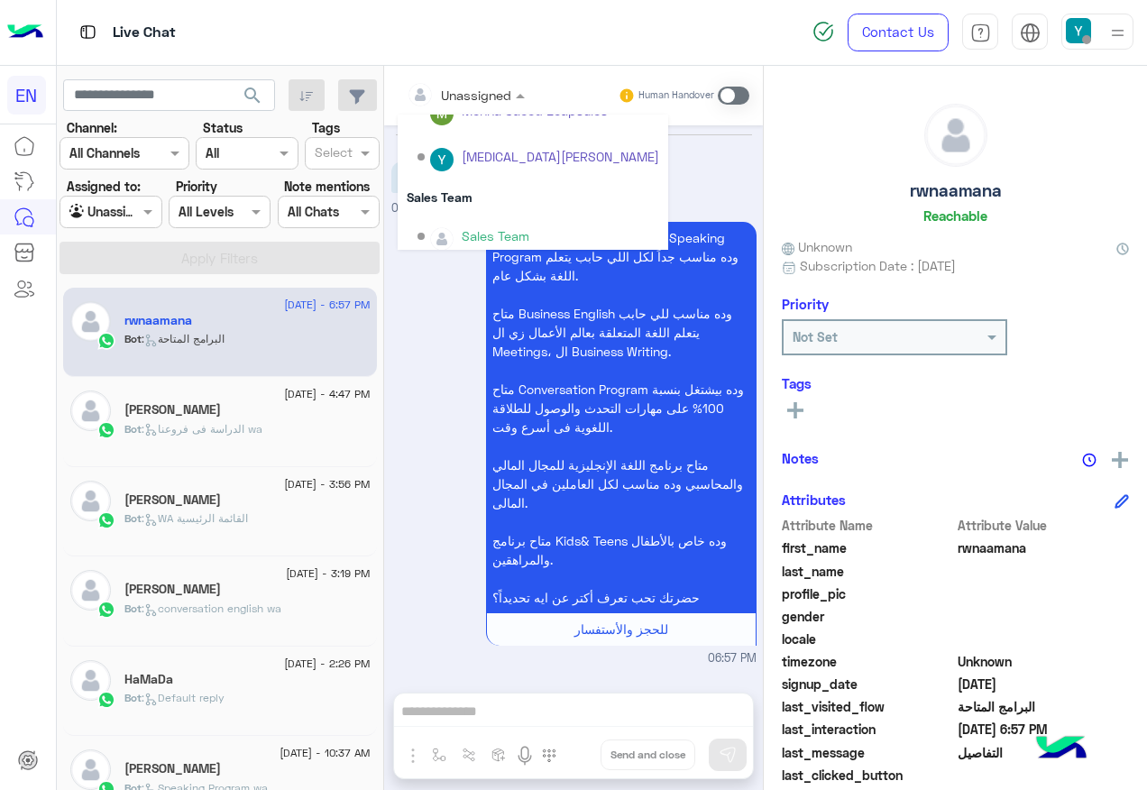
scroll to position [299, 0]
click at [501, 197] on div "Sales Team" at bounding box center [533, 186] width 271 height 33
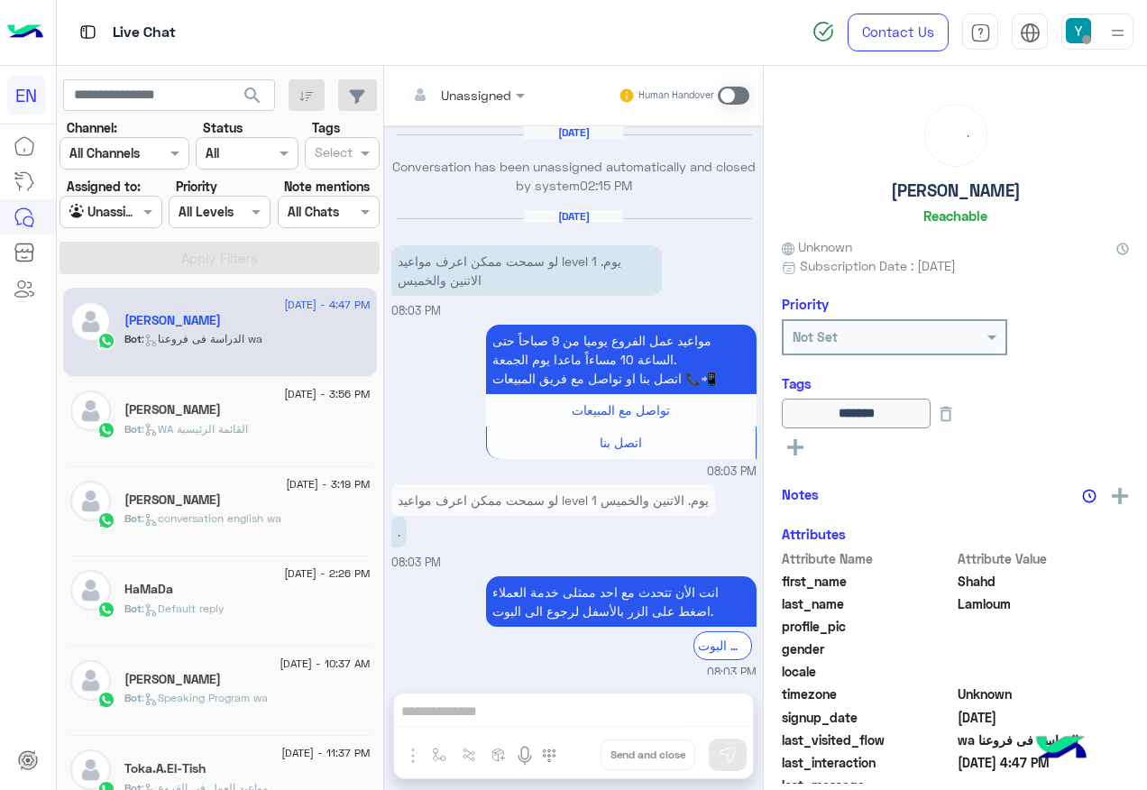
scroll to position [1221, 0]
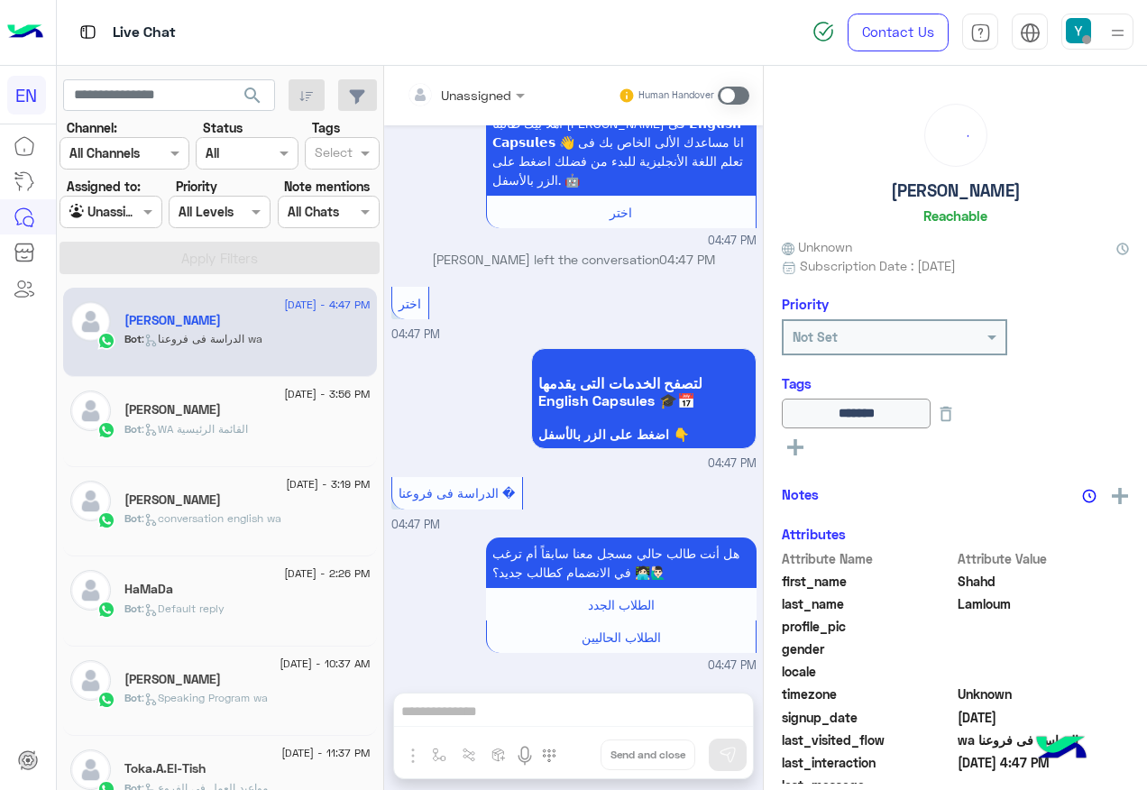
click at [141, 198] on div "Agent Filter Unassigned" at bounding box center [111, 212] width 102 height 32
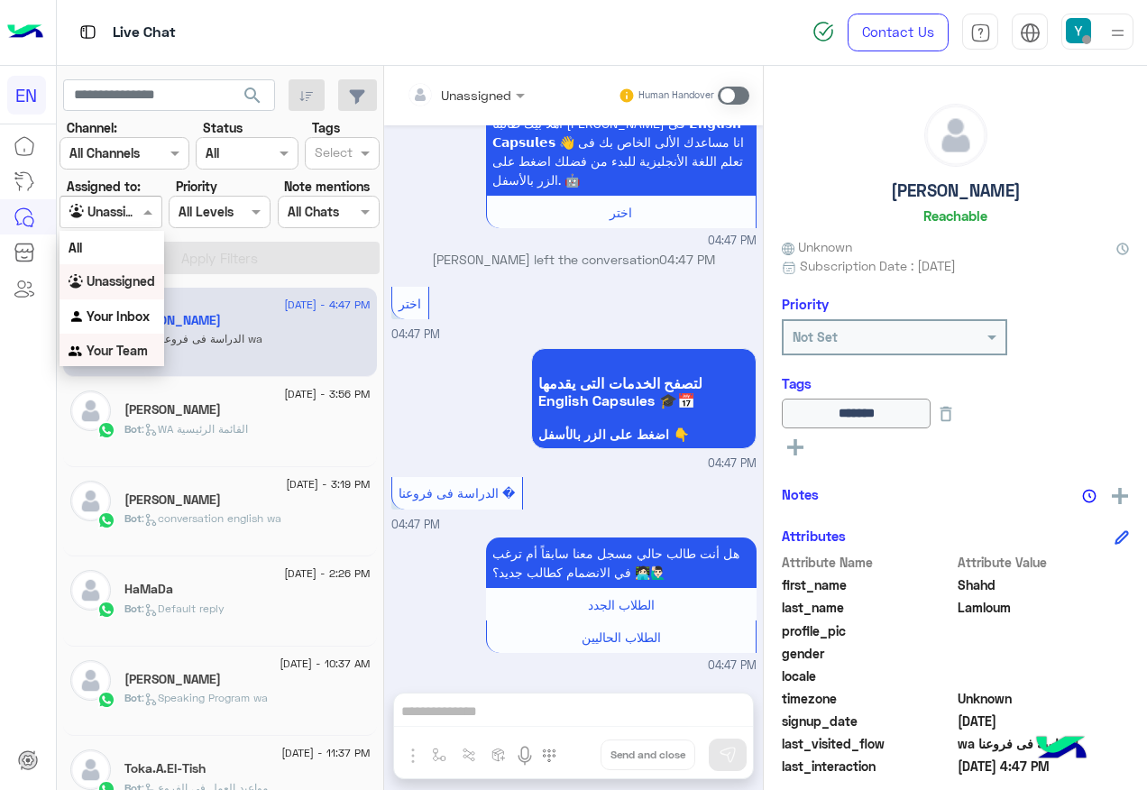
click at [117, 349] on b "Your Team" at bounding box center [117, 350] width 61 height 15
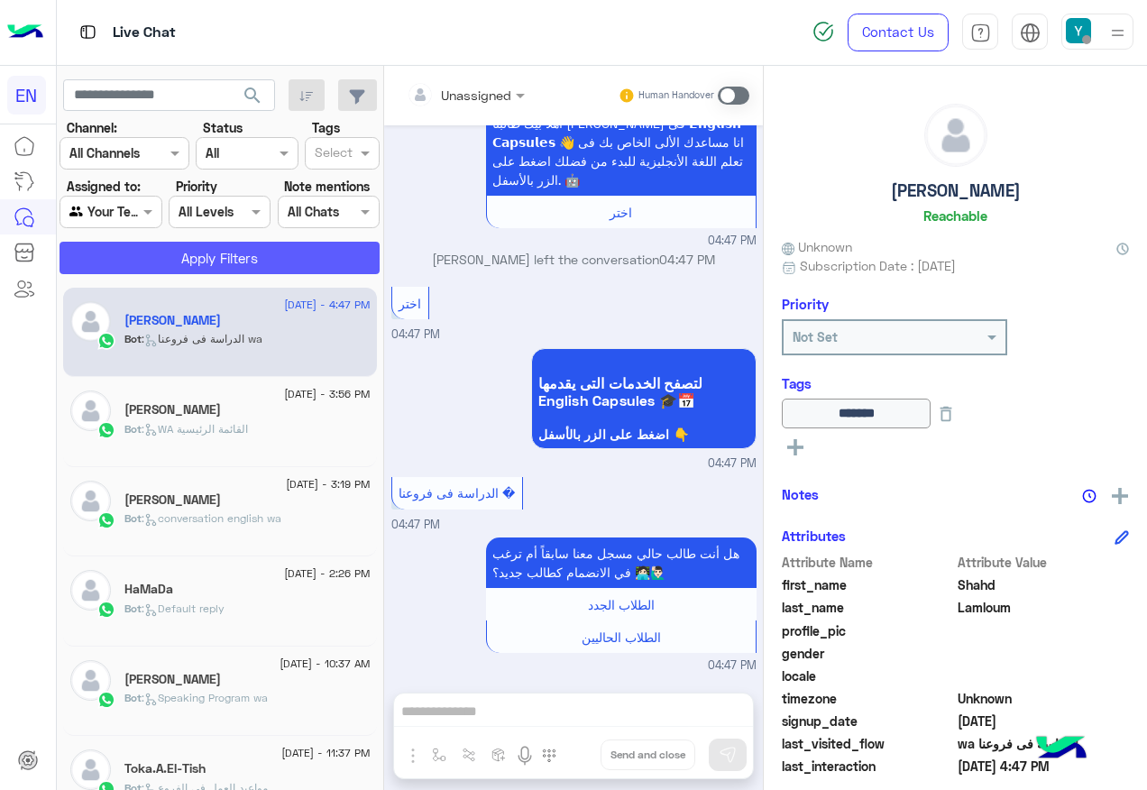
click at [188, 270] on button "Apply Filters" at bounding box center [220, 258] width 320 height 32
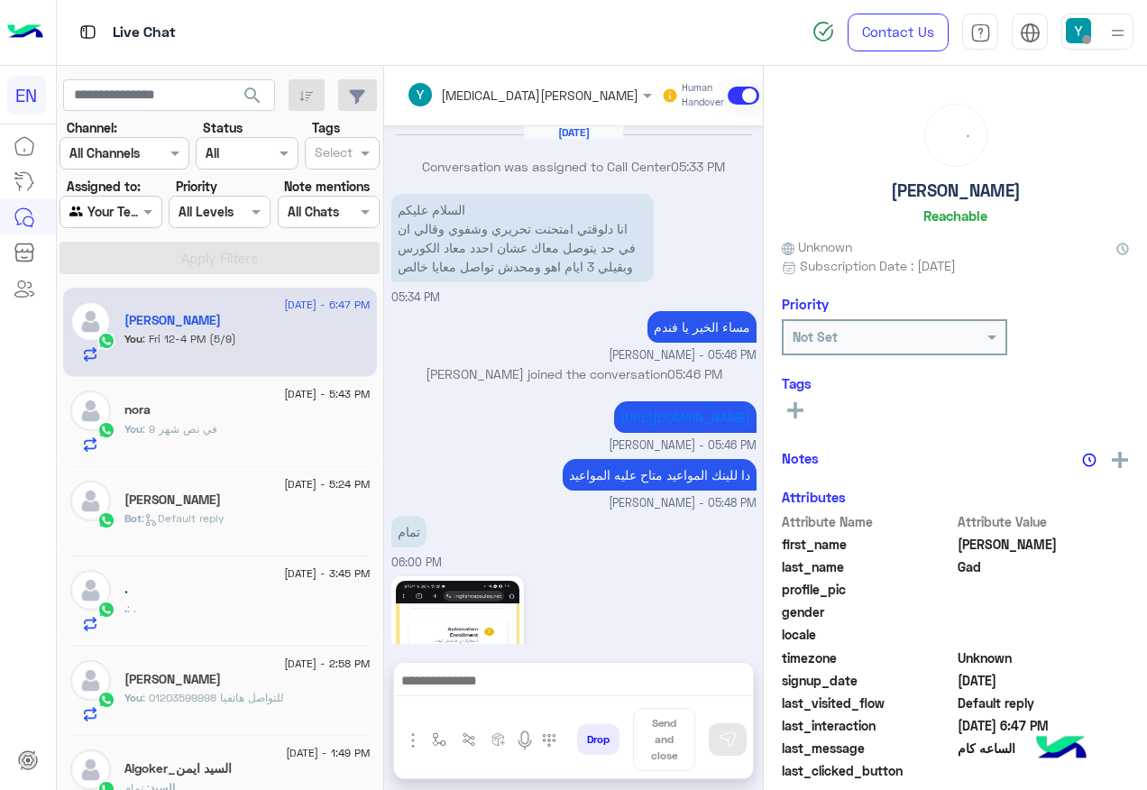
scroll to position [1106, 0]
